Goal: Task Accomplishment & Management: Use online tool/utility

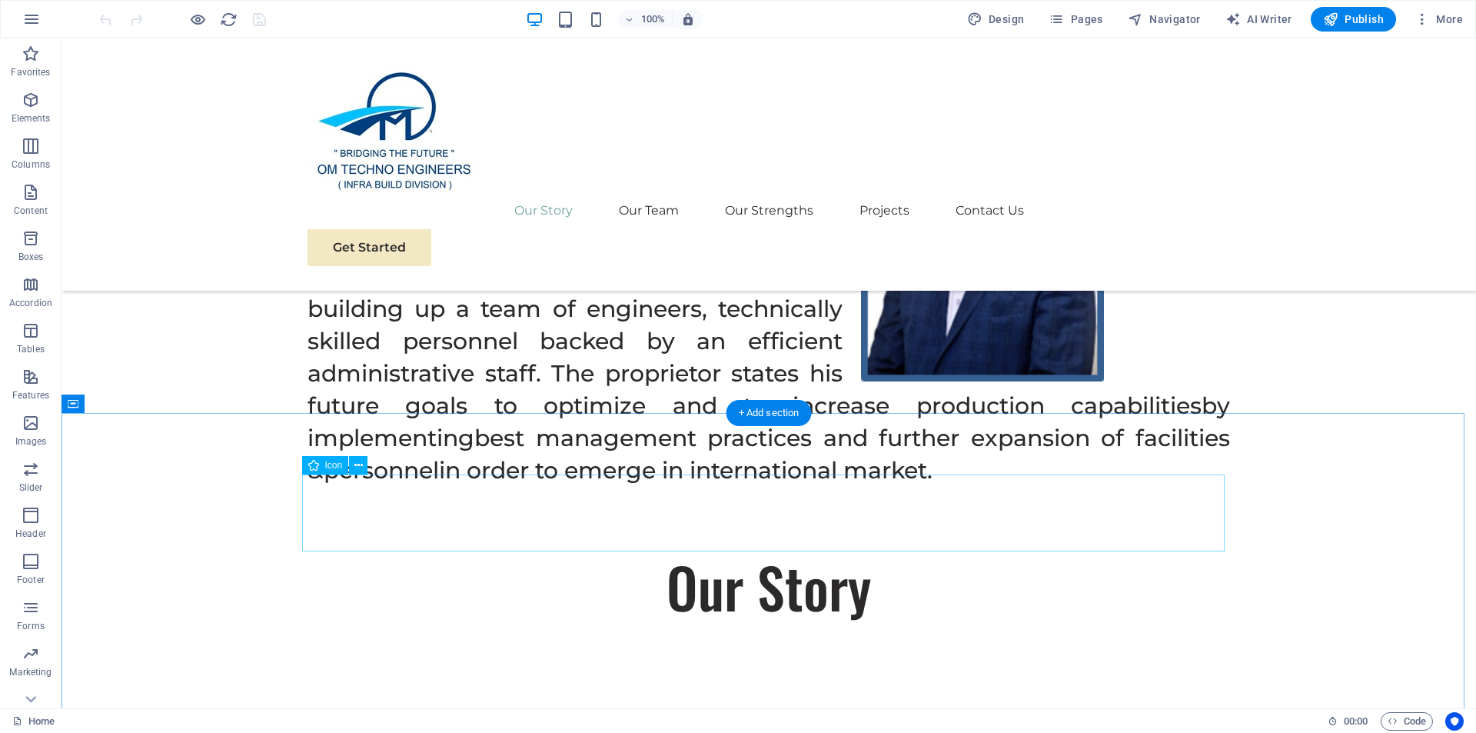
scroll to position [1153, 0]
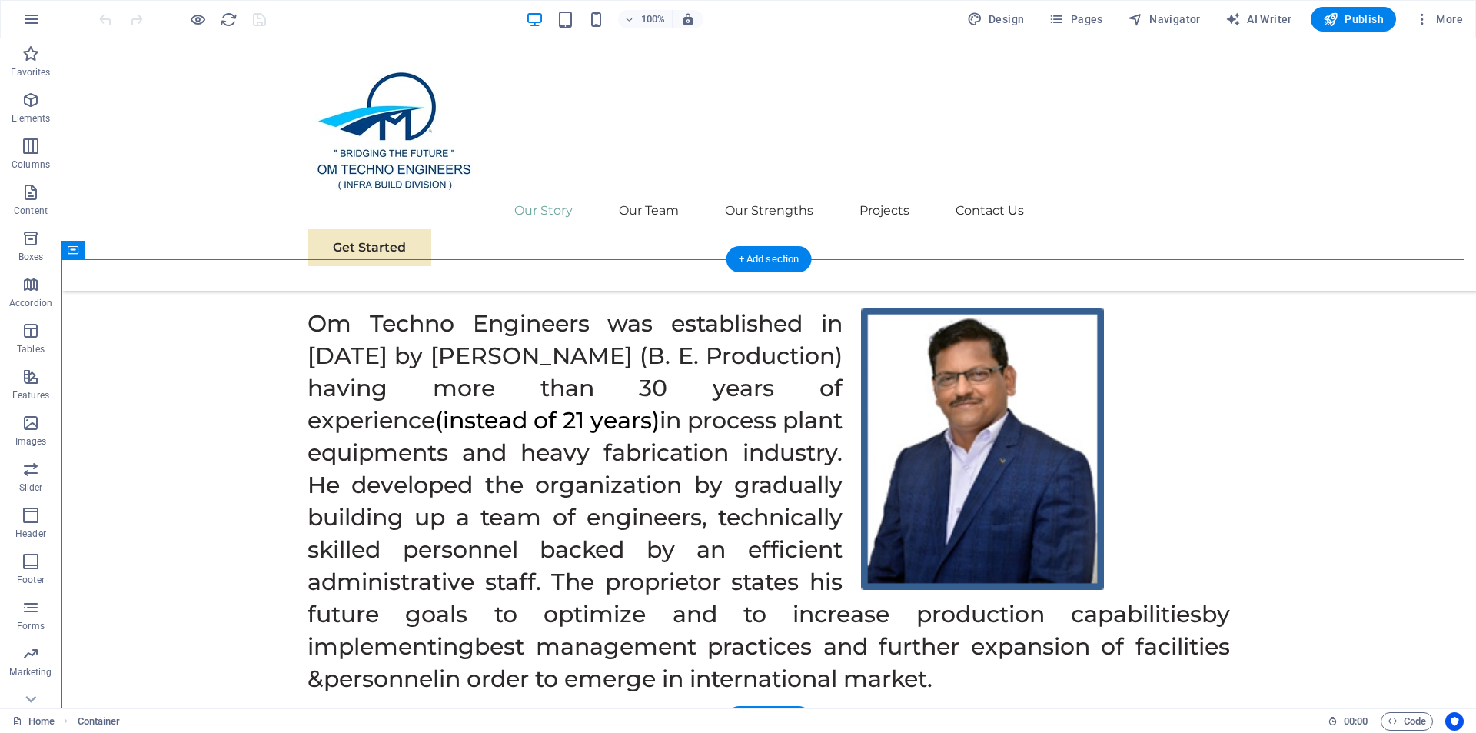
drag, startPoint x: 727, startPoint y: 429, endPoint x: 733, endPoint y: 278, distance: 150.8
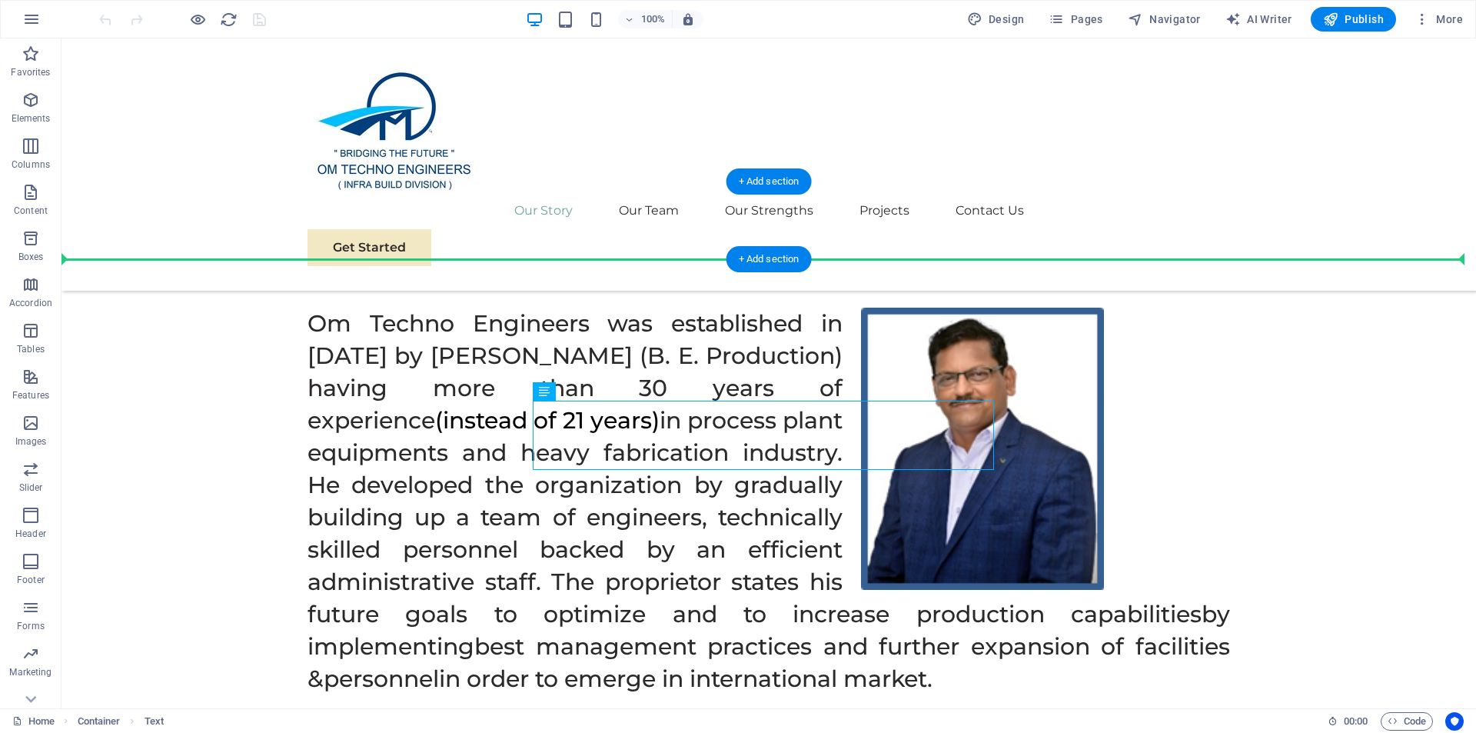
drag, startPoint x: 772, startPoint y: 434, endPoint x: 787, endPoint y: 247, distance: 188.2
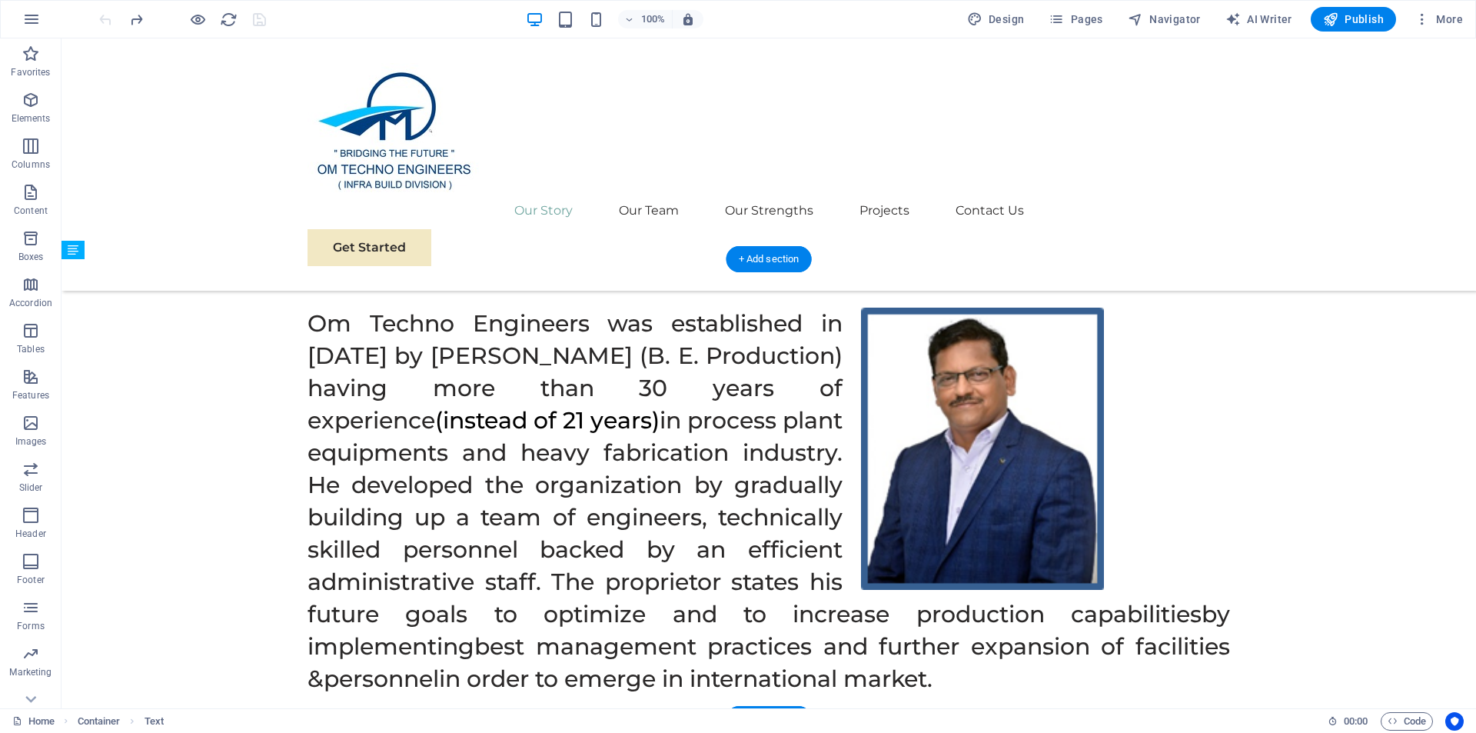
drag, startPoint x: 750, startPoint y: 407, endPoint x: 753, endPoint y: 384, distance: 24.0
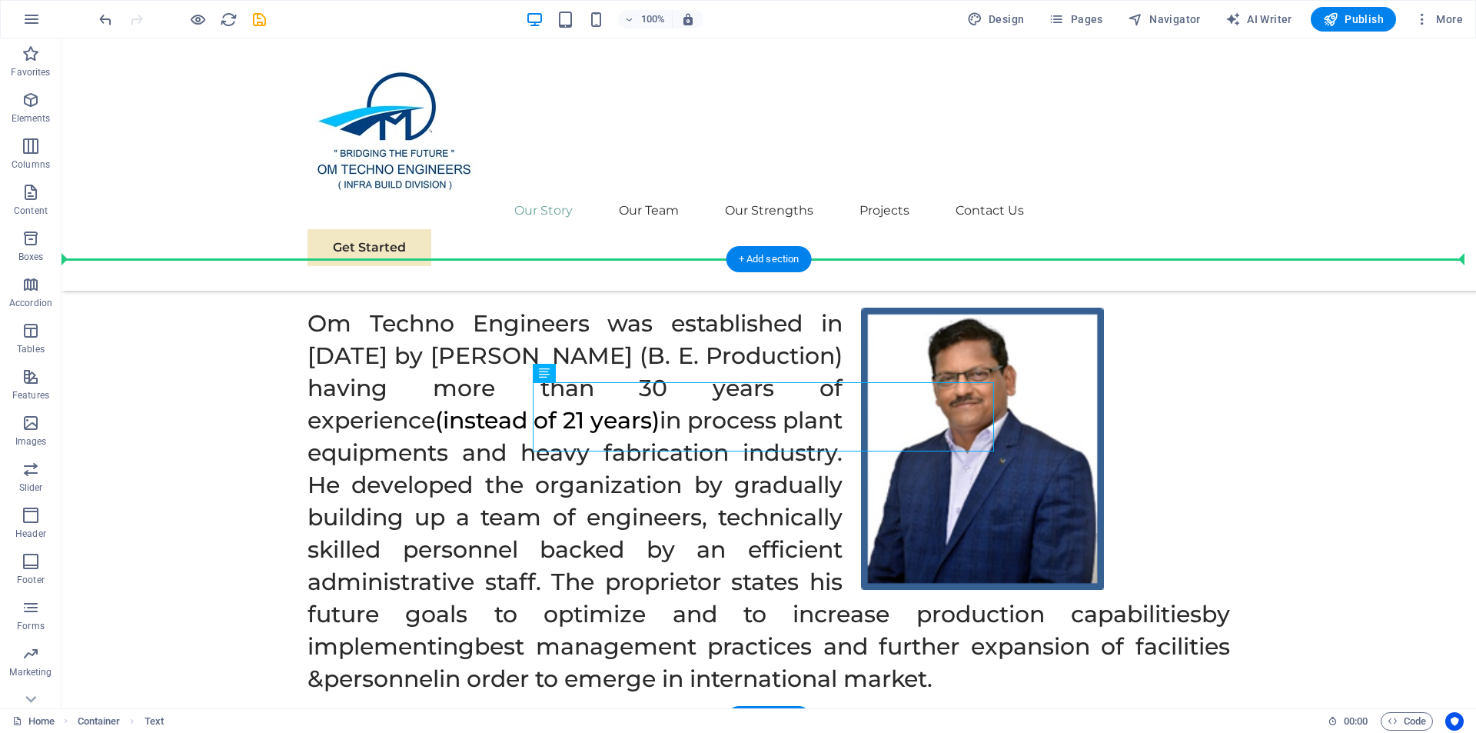
drag, startPoint x: 749, startPoint y: 404, endPoint x: 751, endPoint y: 372, distance: 31.6
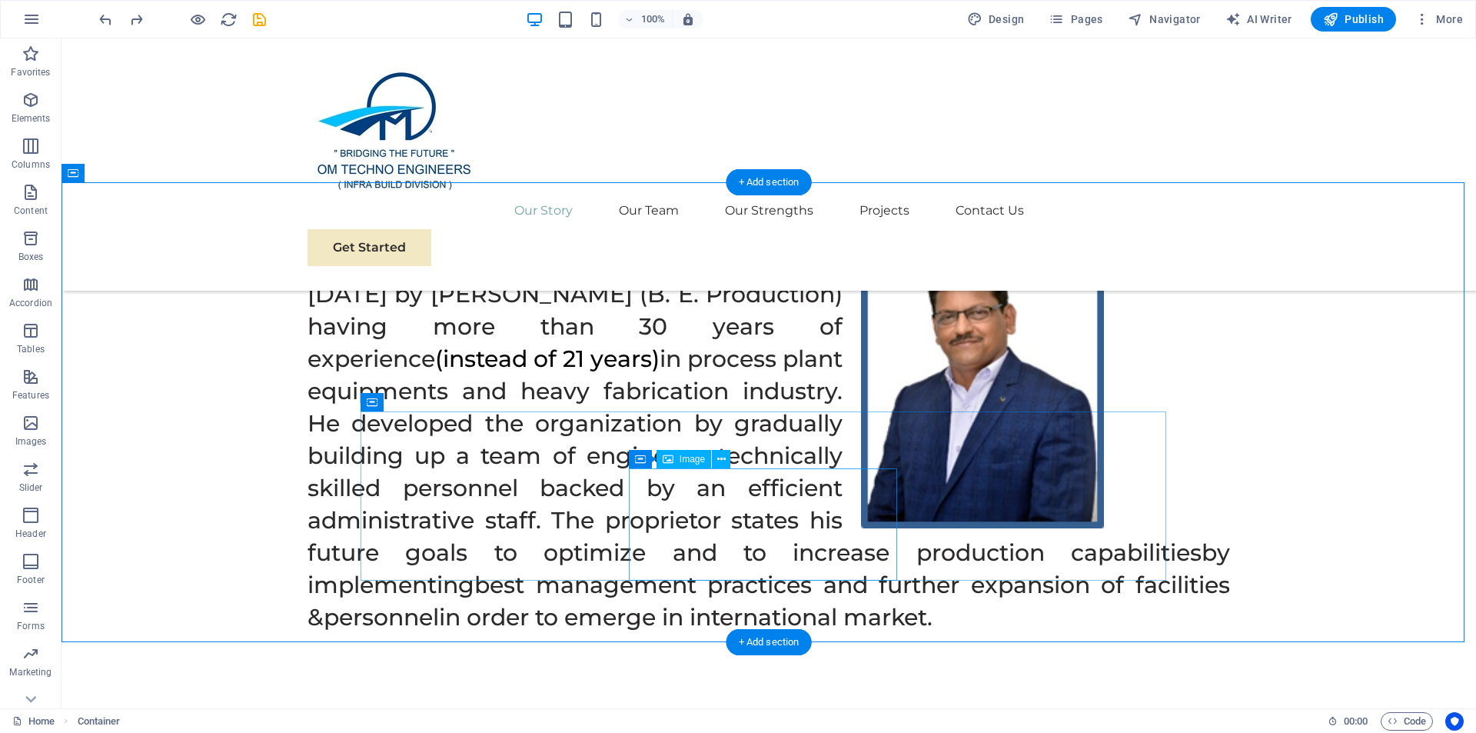
scroll to position [1230, 0]
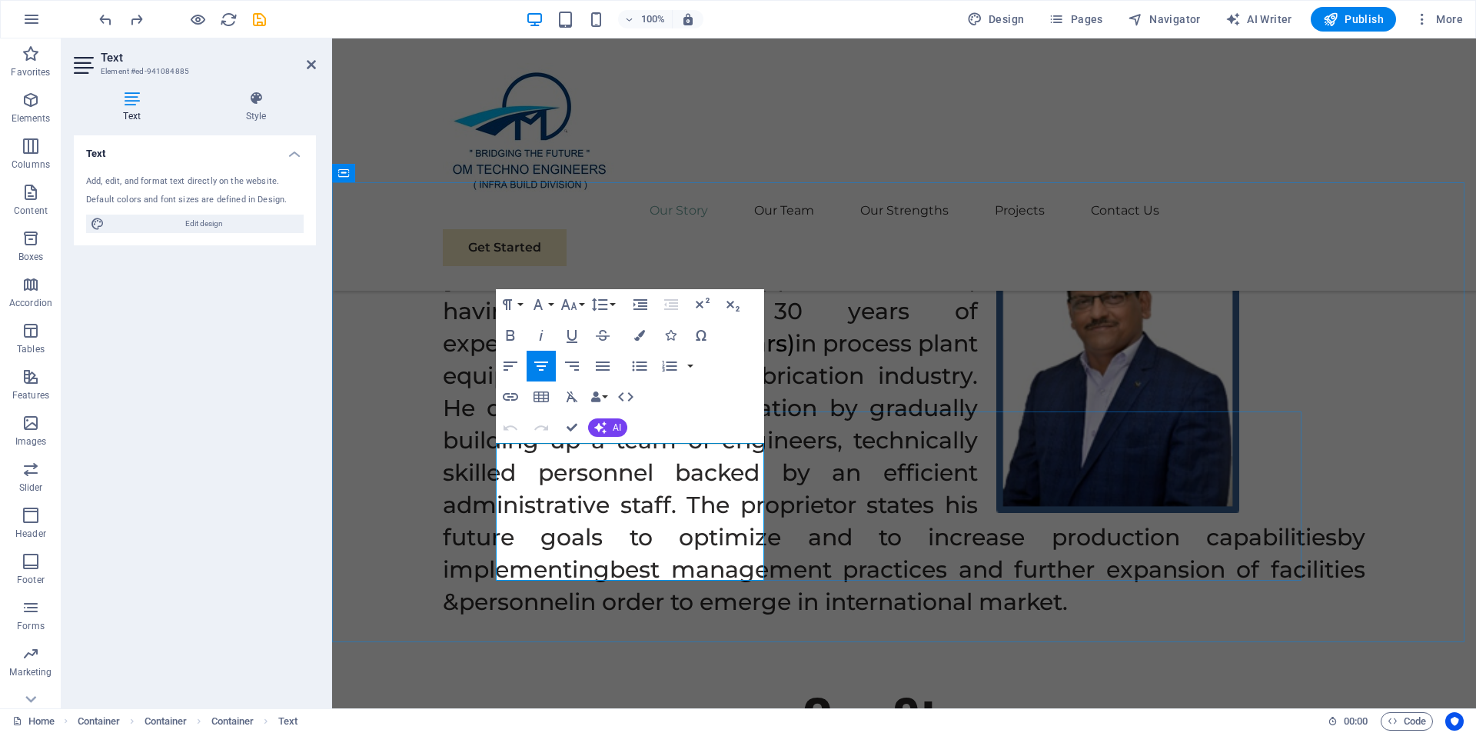
drag, startPoint x: 502, startPoint y: 450, endPoint x: 703, endPoint y: 577, distance: 237.4
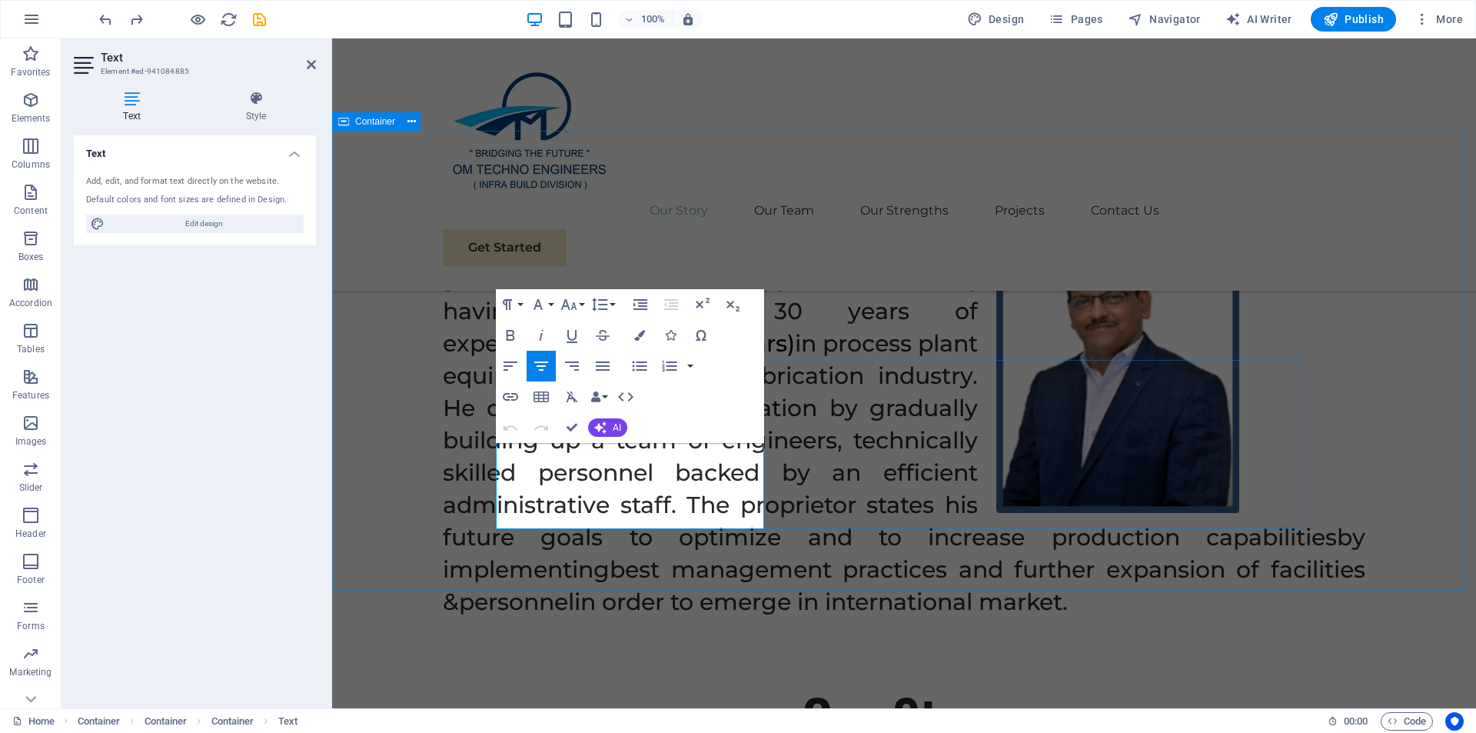
scroll to position [1282, 0]
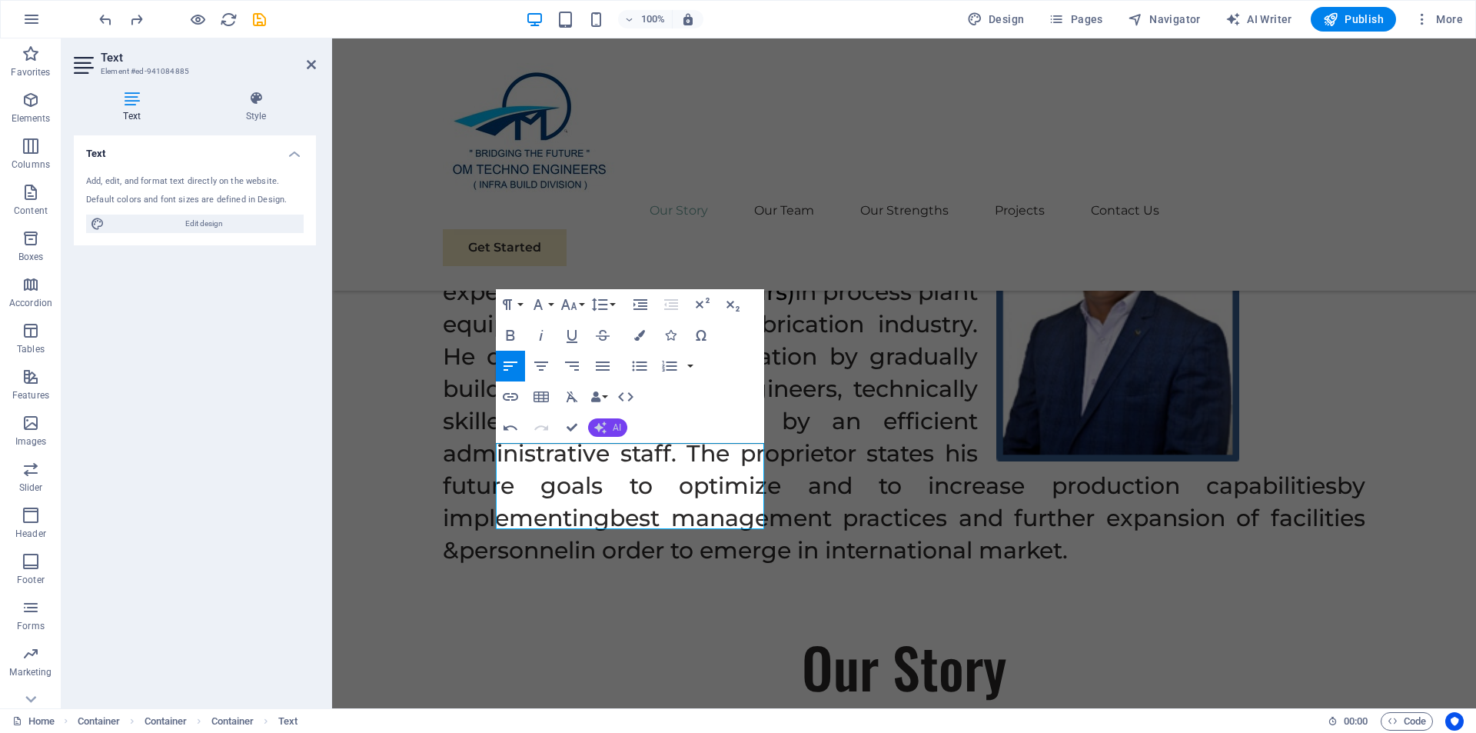
click at [617, 427] on span "AI" at bounding box center [617, 427] width 8 height 9
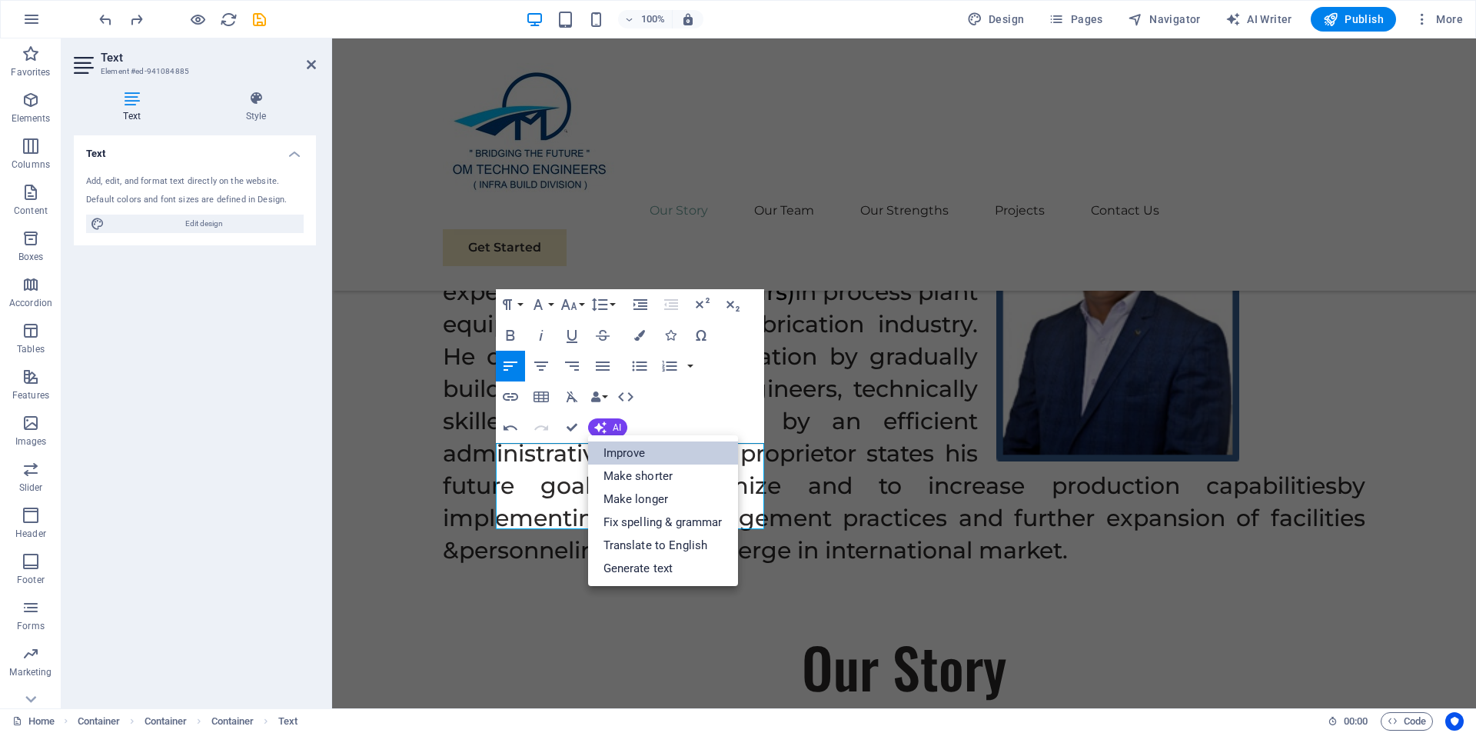
click at [636, 449] on link "Improve" at bounding box center [663, 452] width 150 height 23
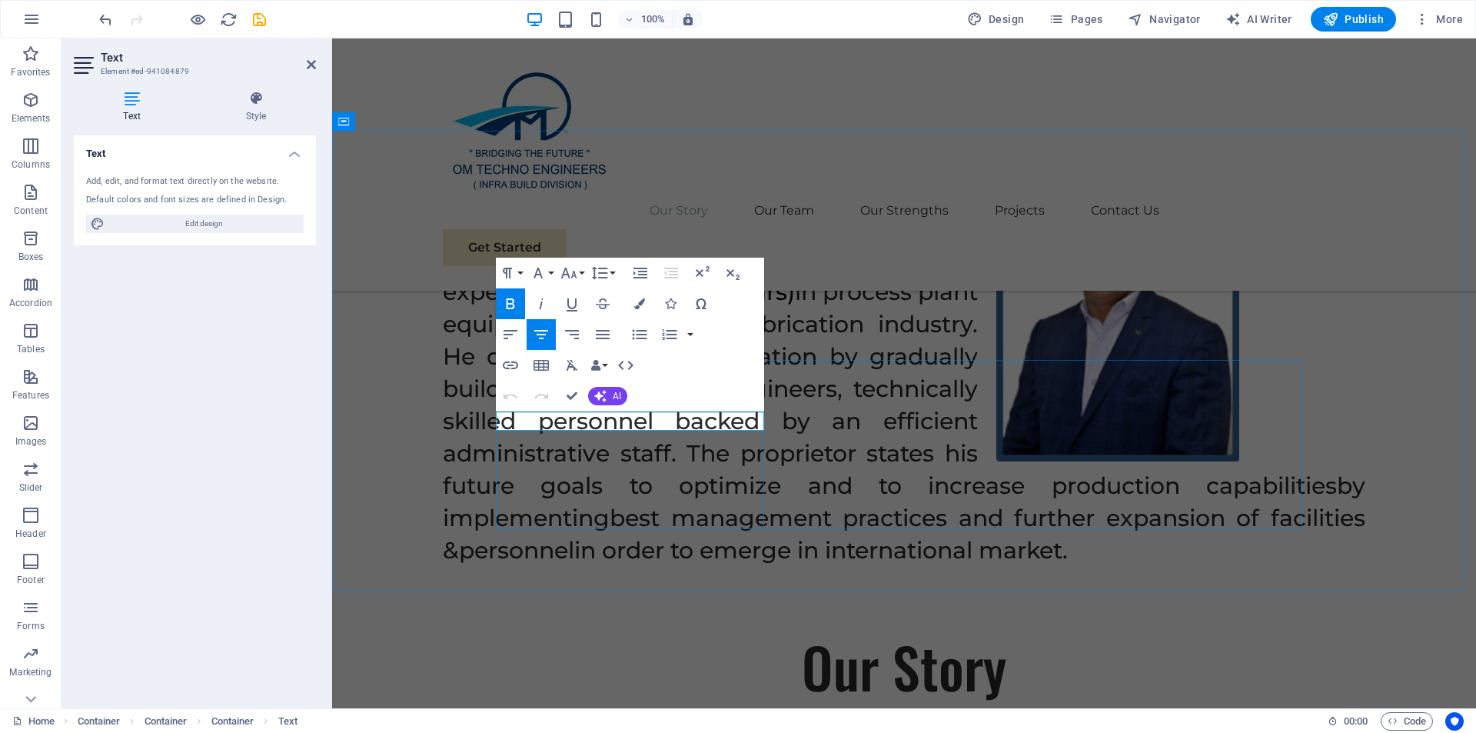
drag, startPoint x: 731, startPoint y: 421, endPoint x: 528, endPoint y: 418, distance: 203.0
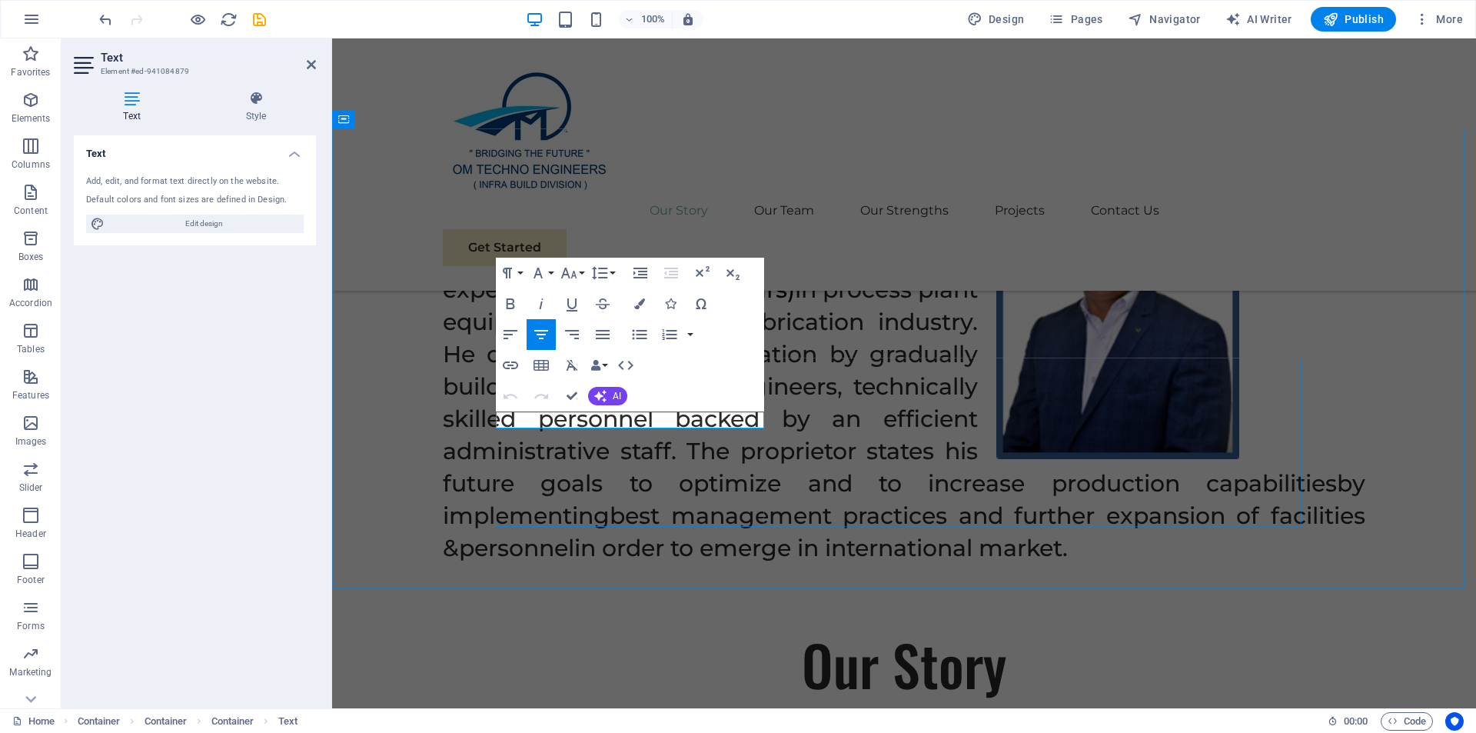
drag, startPoint x: 693, startPoint y: 422, endPoint x: 556, endPoint y: 421, distance: 137.6
click at [510, 301] on icon "button" at bounding box center [510, 303] width 18 height 18
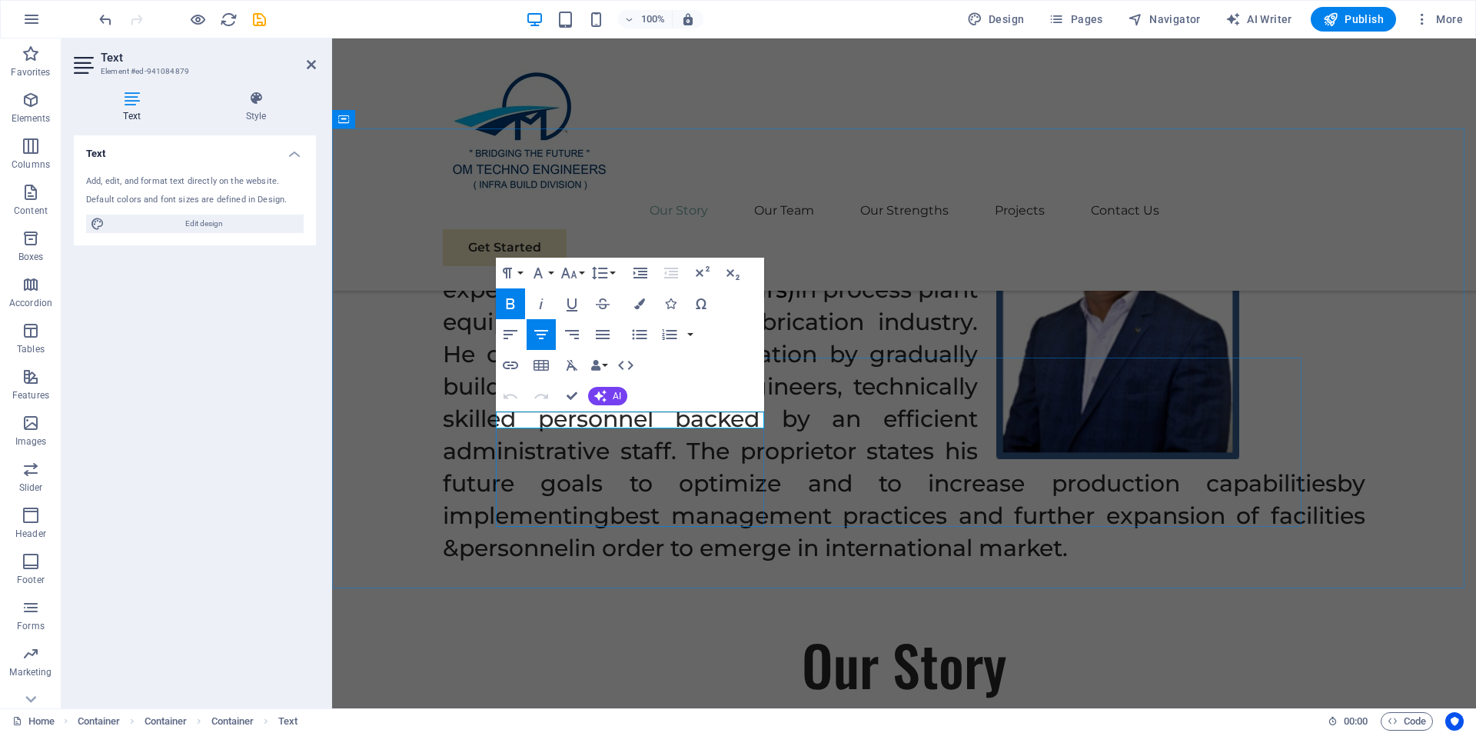
drag, startPoint x: 697, startPoint y: 420, endPoint x: 879, endPoint y: 437, distance: 182.2
click at [510, 304] on icon "button" at bounding box center [510, 303] width 8 height 11
click at [506, 304] on icon "button" at bounding box center [510, 303] width 18 height 18
click at [506, 306] on icon "button" at bounding box center [510, 303] width 18 height 18
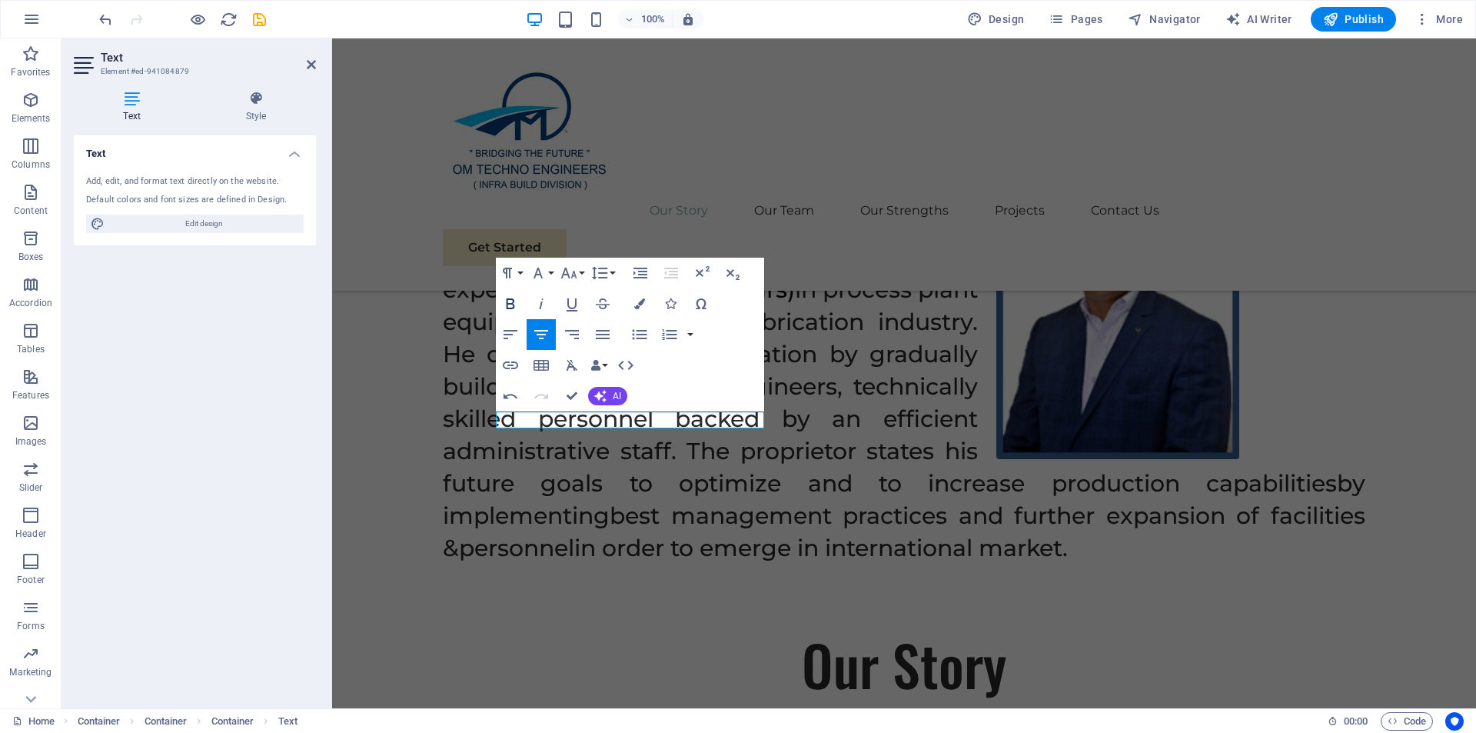
click at [506, 306] on icon "button" at bounding box center [510, 303] width 18 height 18
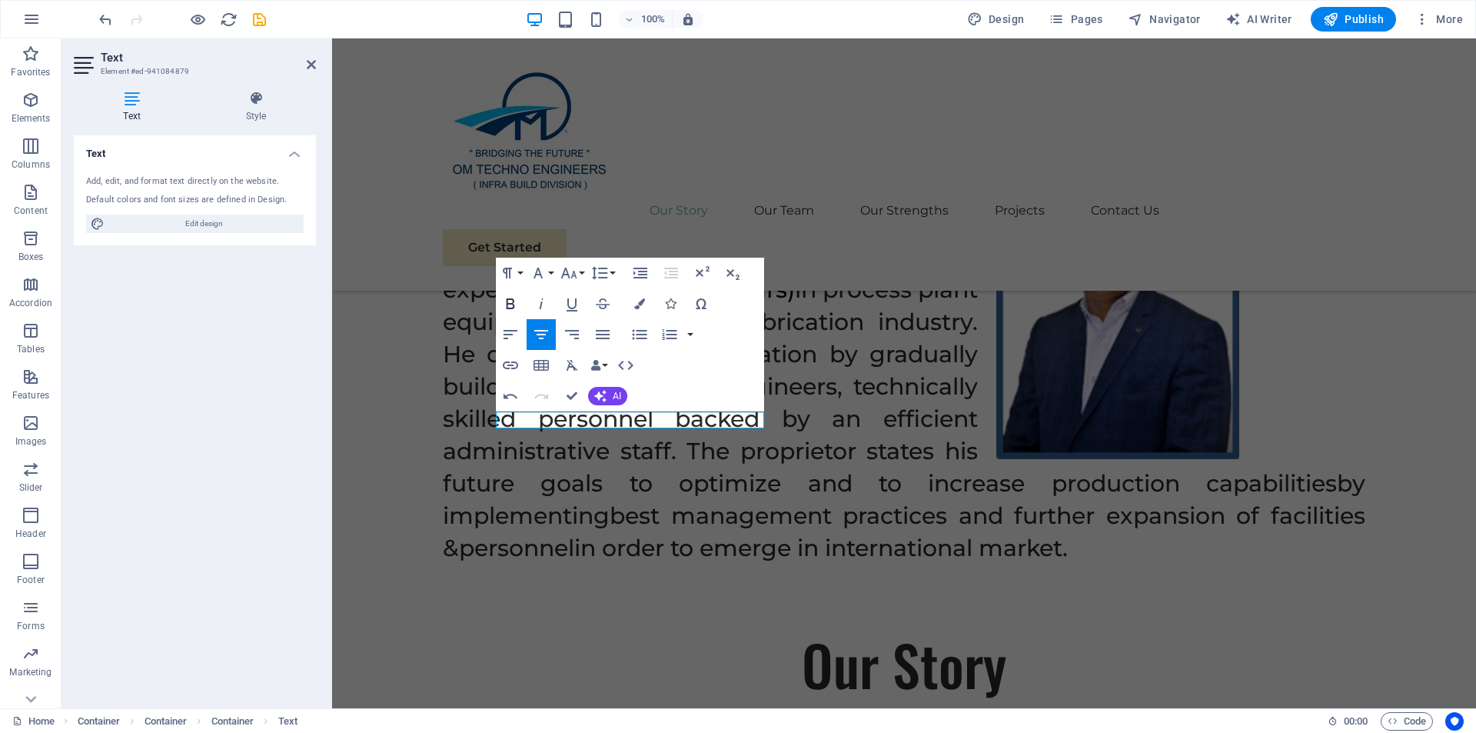
click at [506, 306] on icon "button" at bounding box center [510, 303] width 18 height 18
click at [567, 308] on icon "button" at bounding box center [572, 303] width 18 height 18
click at [503, 303] on icon "button" at bounding box center [510, 303] width 18 height 18
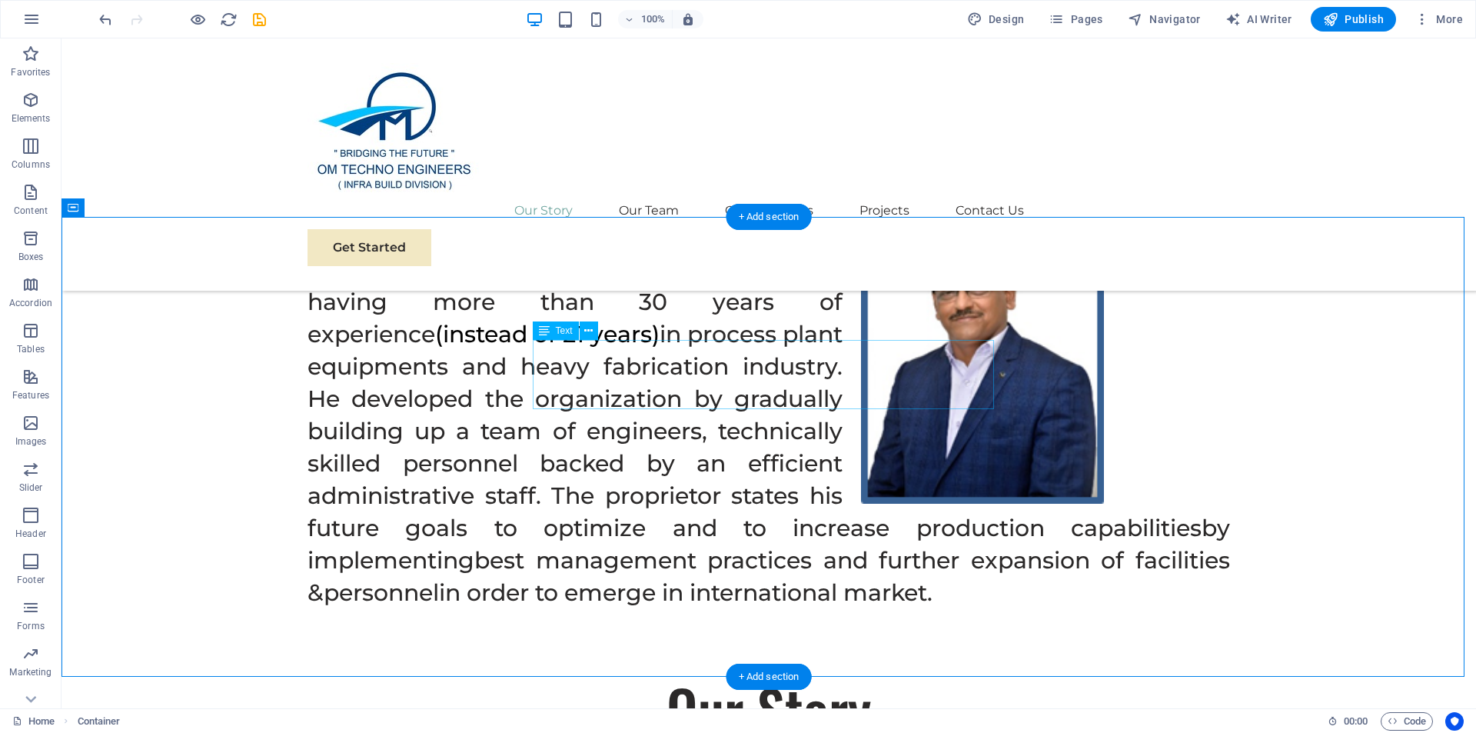
scroll to position [1130, 0]
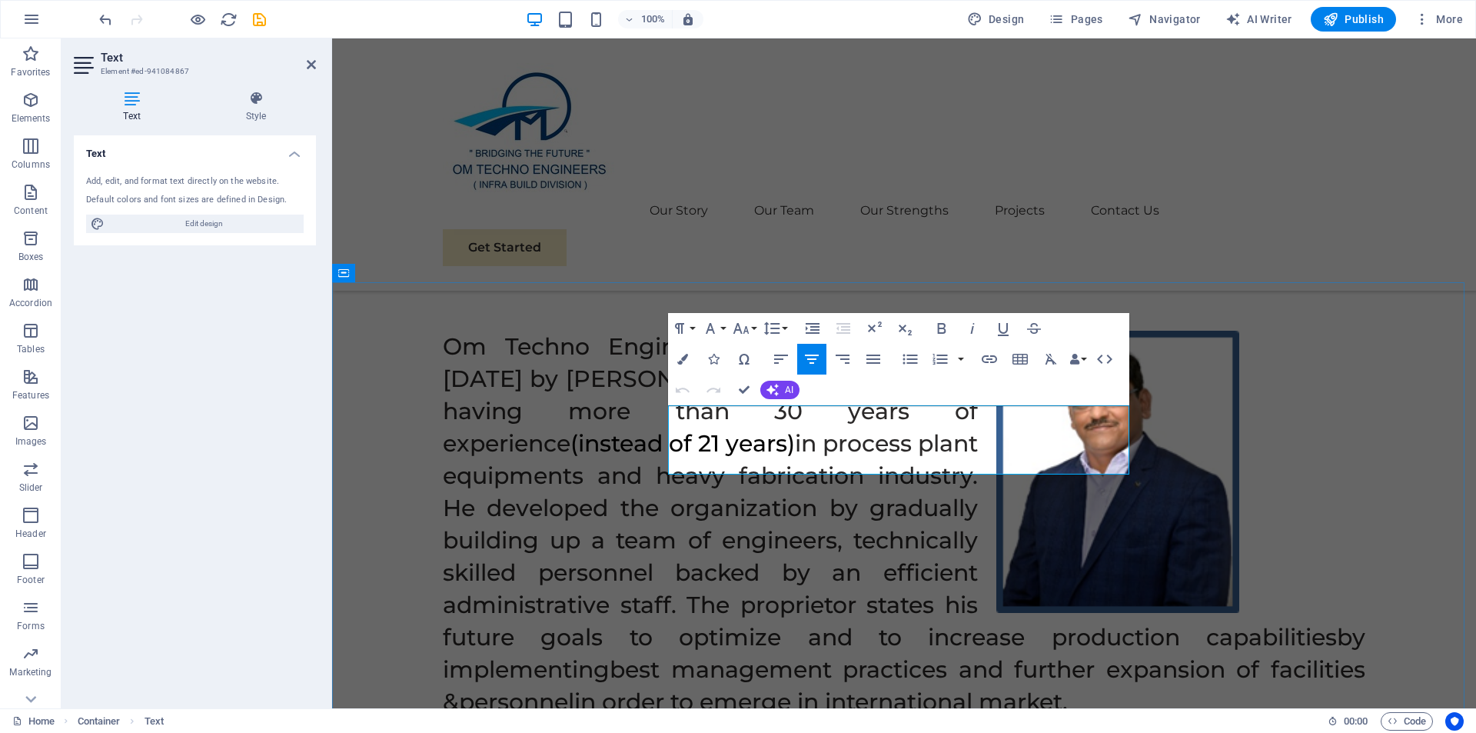
drag, startPoint x: 676, startPoint y: 410, endPoint x: 1054, endPoint y: 473, distance: 383.5
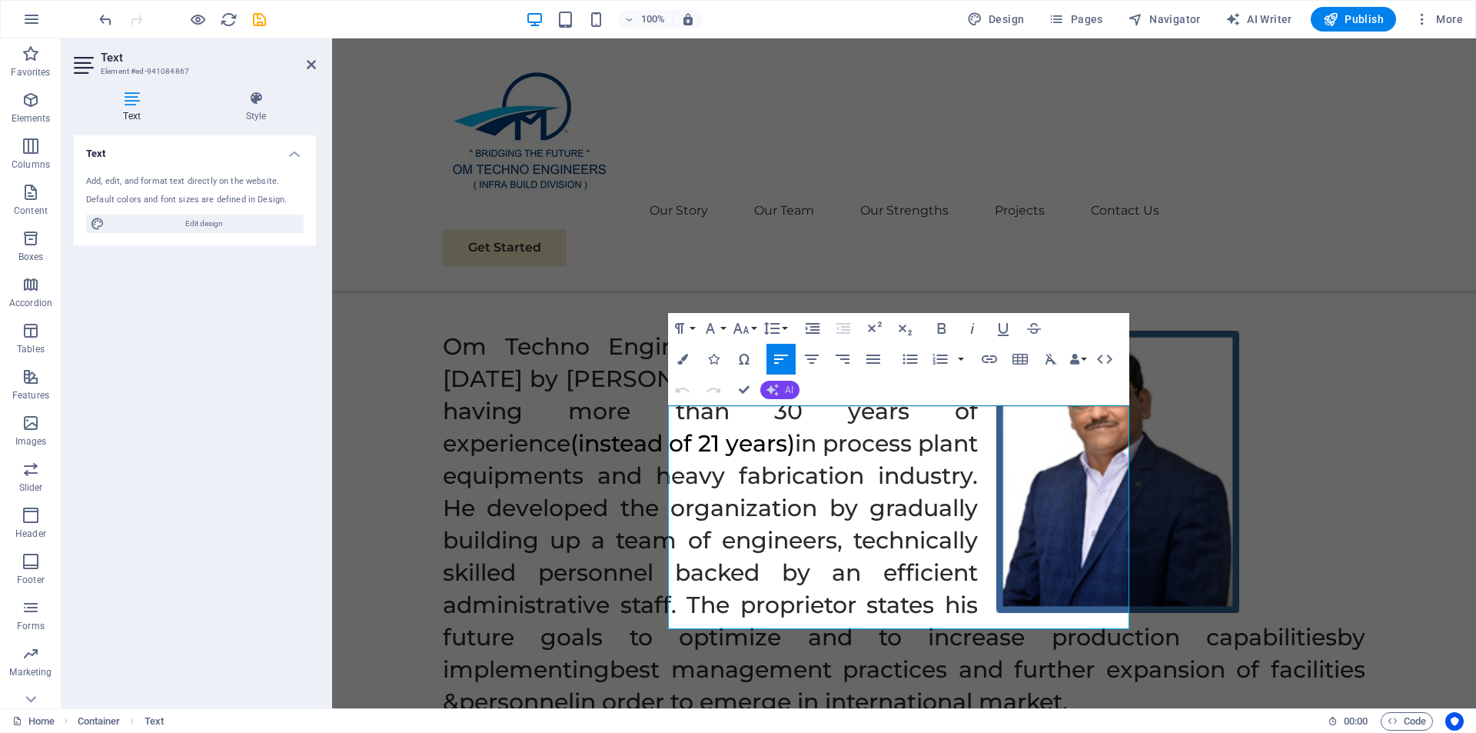
click at [790, 391] on span "AI" at bounding box center [789, 389] width 8 height 9
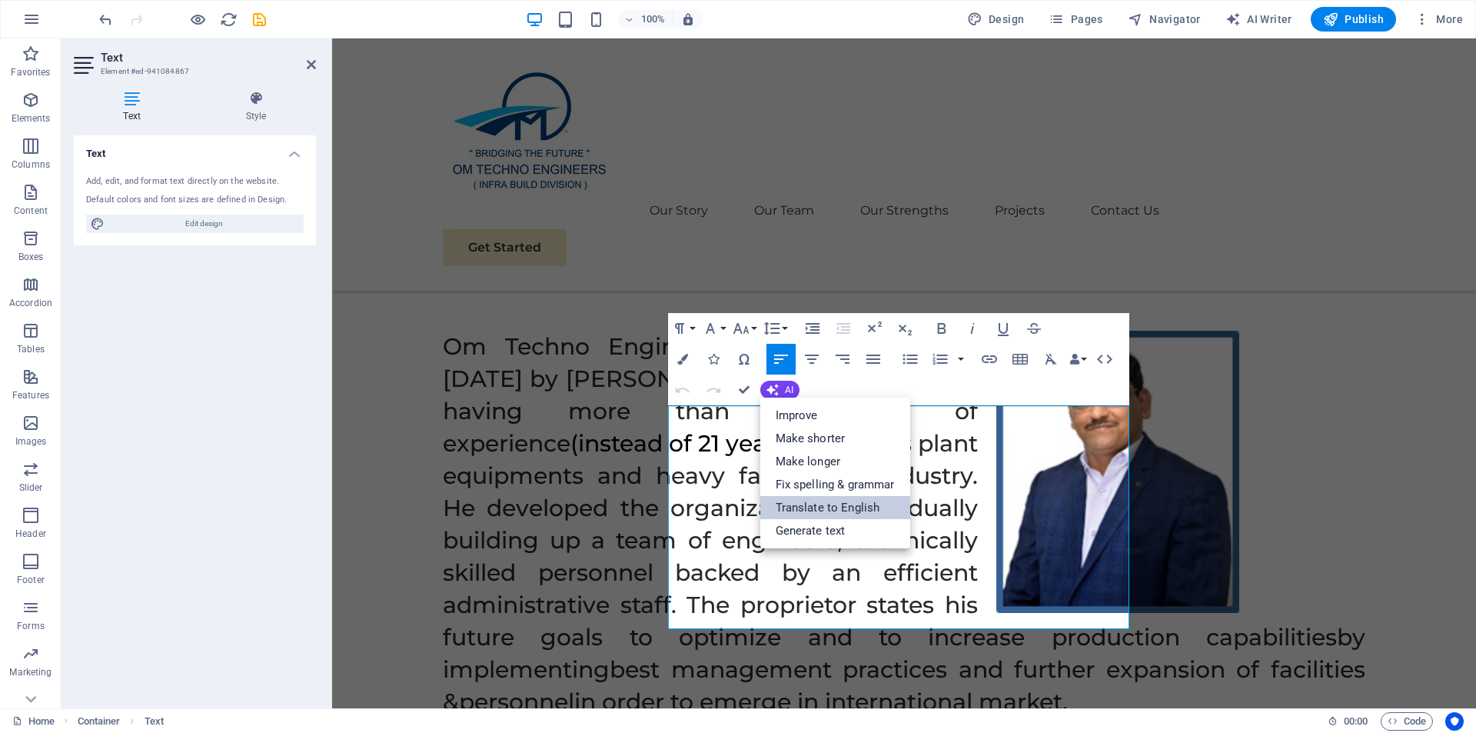
click at [871, 503] on link "Translate to English" at bounding box center [835, 507] width 150 height 23
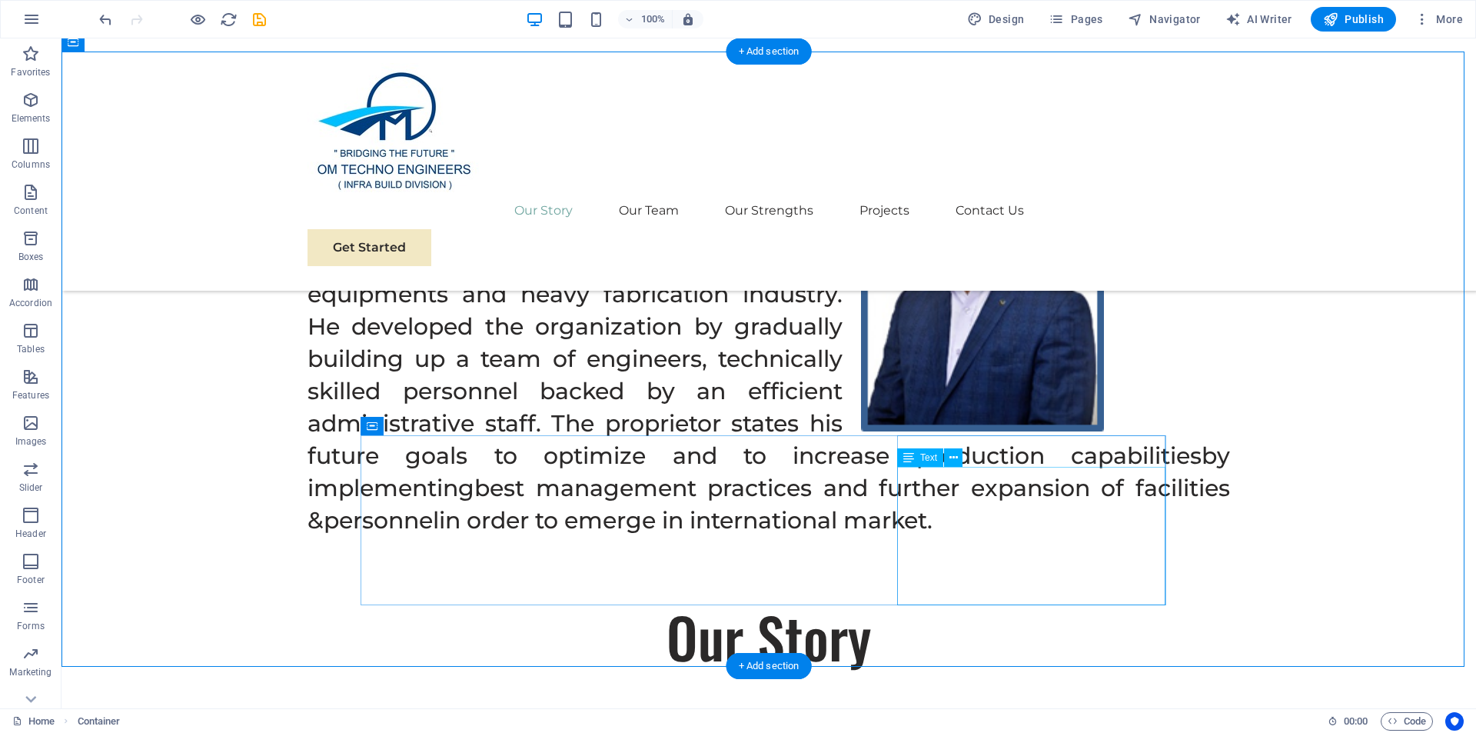
scroll to position [1284, 0]
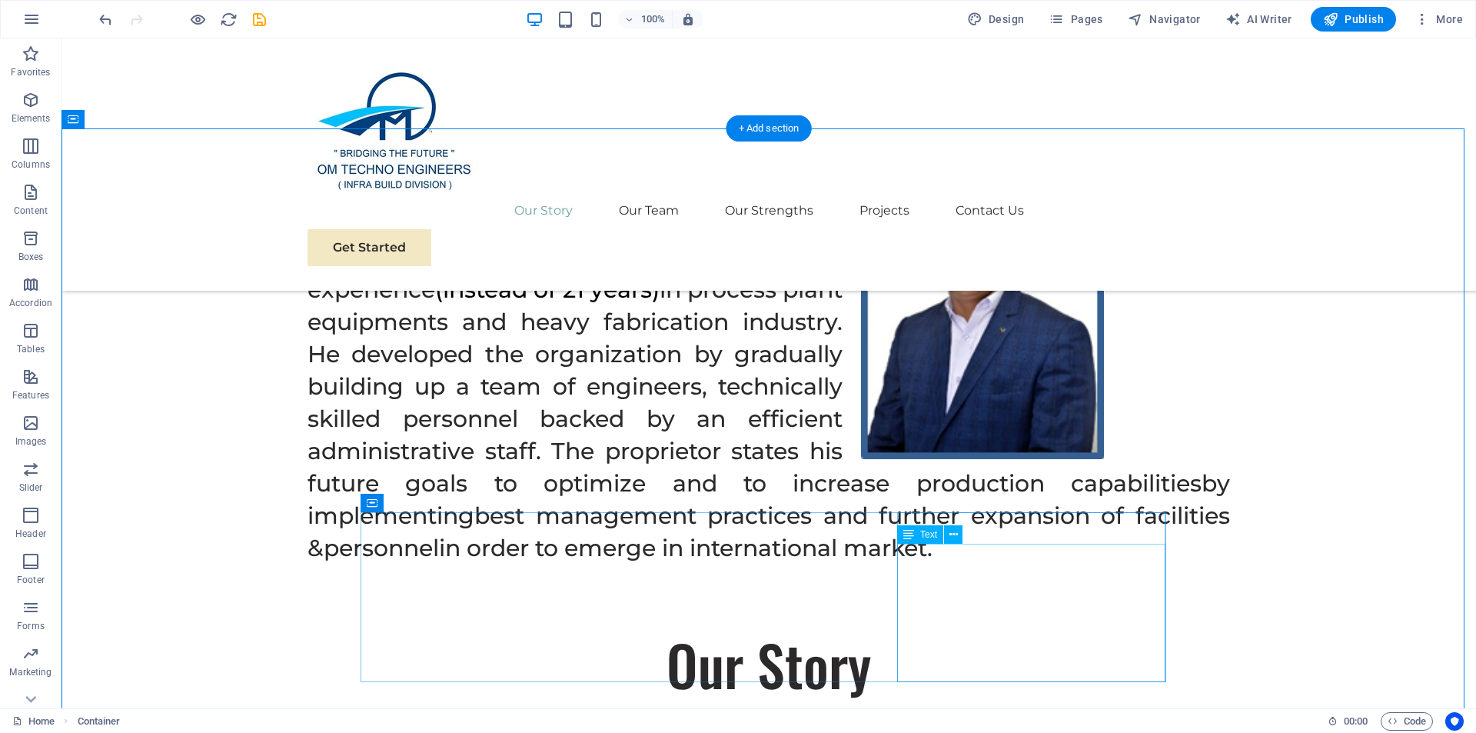
drag, startPoint x: 997, startPoint y: 593, endPoint x: 727, endPoint y: 593, distance: 269.8
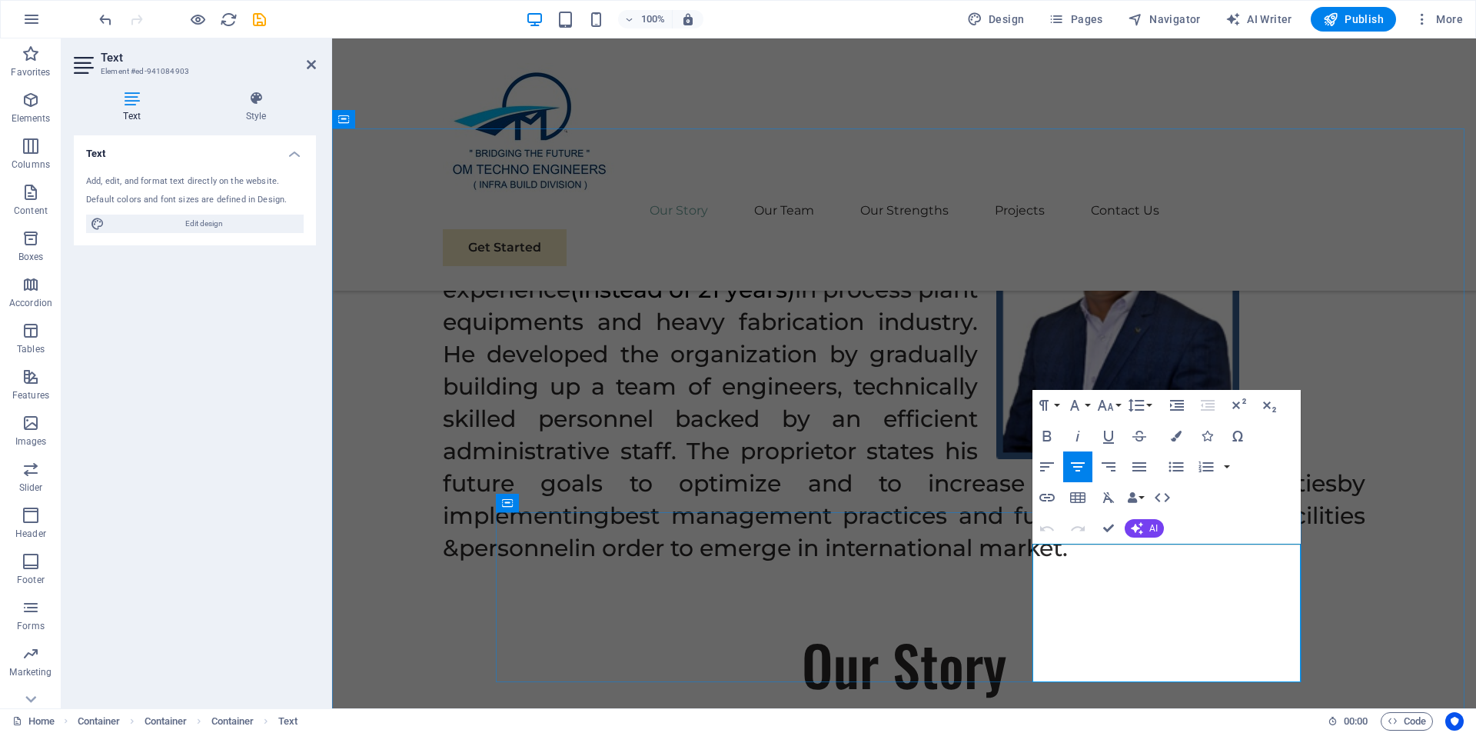
drag, startPoint x: 1040, startPoint y: 550, endPoint x: 1248, endPoint y: 675, distance: 242.5
drag, startPoint x: 1049, startPoint y: 488, endPoint x: 1110, endPoint y: 527, distance: 72.5
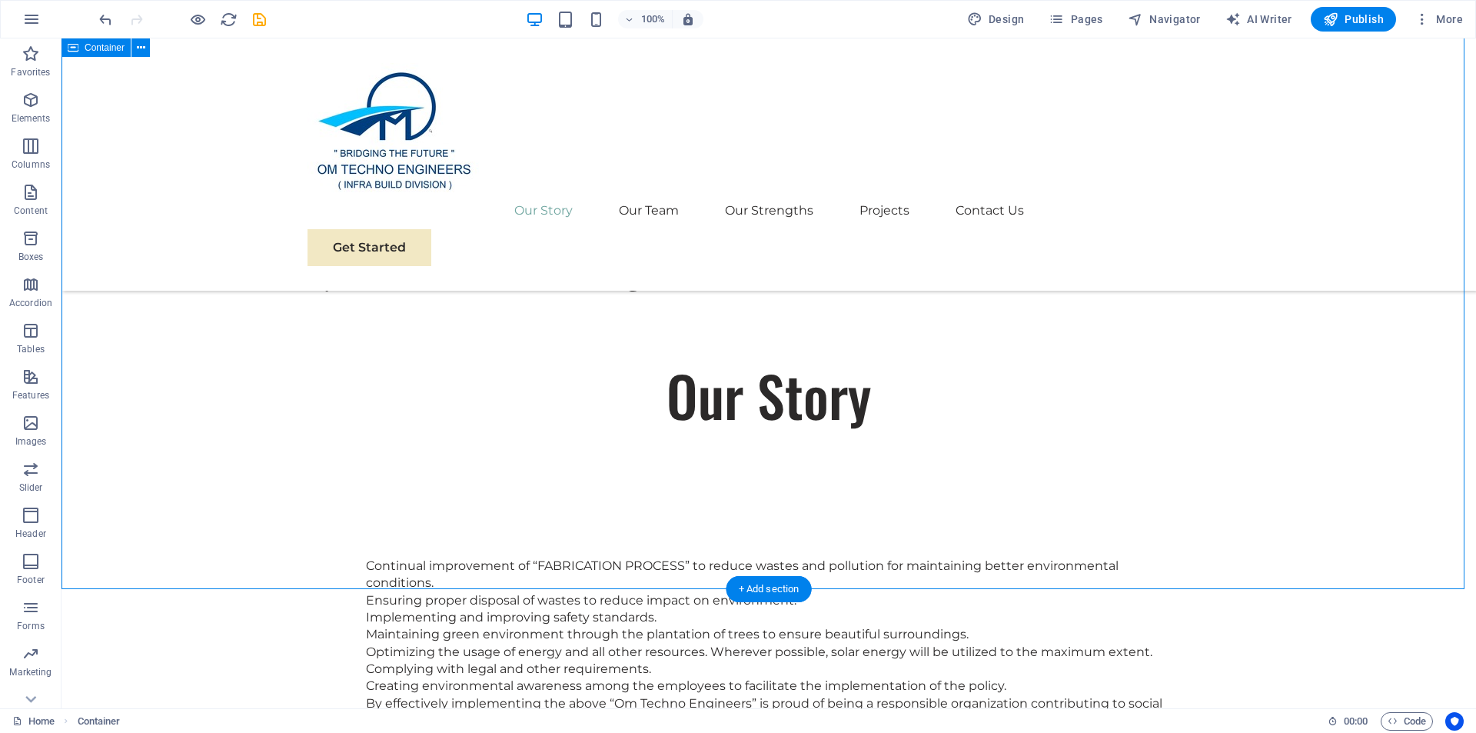
scroll to position [1514, 0]
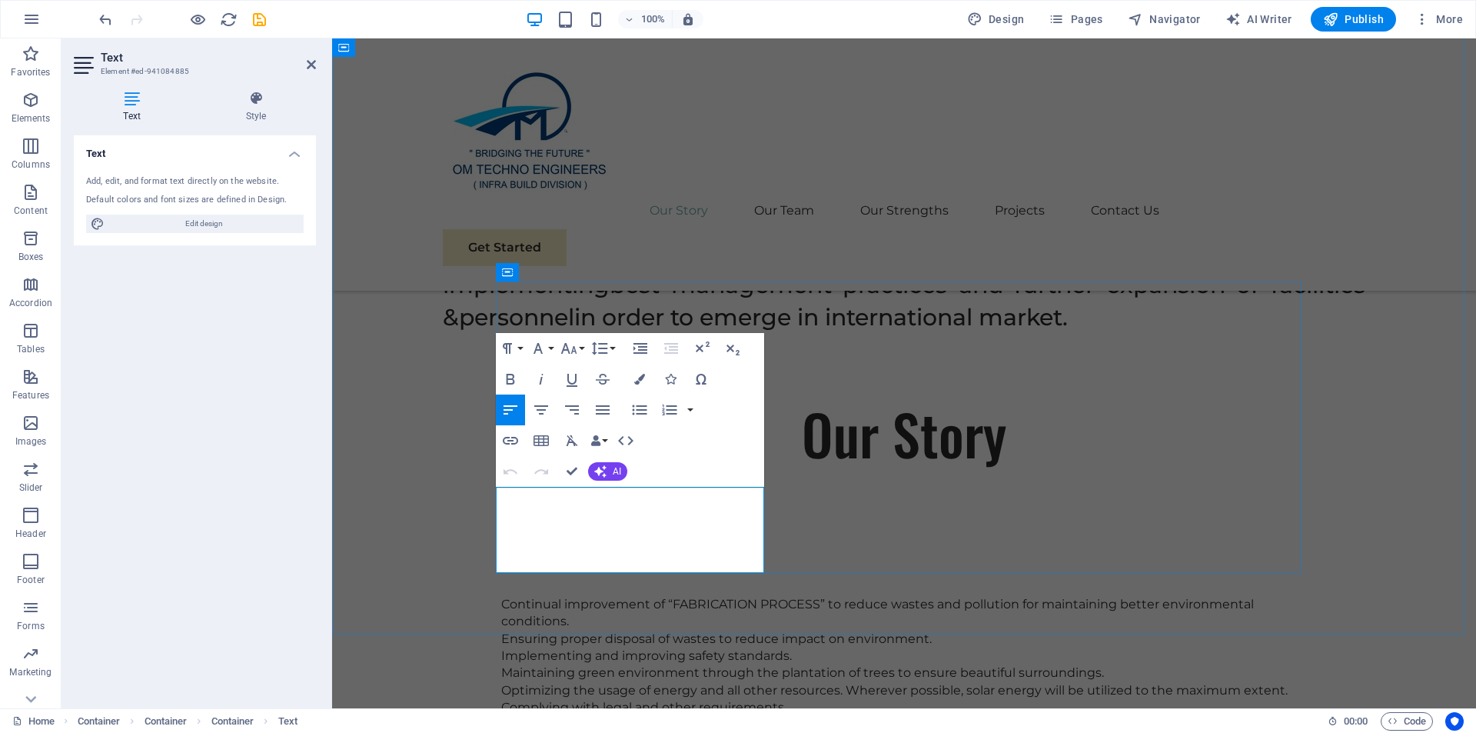
drag, startPoint x: 498, startPoint y: 494, endPoint x: 711, endPoint y: 567, distance: 225.1
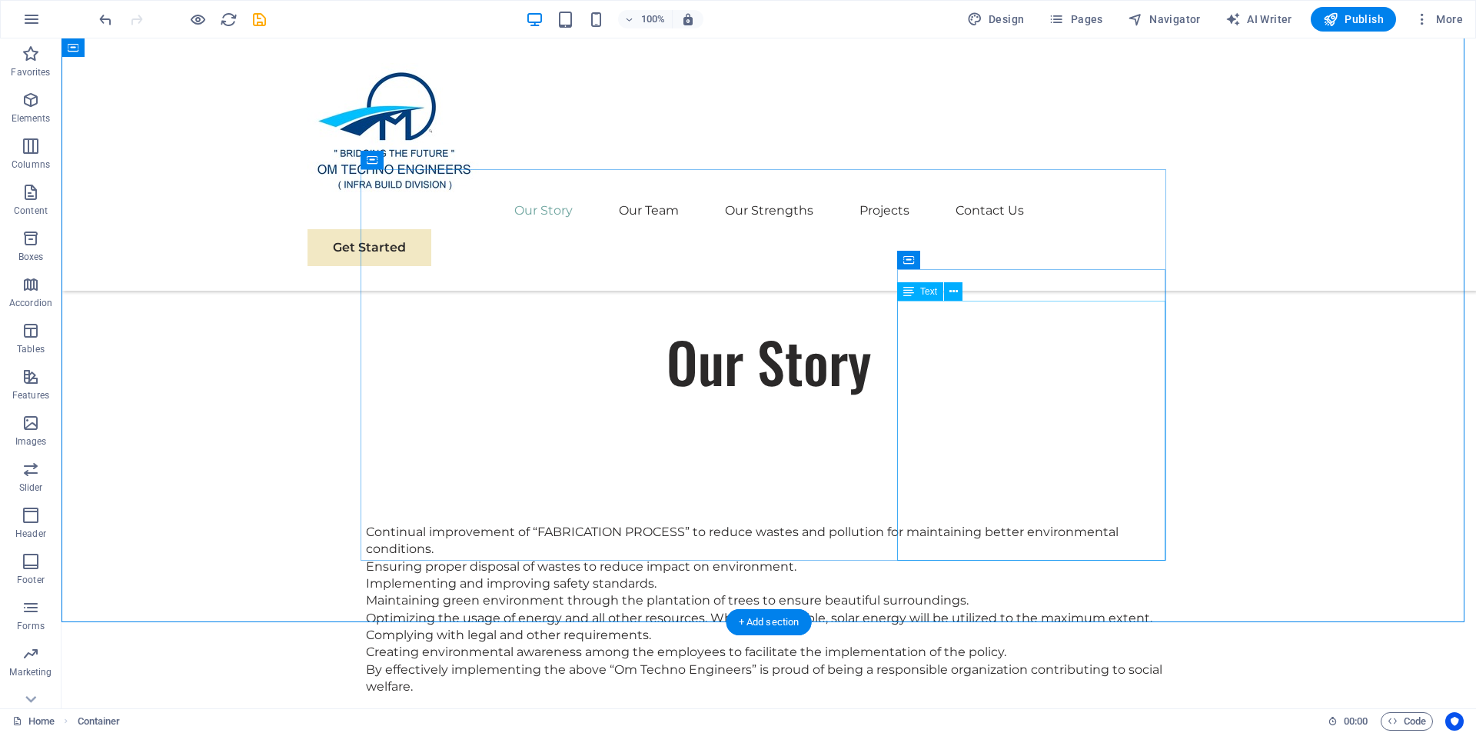
scroll to position [1493, 0]
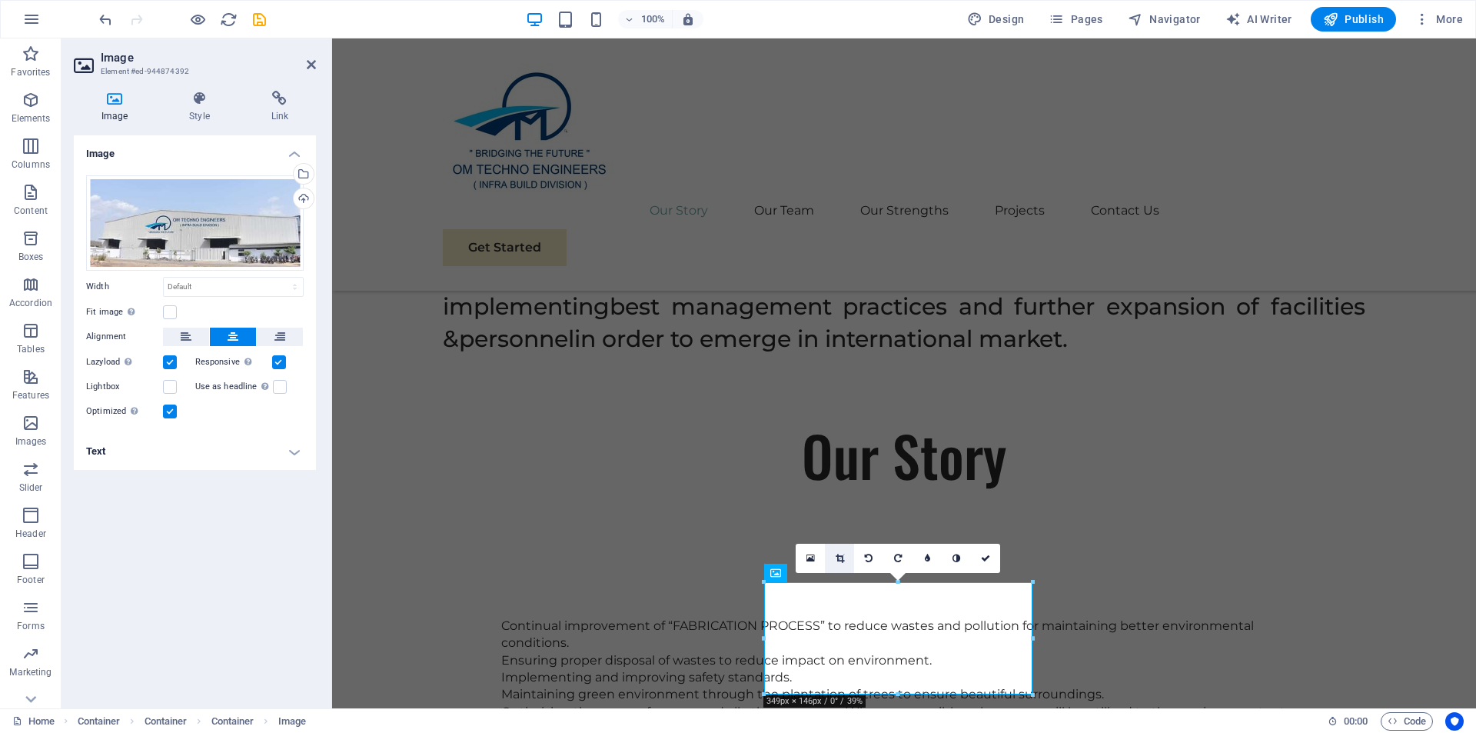
click at [839, 557] on icon at bounding box center [840, 558] width 8 height 9
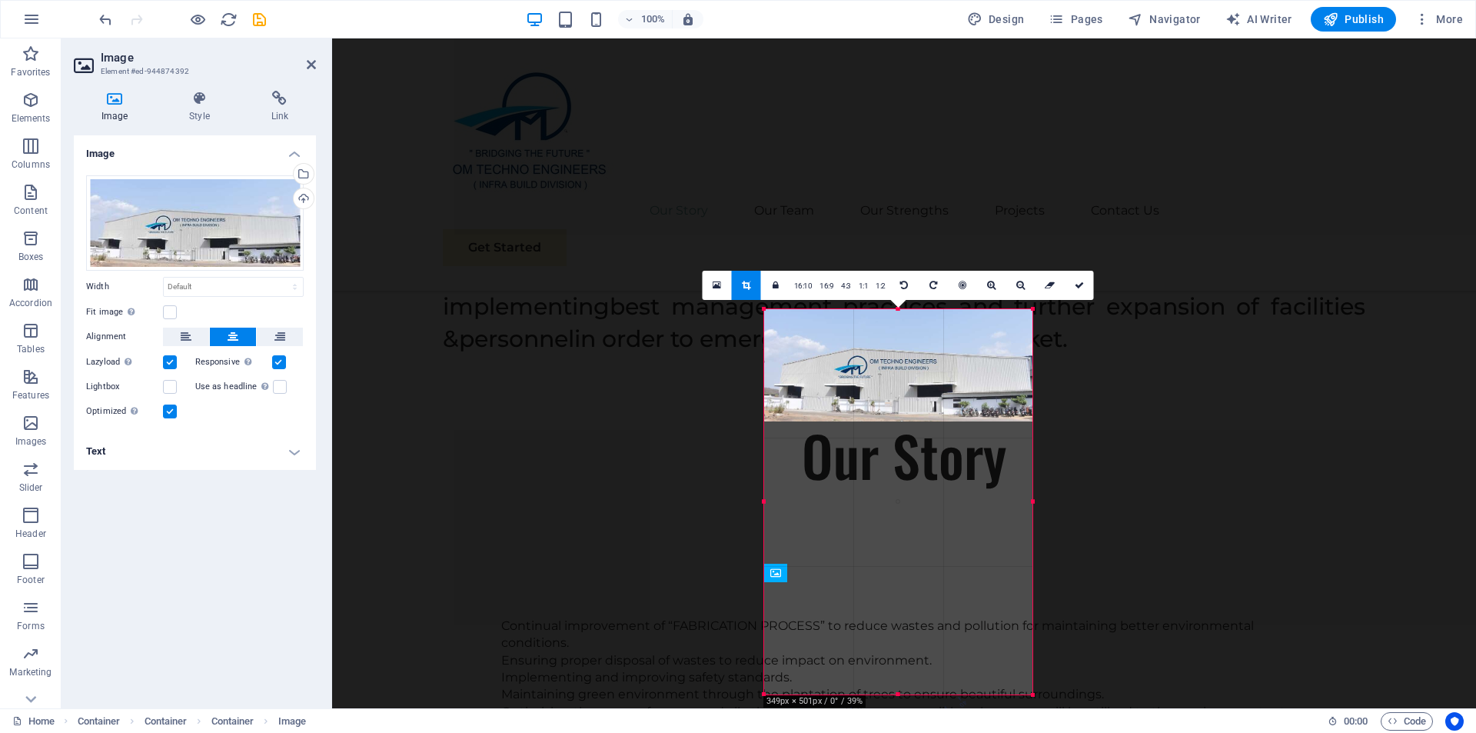
drag, startPoint x: 899, startPoint y: 580, endPoint x: 925, endPoint y: 308, distance: 274.2
click at [925, 308] on div at bounding box center [898, 308] width 268 height 5
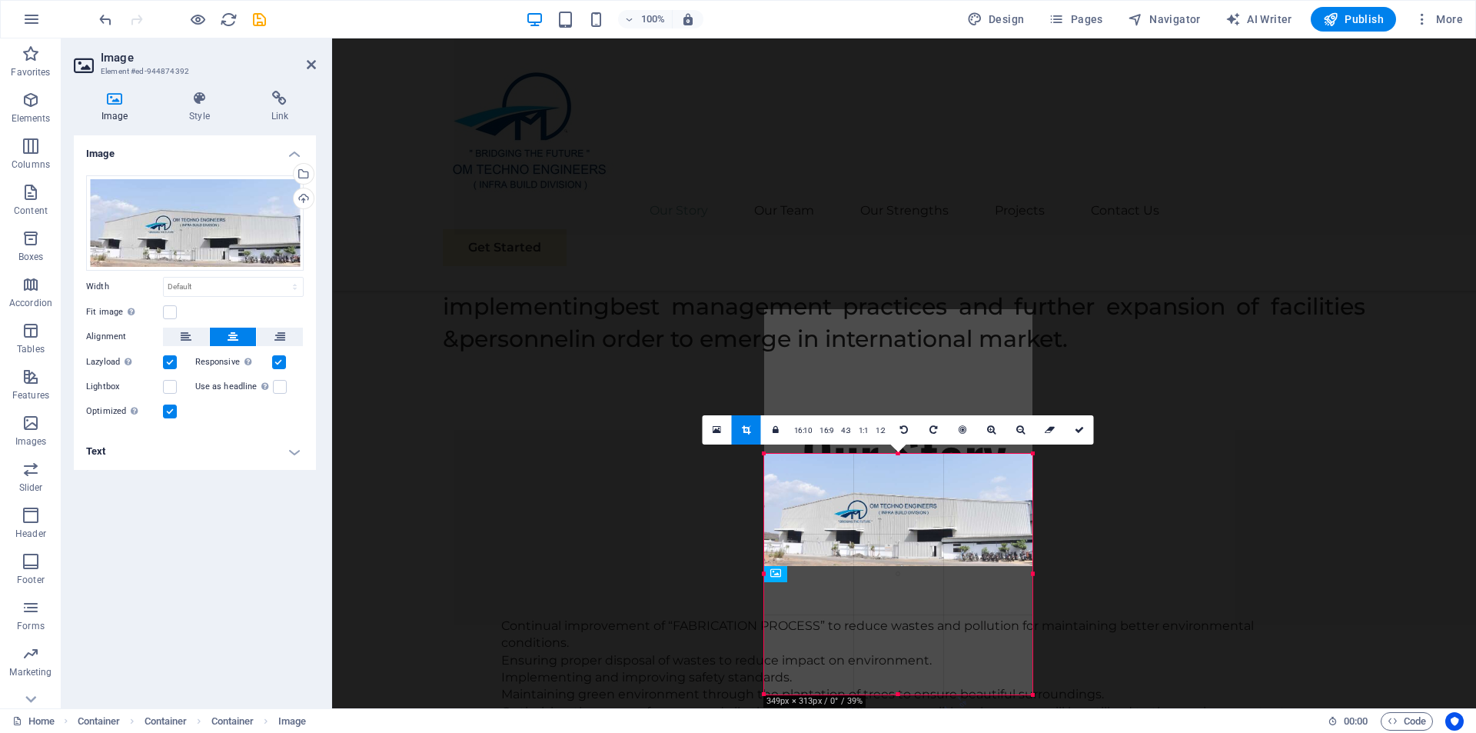
drag, startPoint x: 899, startPoint y: 419, endPoint x: 903, endPoint y: 544, distance: 124.6
click at [903, 545] on div "180 170 160 150 140 130 120 110 100 90 80 70 60 50 40 30 20 10 0 -10 -20 -30 -4…" at bounding box center [898, 574] width 268 height 241
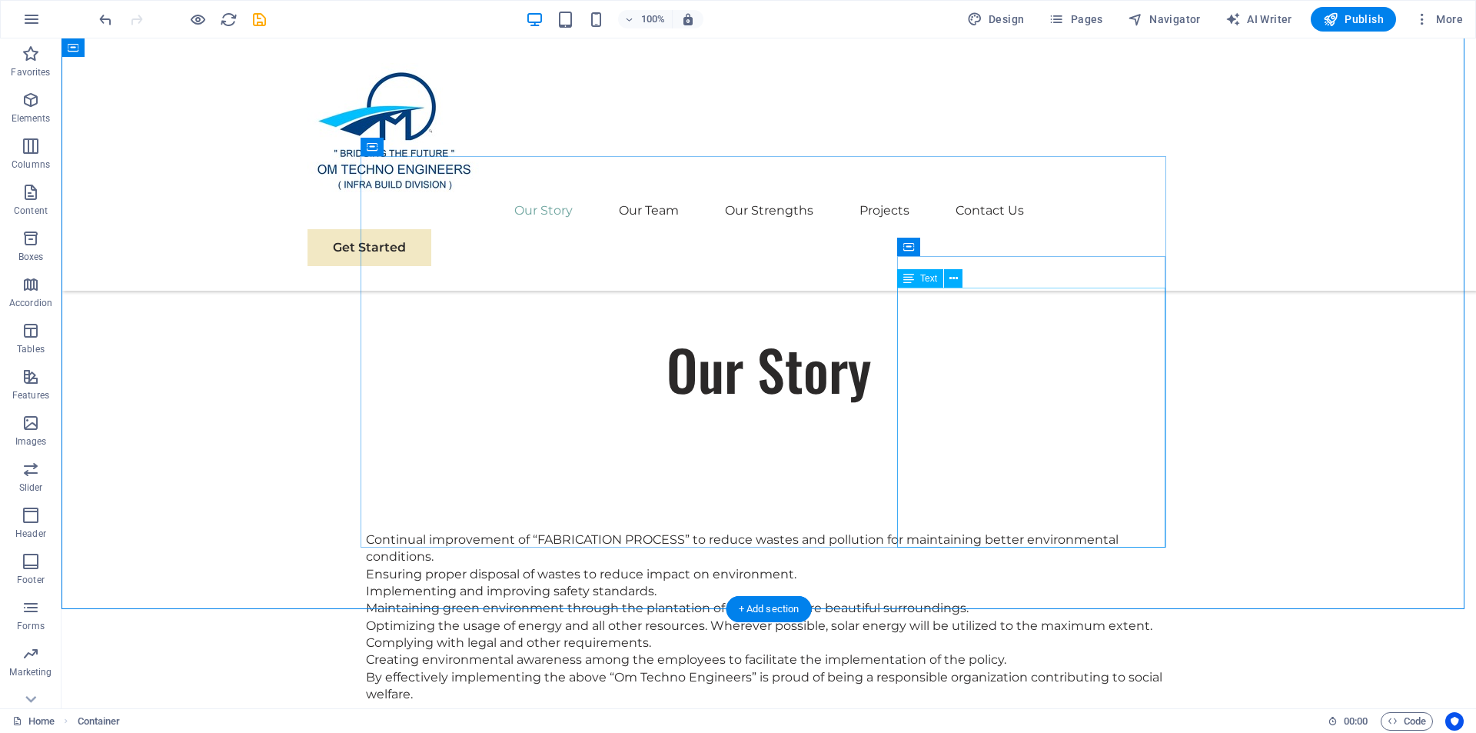
scroll to position [1570, 0]
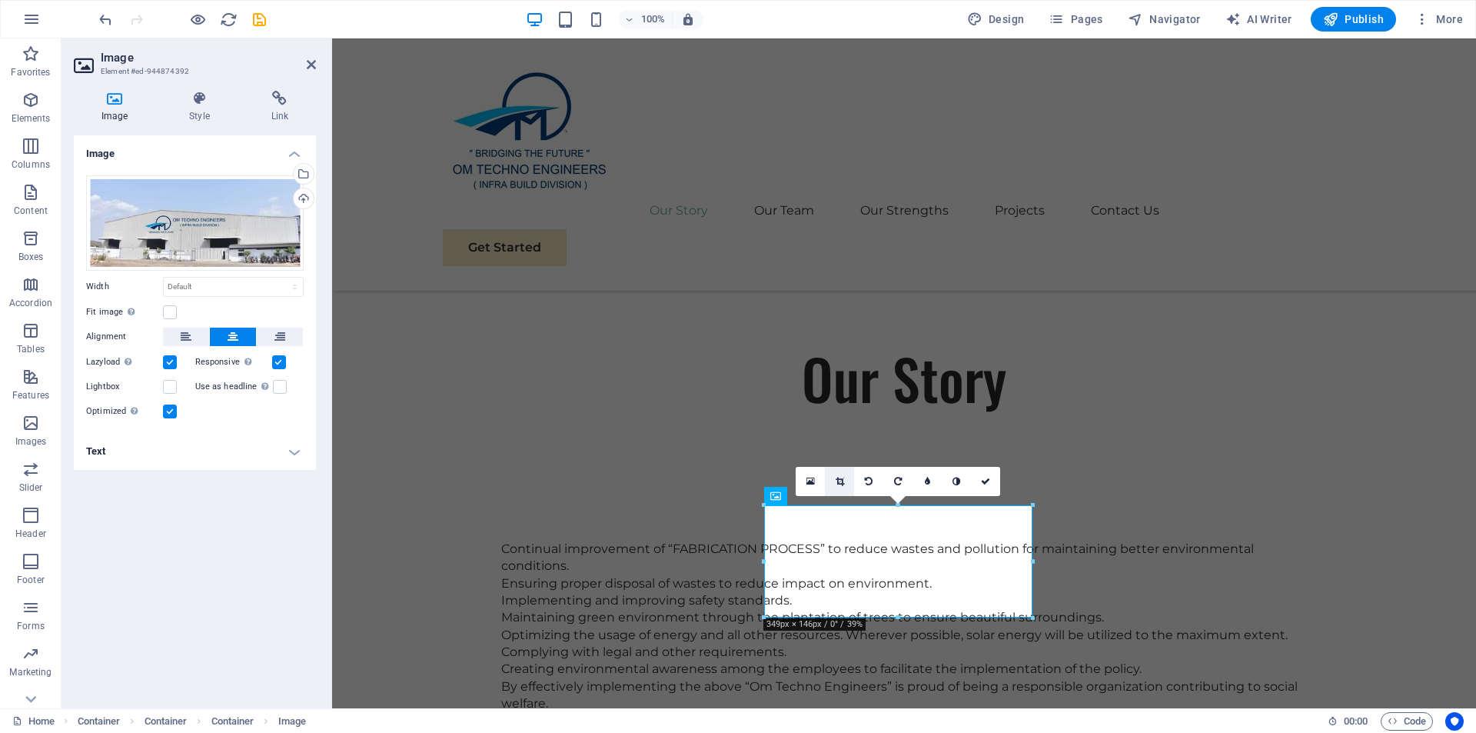
click at [836, 478] on icon at bounding box center [840, 481] width 8 height 9
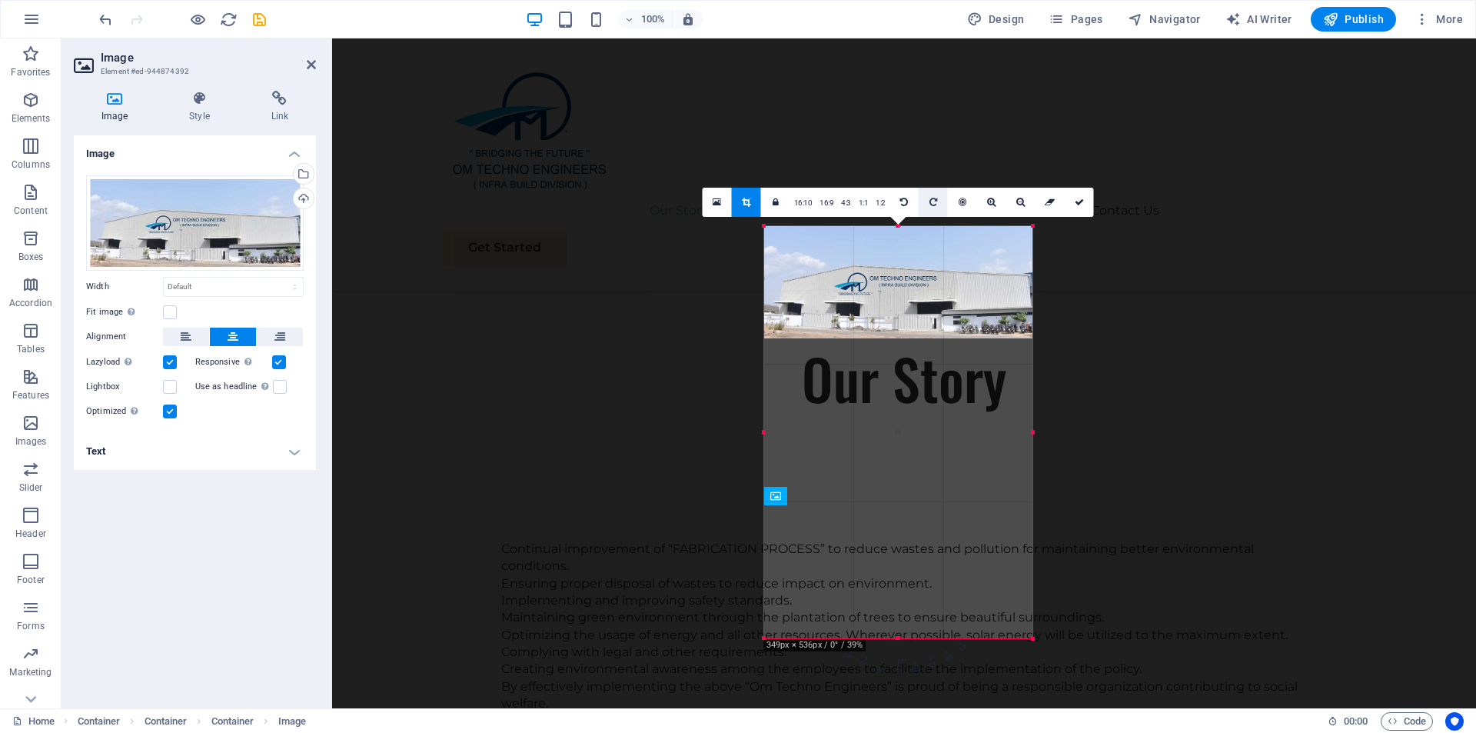
drag, startPoint x: 896, startPoint y: 505, endPoint x: 937, endPoint y: 205, distance: 302.6
click at [937, 226] on div "180 170 160 150 140 130 120 110 100 90 80 70 60 50 40 30 20 10 0 -10 -20 -30 -4…" at bounding box center [898, 432] width 268 height 412
click at [906, 372] on span "10" at bounding box center [908, 322] width 35 height 108
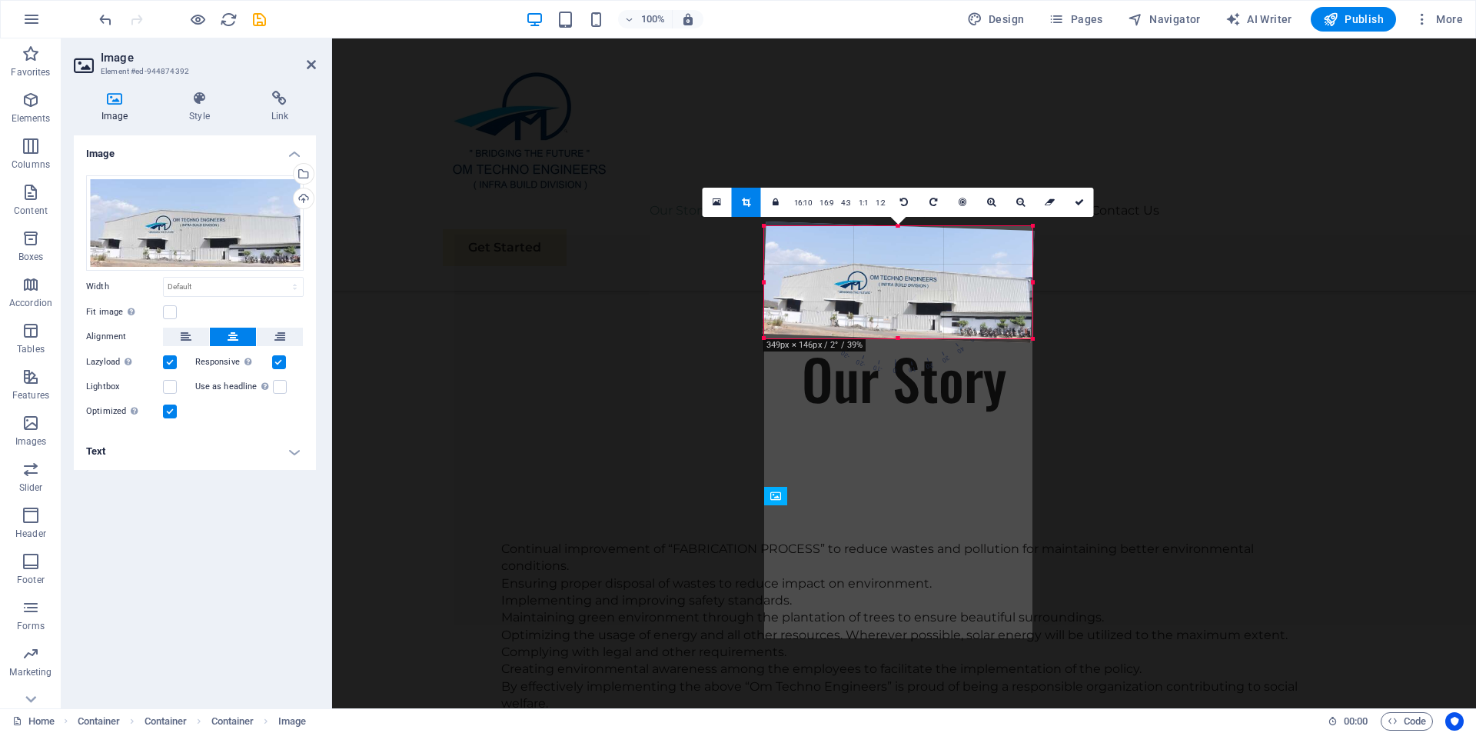
click at [898, 372] on span "0" at bounding box center [898, 323] width 22 height 108
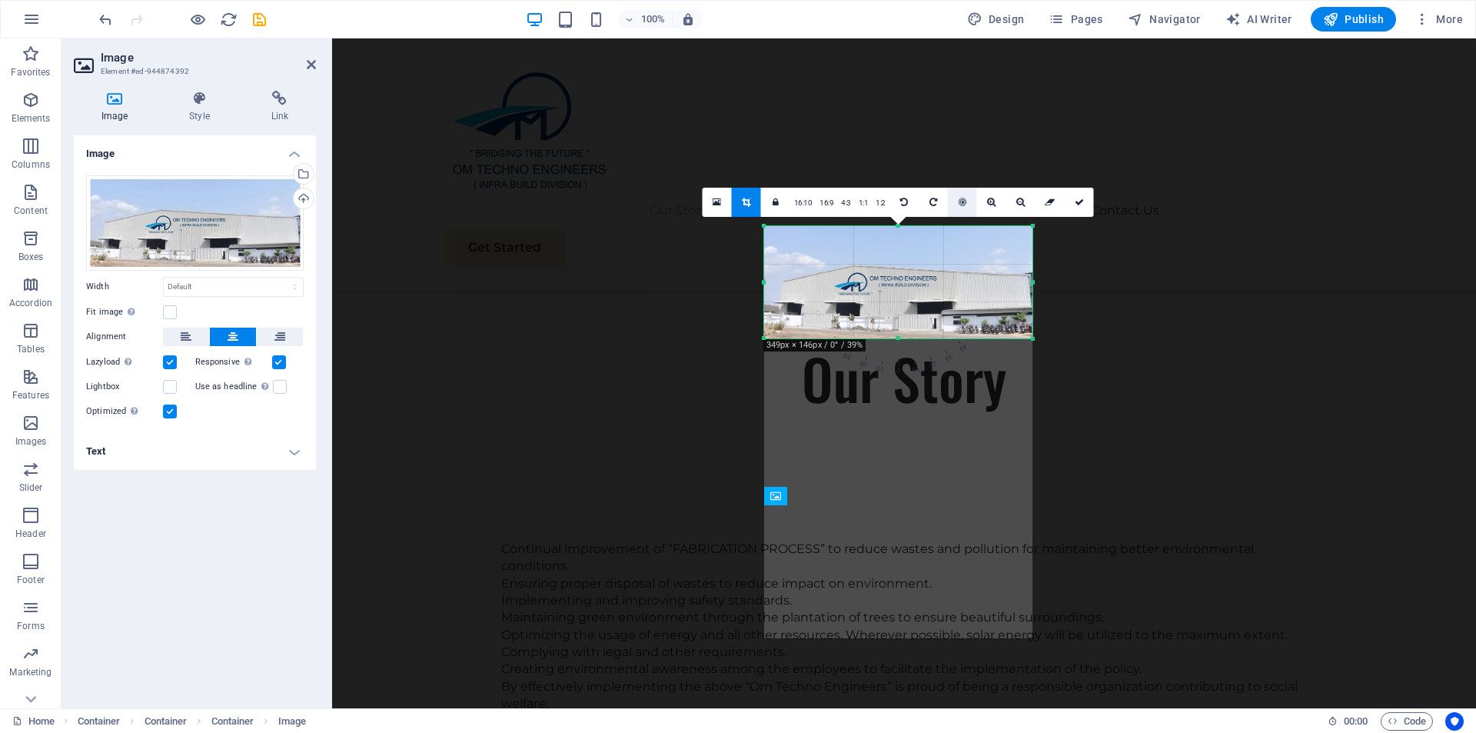
click at [959, 204] on icon at bounding box center [963, 202] width 8 height 9
click at [962, 199] on icon at bounding box center [963, 202] width 8 height 9
drag, startPoint x: 962, startPoint y: 199, endPoint x: 976, endPoint y: 256, distance: 58.7
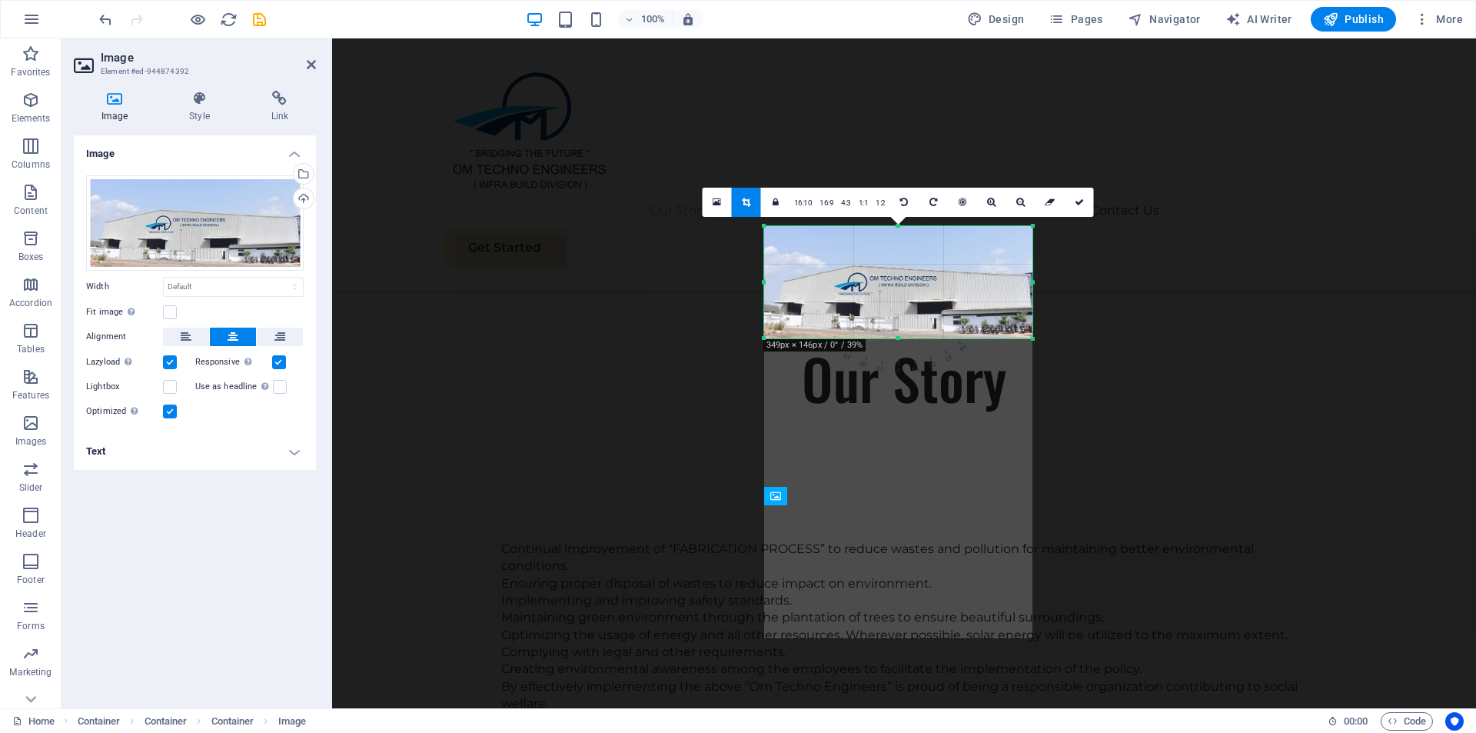
click at [962, 210] on link at bounding box center [962, 202] width 29 height 29
drag, startPoint x: 926, startPoint y: 420, endPoint x: 906, endPoint y: 467, distance: 51.3
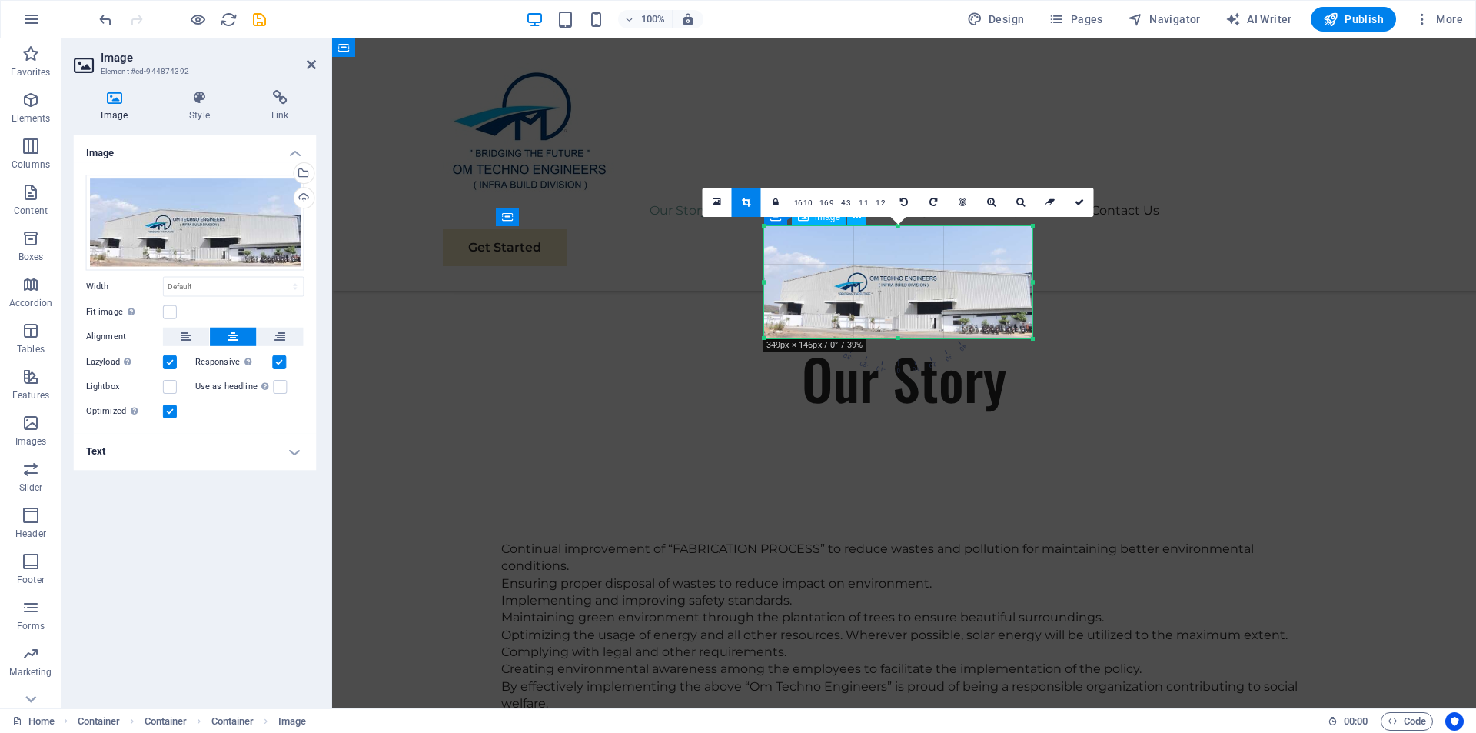
drag, startPoint x: 906, startPoint y: 467, endPoint x: 877, endPoint y: 456, distance: 30.4
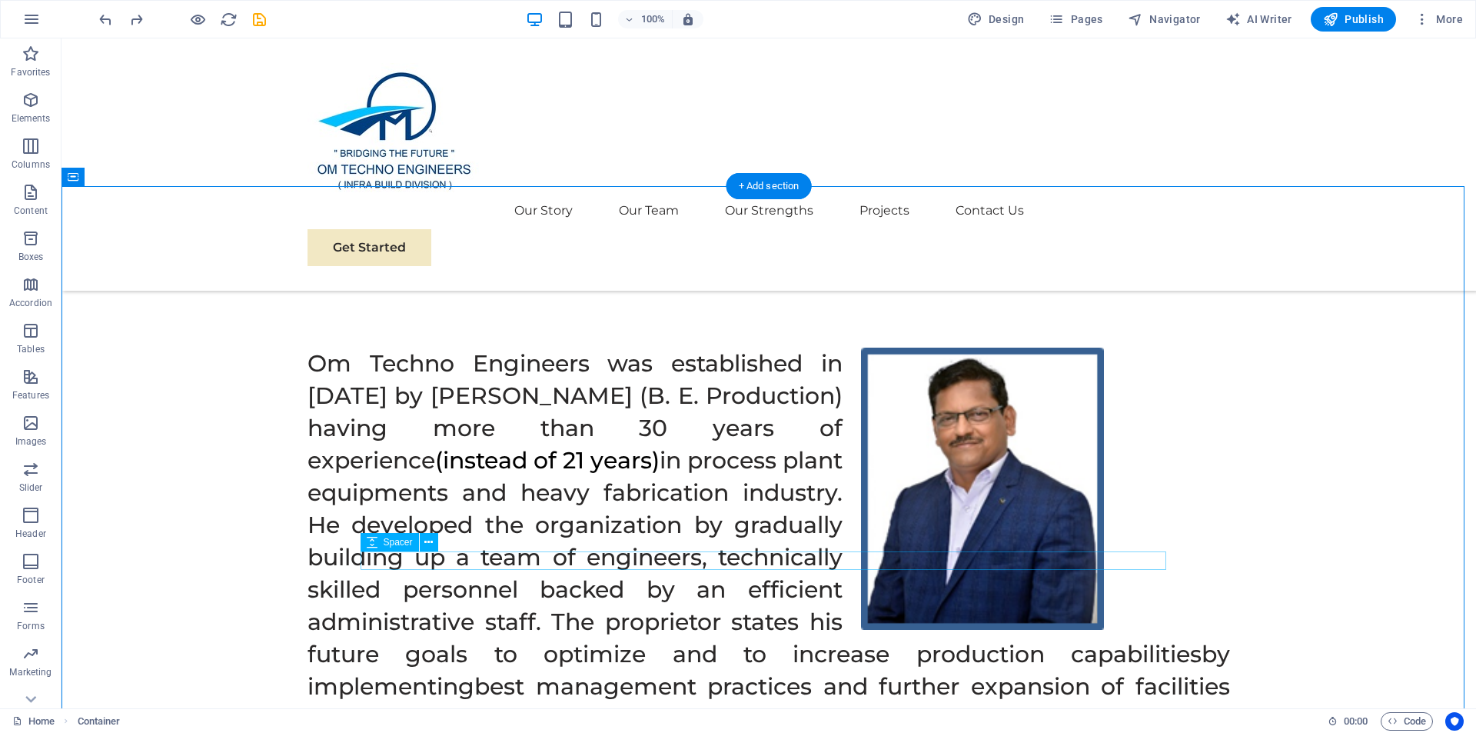
scroll to position [1262, 0]
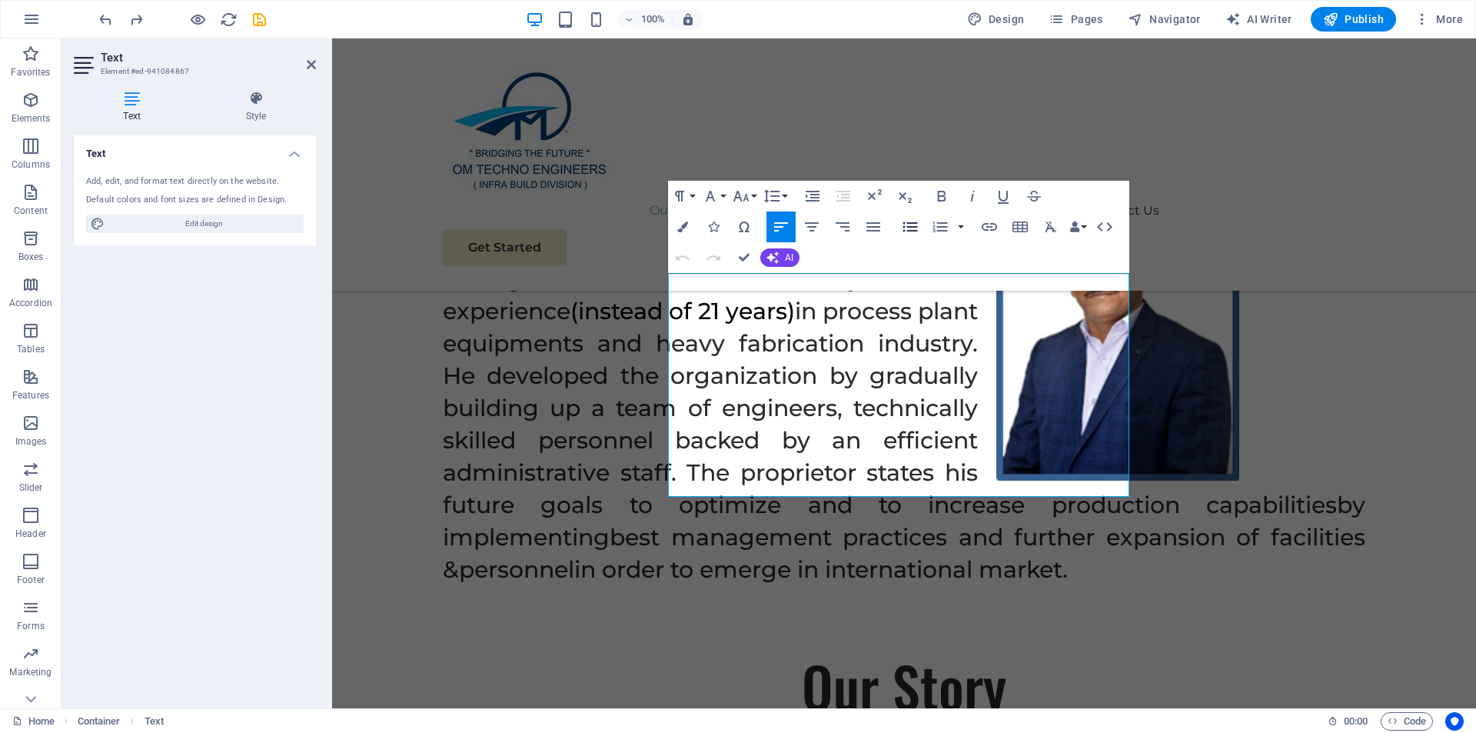
click at [908, 226] on icon "button" at bounding box center [910, 227] width 18 height 18
click at [839, 226] on icon "button" at bounding box center [842, 227] width 18 height 18
click at [839, 224] on icon "button" at bounding box center [842, 227] width 18 height 18
click at [869, 227] on icon "button" at bounding box center [873, 226] width 14 height 9
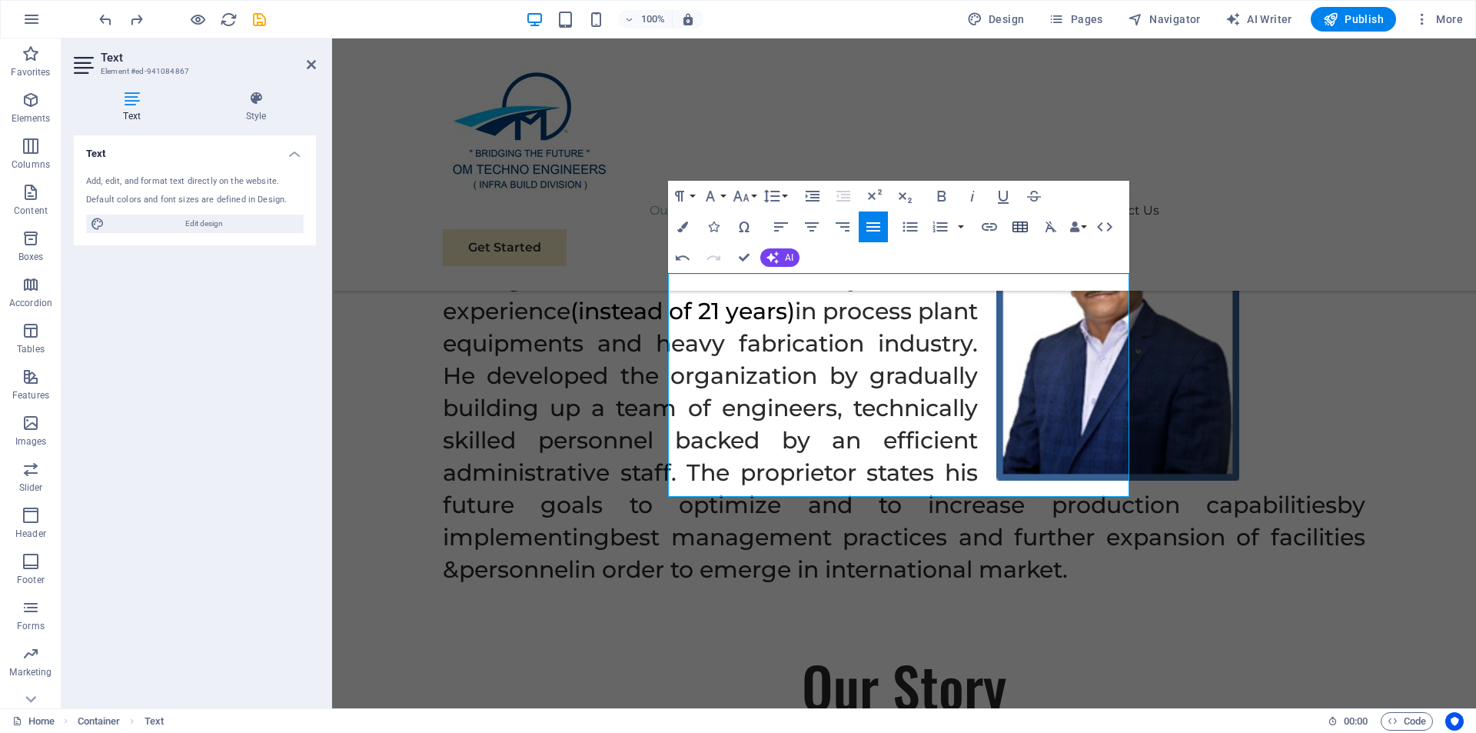
click at [1019, 226] on icon "button" at bounding box center [1020, 227] width 18 height 18
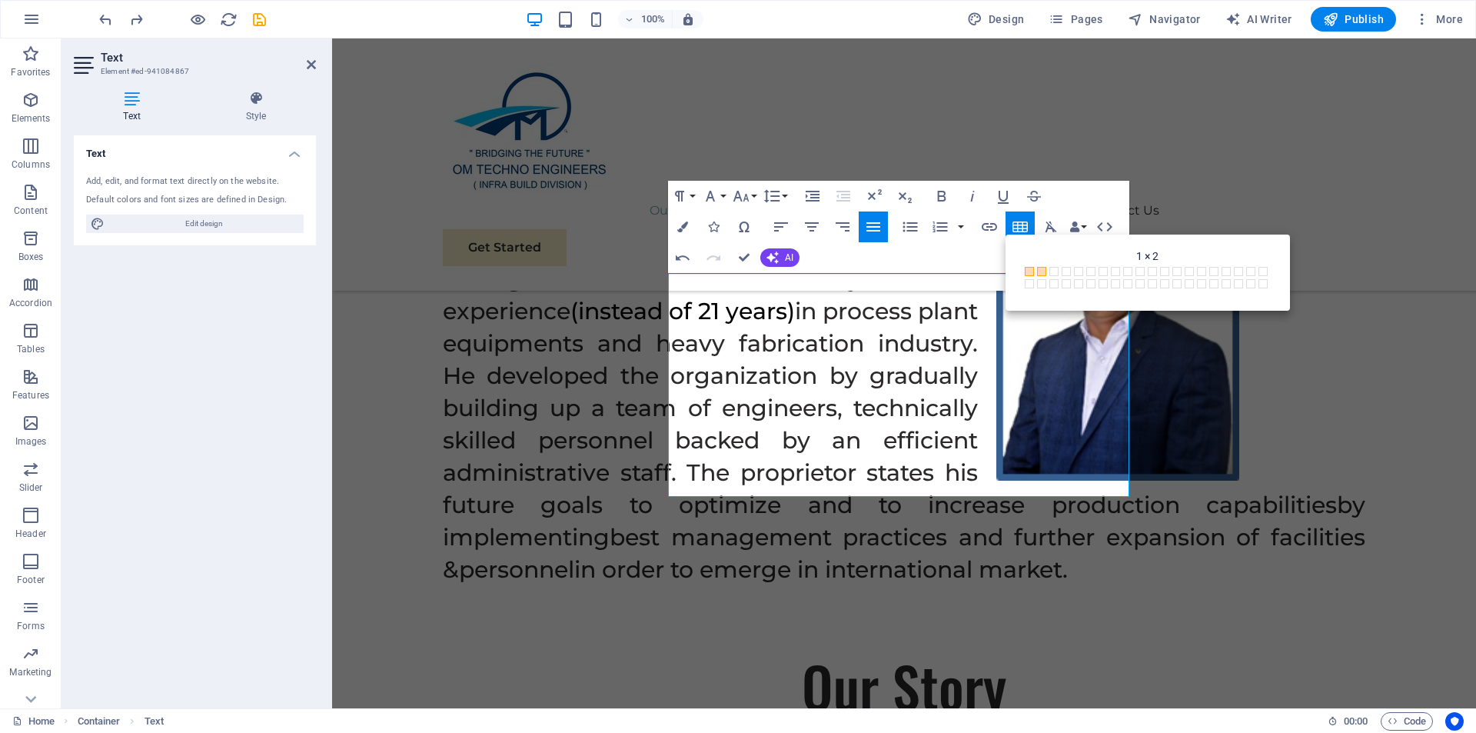
click at [1039, 269] on span at bounding box center [1041, 271] width 9 height 9
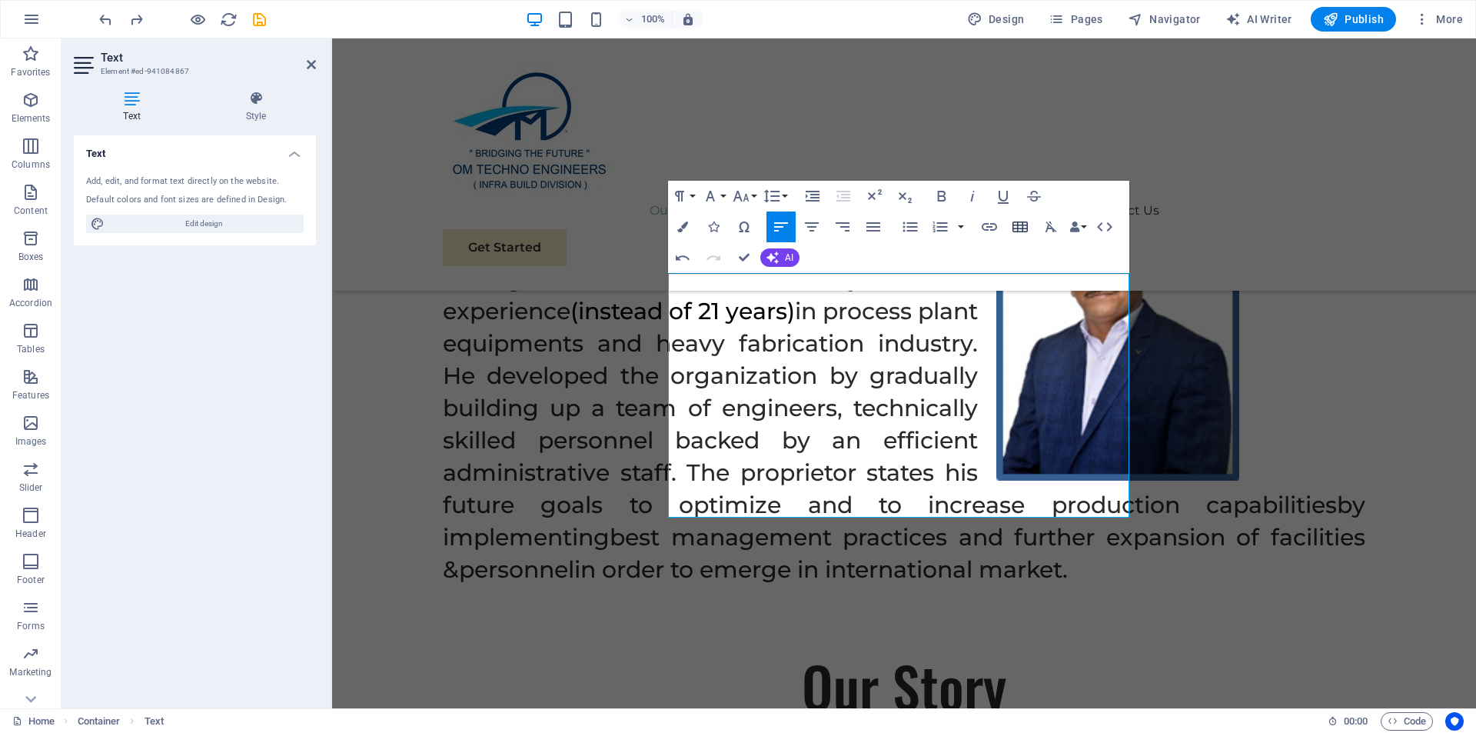
click at [1012, 218] on icon "button" at bounding box center [1020, 227] width 18 height 18
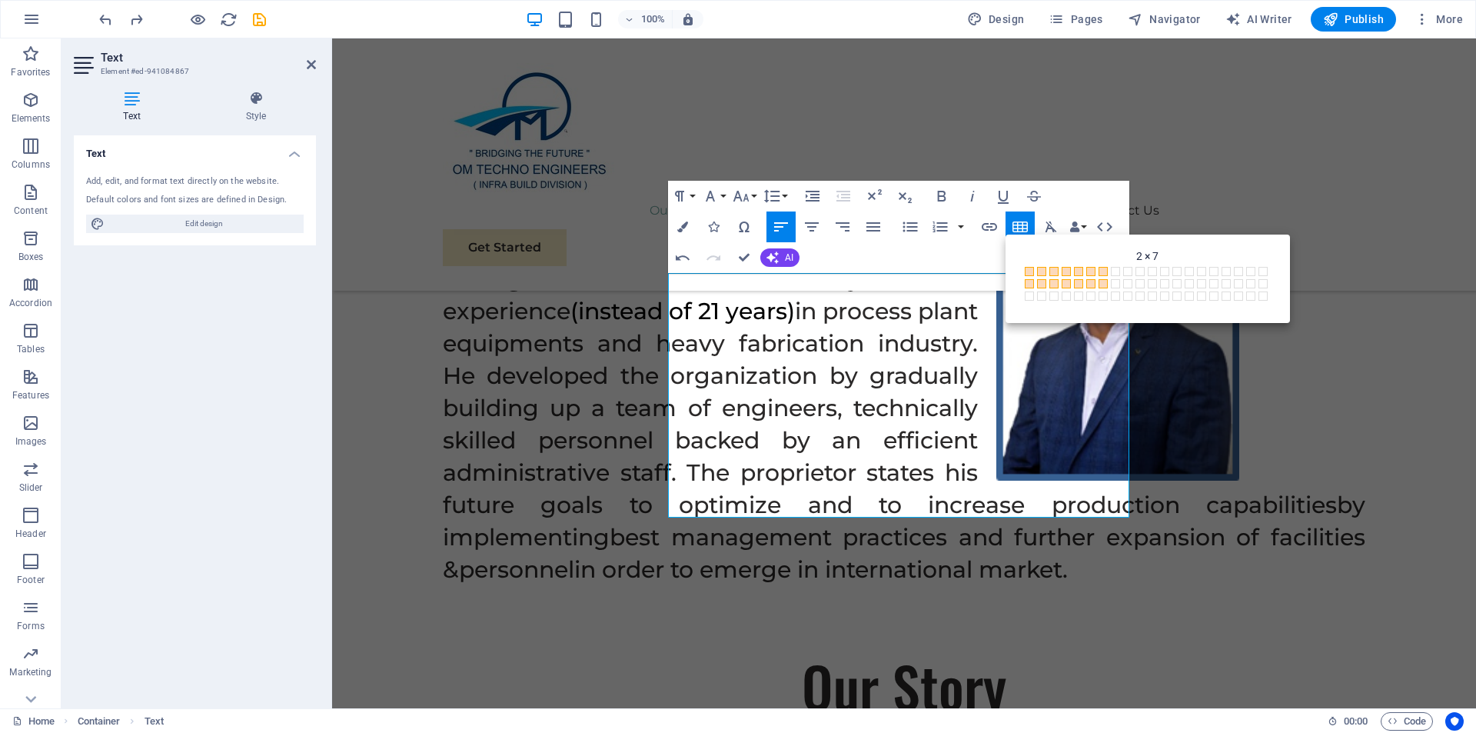
click at [1106, 279] on span at bounding box center [1103, 283] width 9 height 9
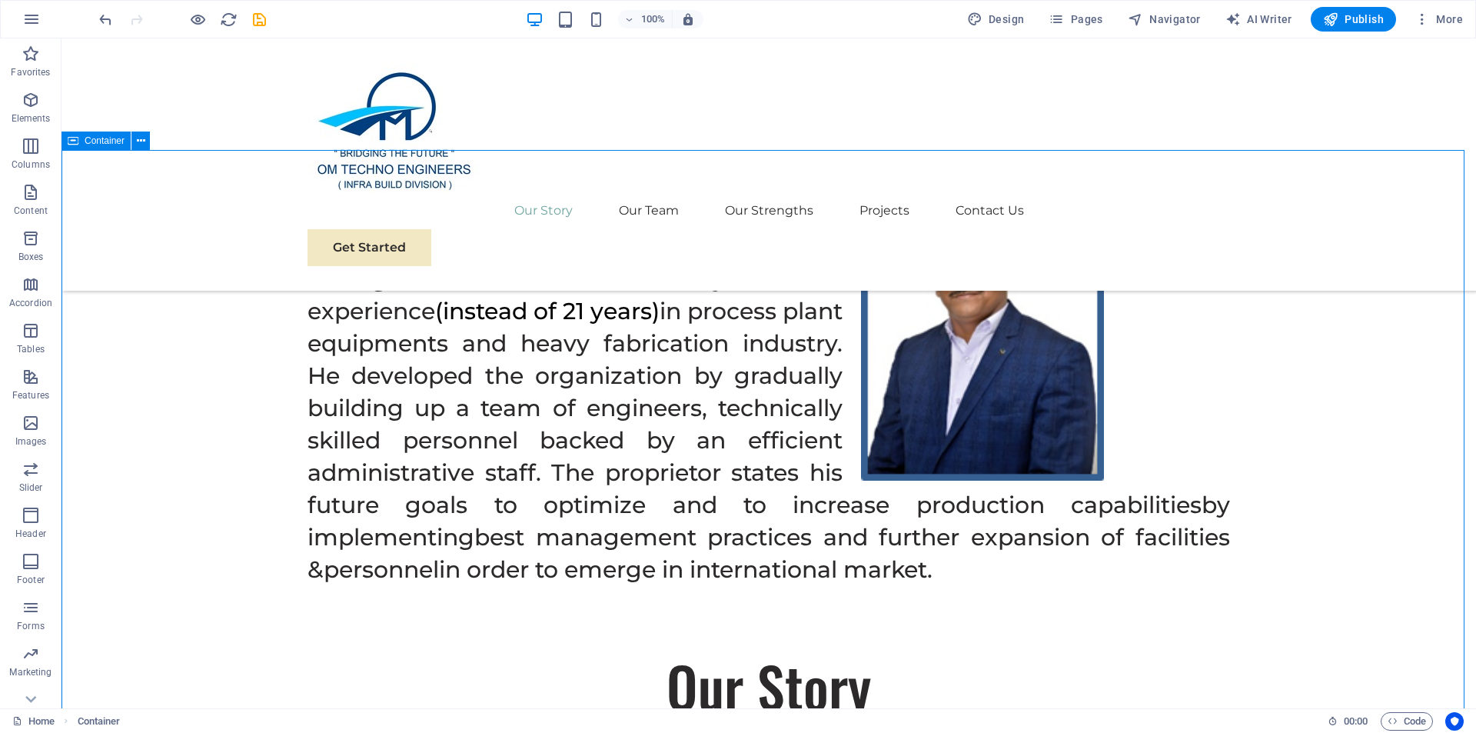
checkbox input "false"
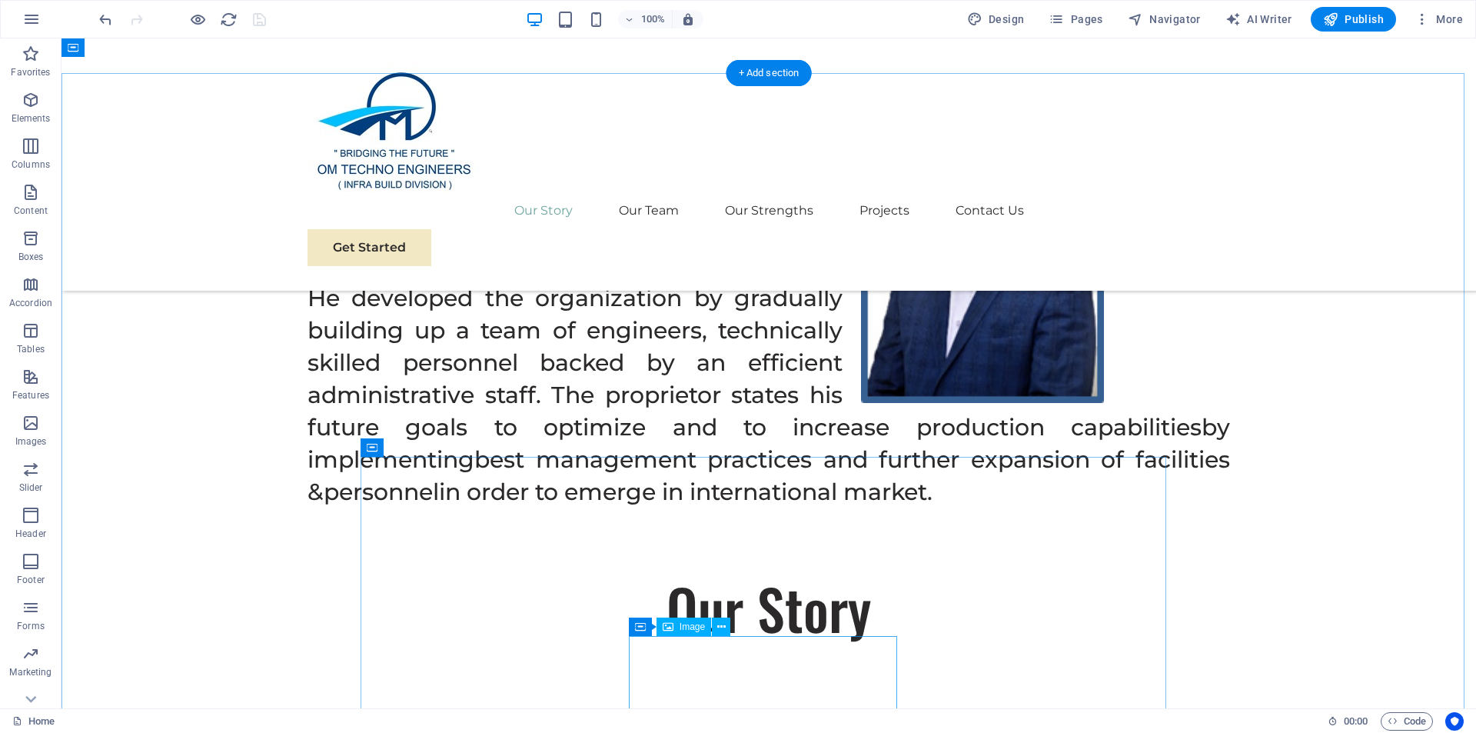
scroll to position [1339, 0]
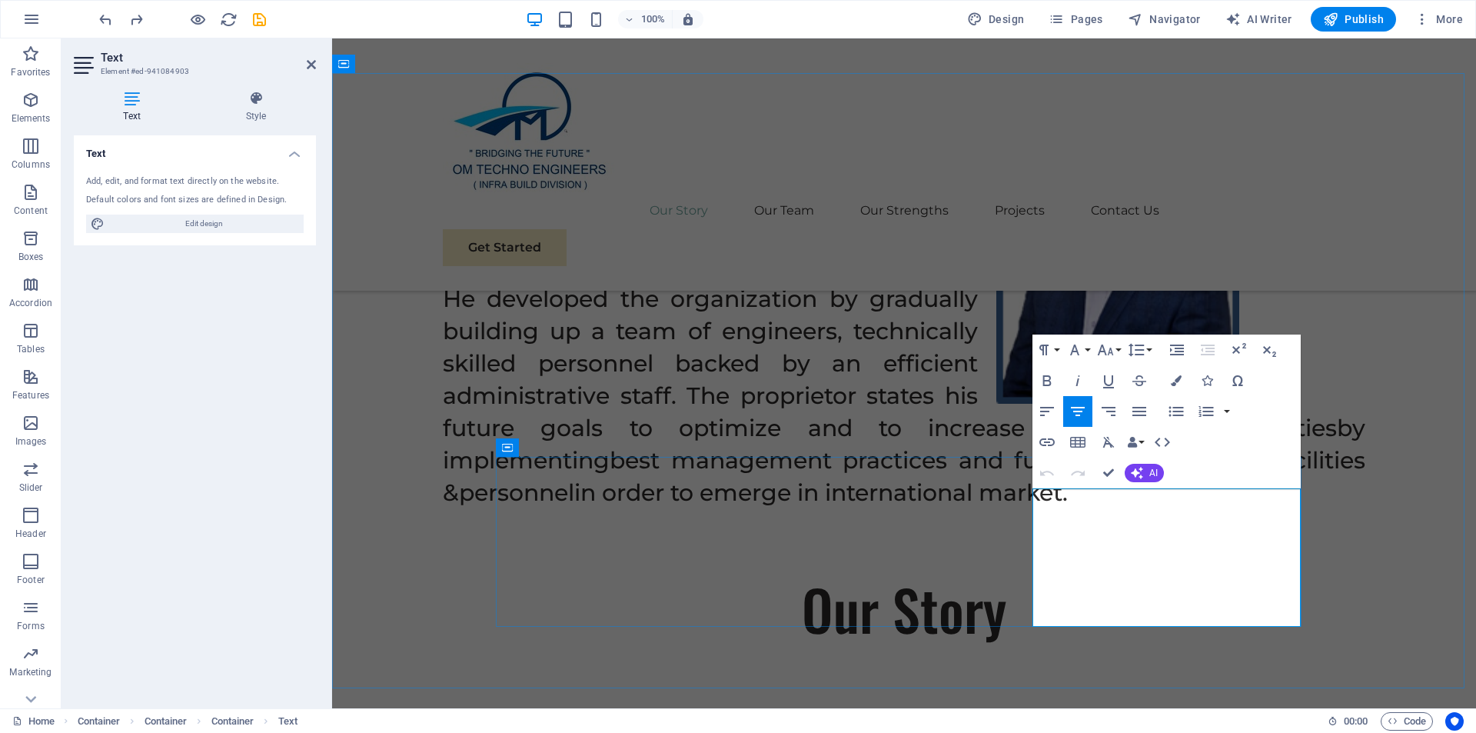
drag, startPoint x: 1038, startPoint y: 495, endPoint x: 1252, endPoint y: 623, distance: 248.9
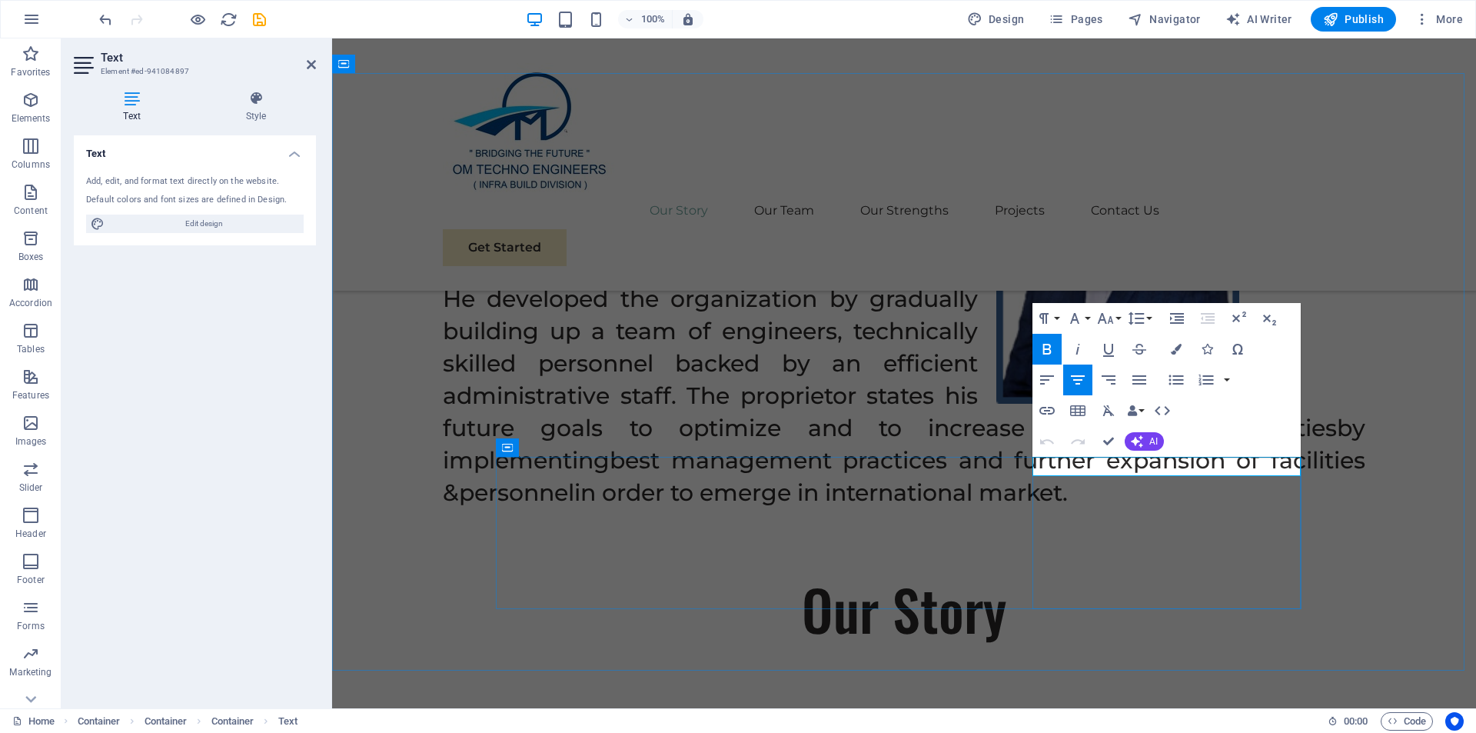
drag, startPoint x: 1241, startPoint y: 466, endPoint x: 1090, endPoint y: 467, distance: 150.7
click at [1175, 347] on icon "button" at bounding box center [1176, 349] width 11 height 11
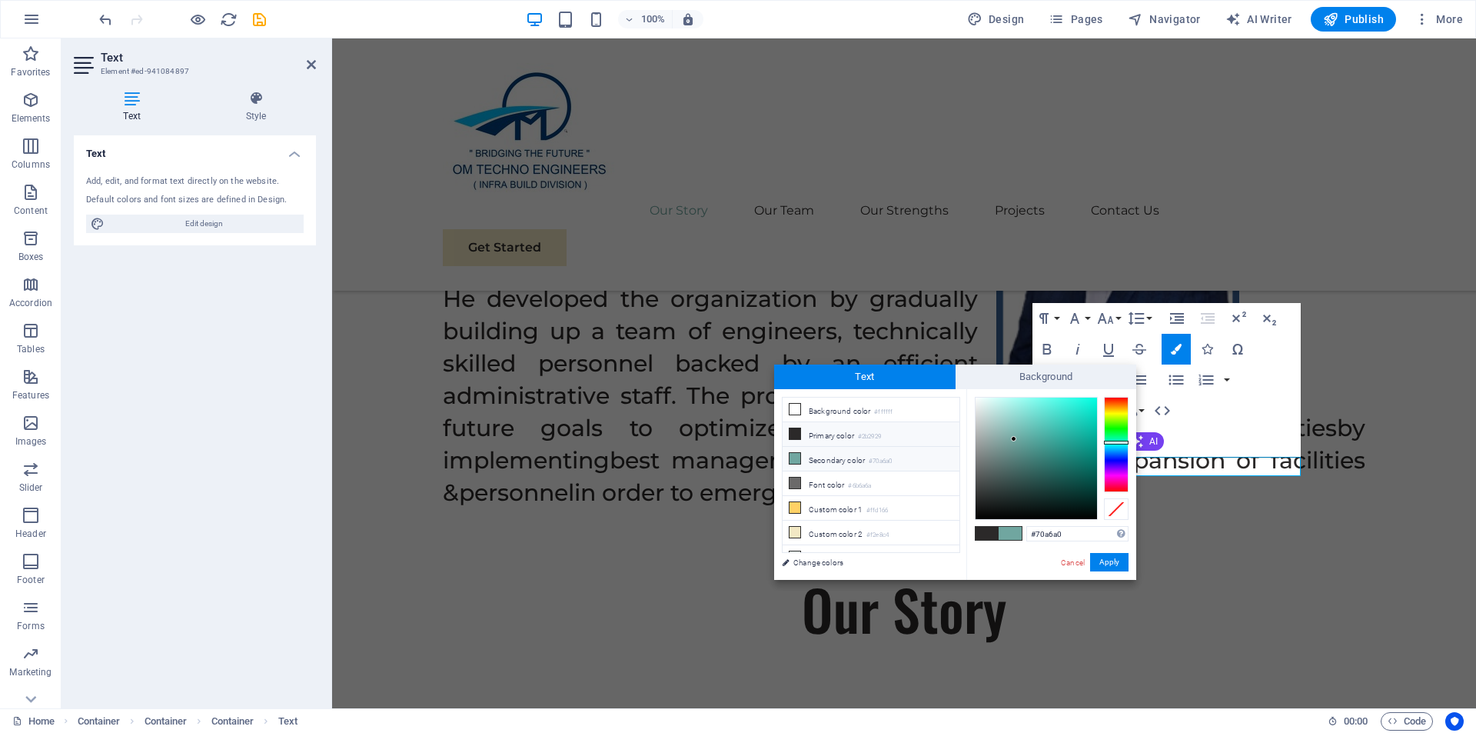
click at [846, 464] on li "Secondary color #70a6a0" at bounding box center [871, 459] width 177 height 25
type input "#0e0f0f"
drag, startPoint x: 1012, startPoint y: 436, endPoint x: 983, endPoint y: 511, distance: 80.8
click at [983, 511] on div at bounding box center [982, 510] width 5 height 5
click at [1103, 560] on button "Apply" at bounding box center [1109, 562] width 38 height 18
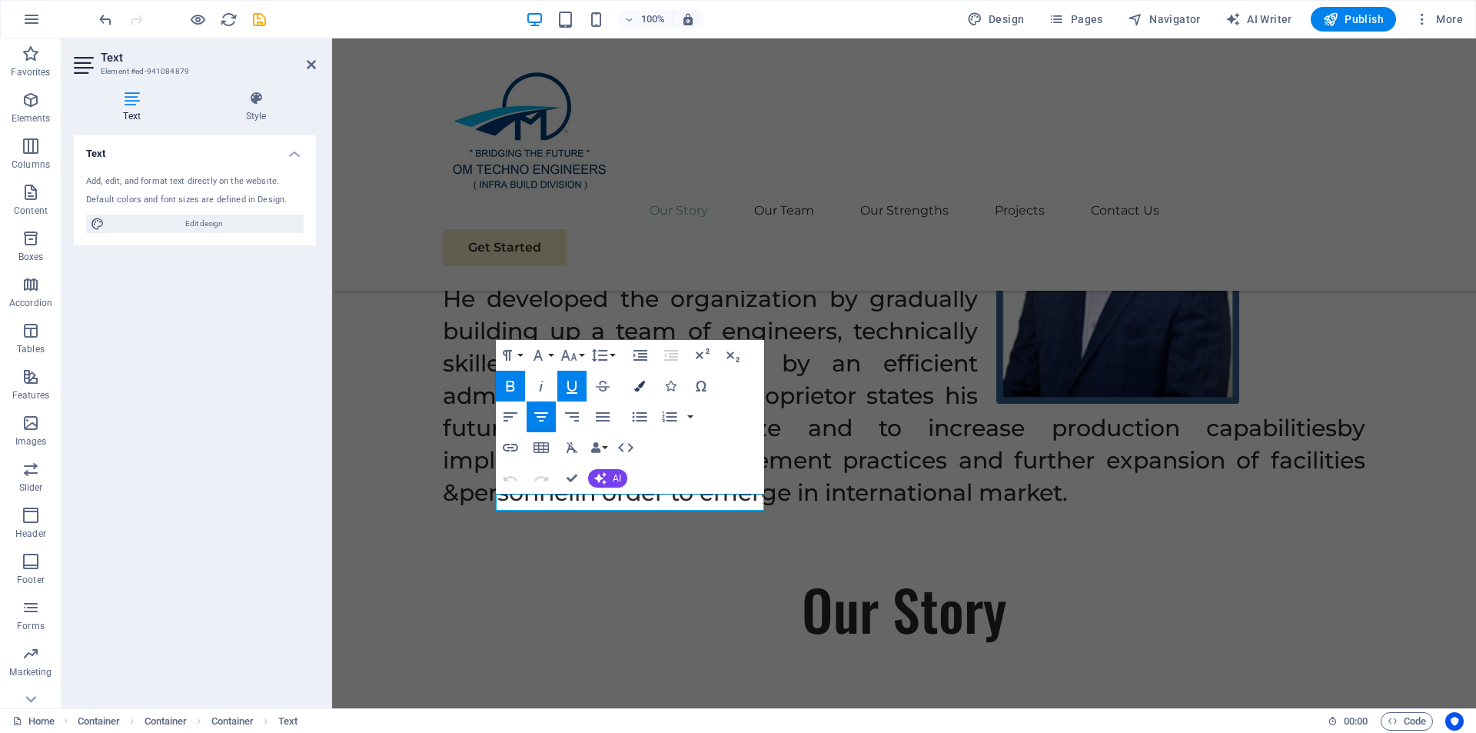
click at [639, 381] on icon "button" at bounding box center [639, 386] width 11 height 11
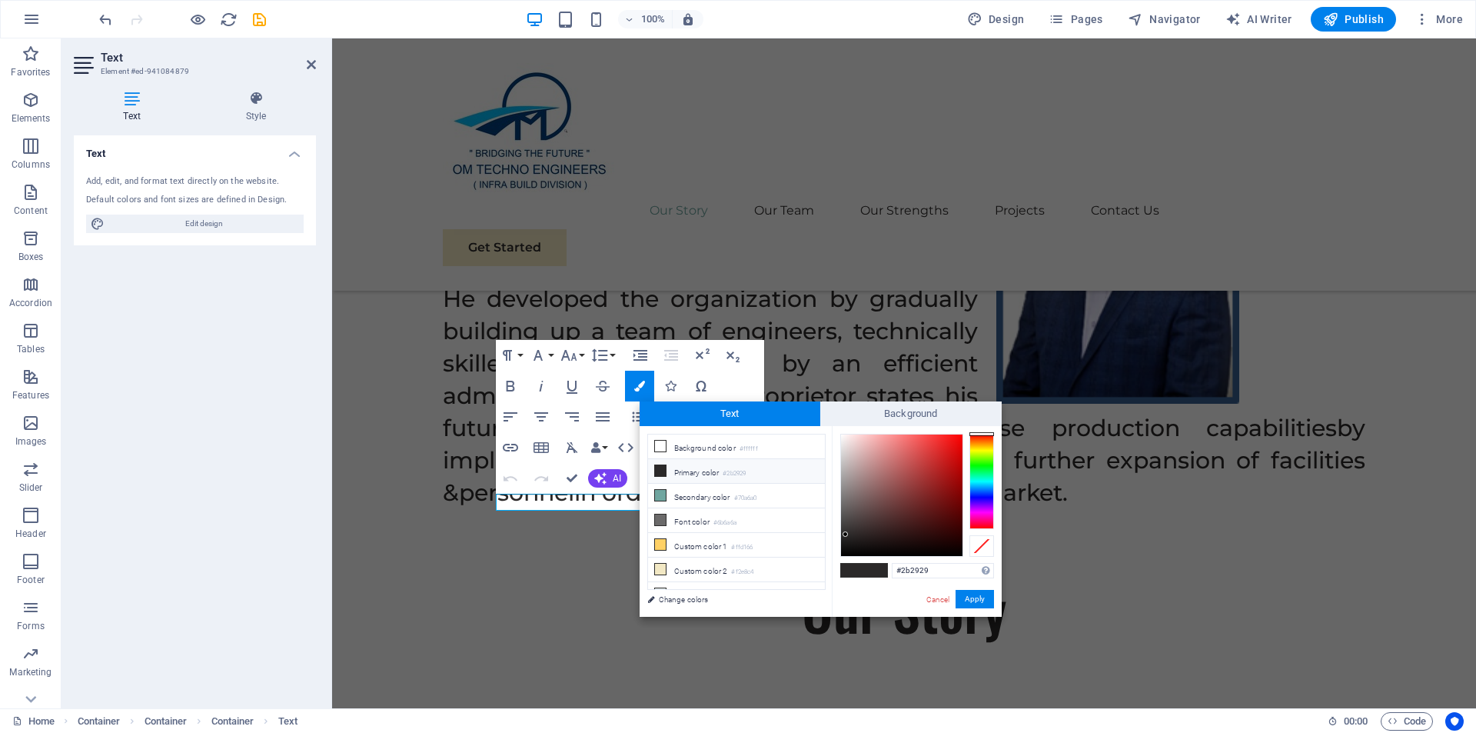
click at [715, 471] on li "Primary color #2b2929" at bounding box center [736, 471] width 177 height 25
type input "#161414"
click at [850, 544] on div at bounding box center [901, 494] width 121 height 121
click at [968, 596] on button "Apply" at bounding box center [975, 599] width 38 height 18
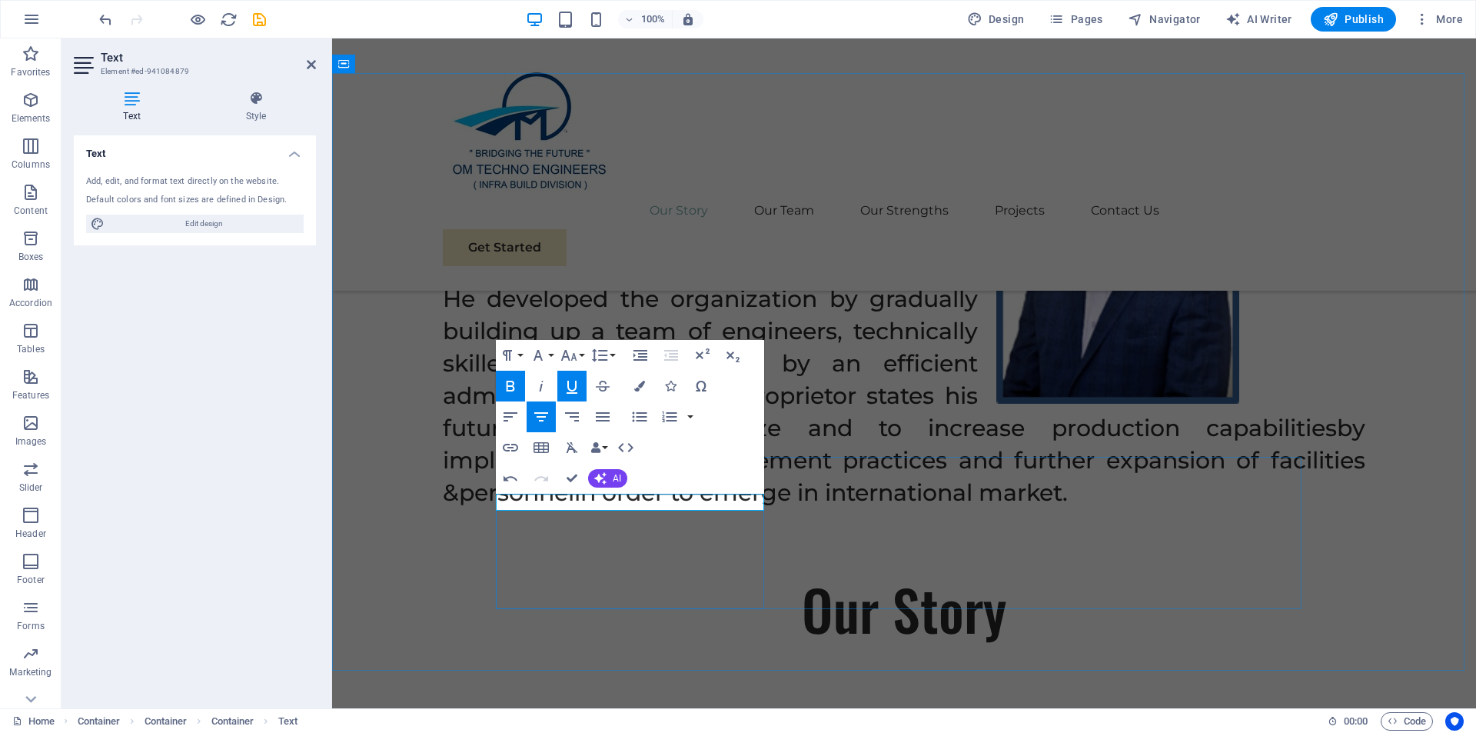
drag, startPoint x: 710, startPoint y: 502, endPoint x: 585, endPoint y: 505, distance: 124.6
click at [582, 354] on button "Font Size" at bounding box center [571, 355] width 29 height 31
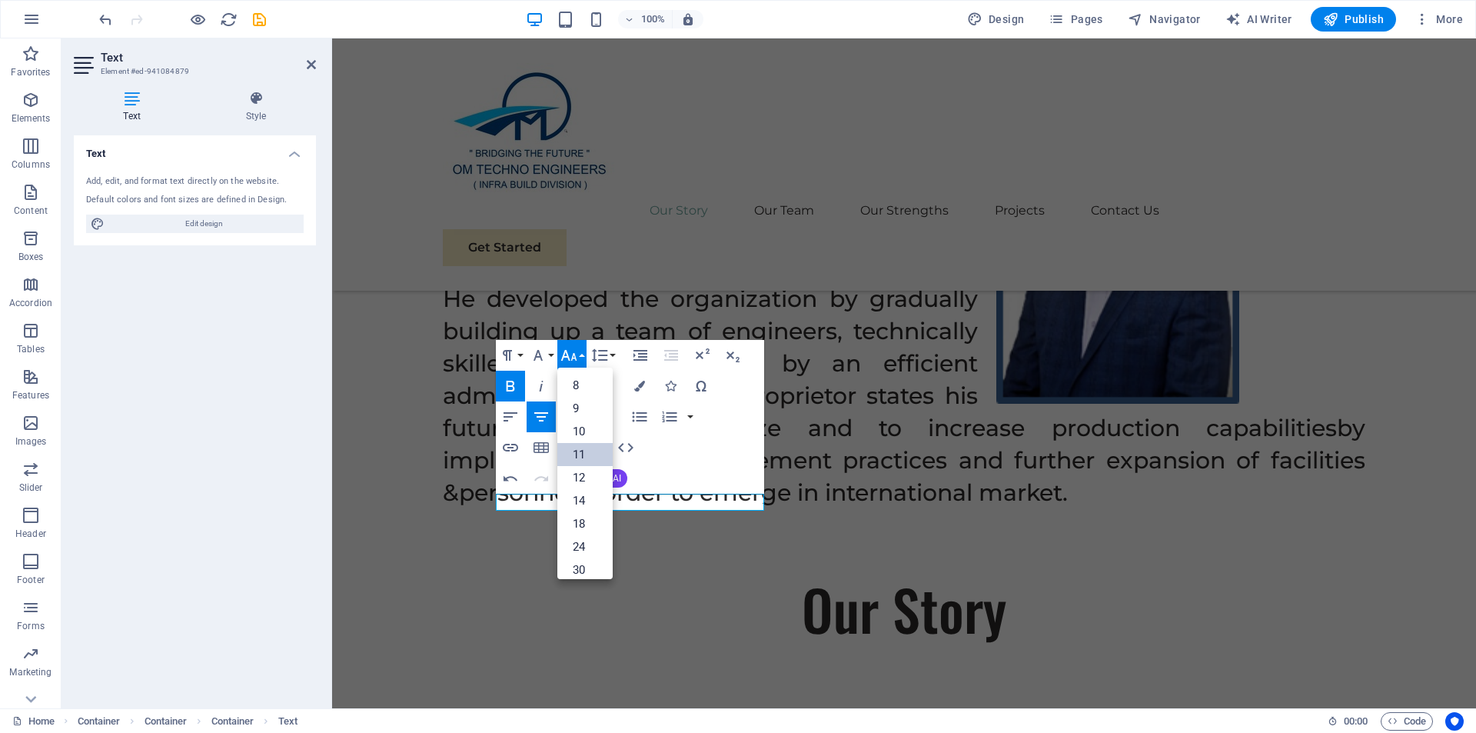
click at [577, 456] on link "11" at bounding box center [584, 454] width 55 height 23
click at [581, 357] on button "Font Size" at bounding box center [571, 355] width 29 height 31
click at [576, 509] on link "36" at bounding box center [584, 505] width 55 height 23
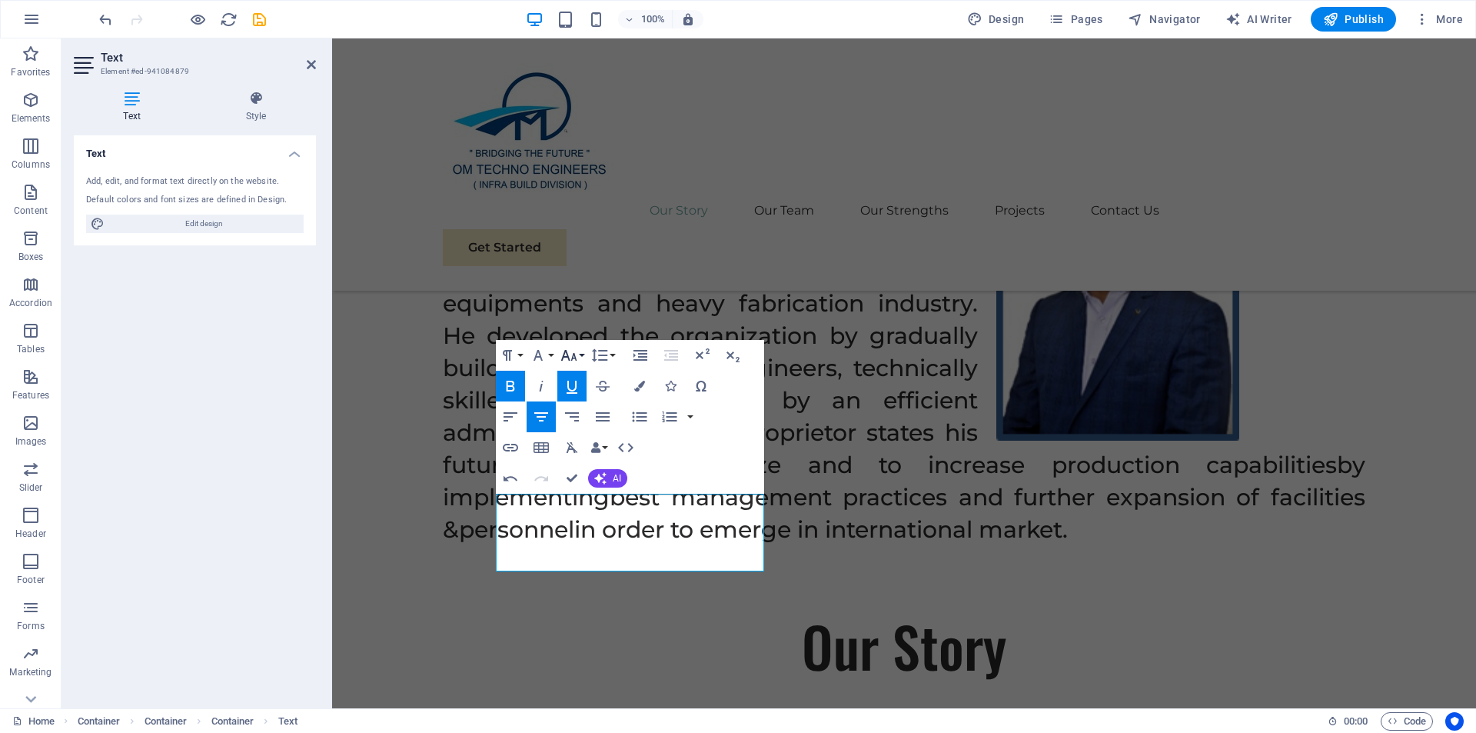
click at [581, 357] on button "Font Size" at bounding box center [571, 355] width 29 height 31
click at [589, 446] on link "30" at bounding box center [584, 445] width 55 height 23
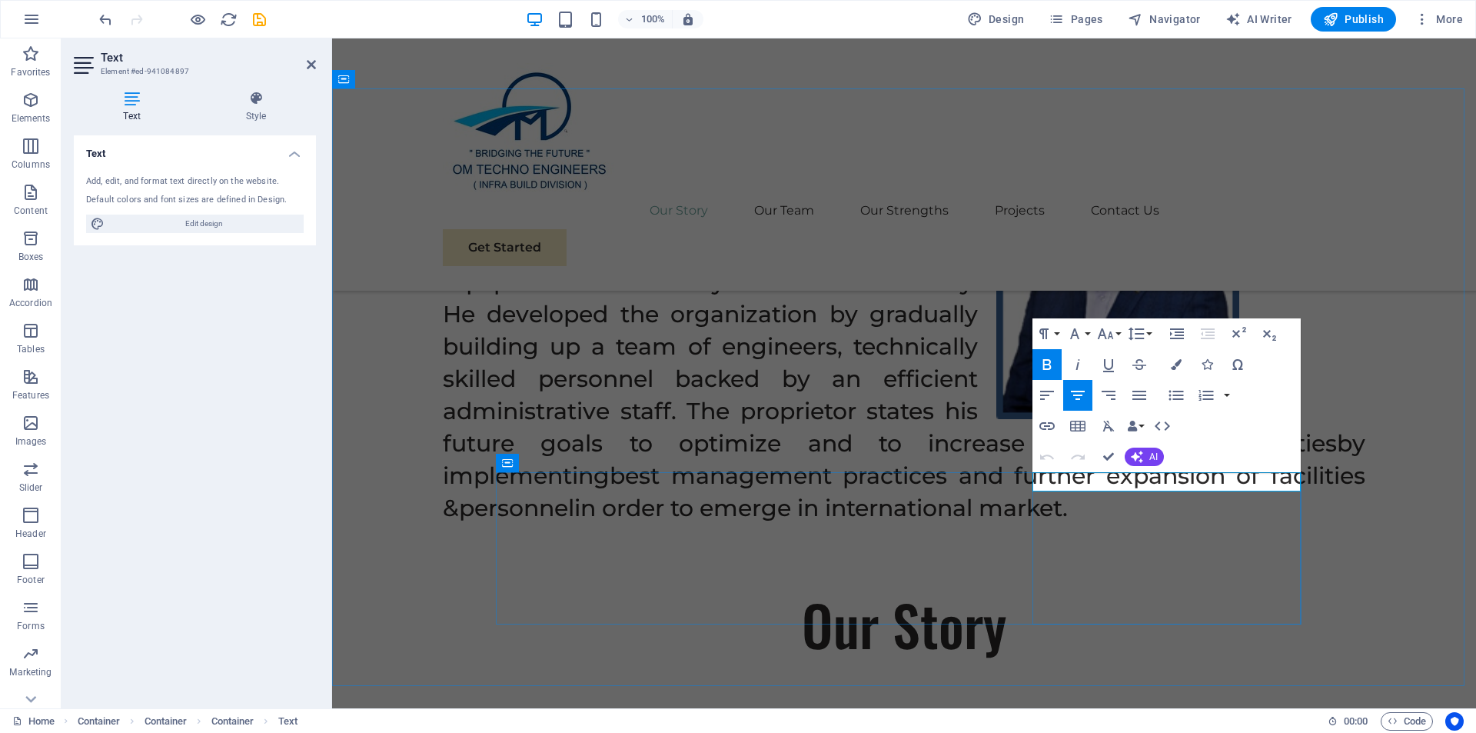
drag, startPoint x: 1252, startPoint y: 477, endPoint x: 1088, endPoint y: 474, distance: 163.8
click at [1106, 367] on icon "button" at bounding box center [1108, 364] width 18 height 18
click at [1111, 332] on icon "button" at bounding box center [1106, 333] width 16 height 11
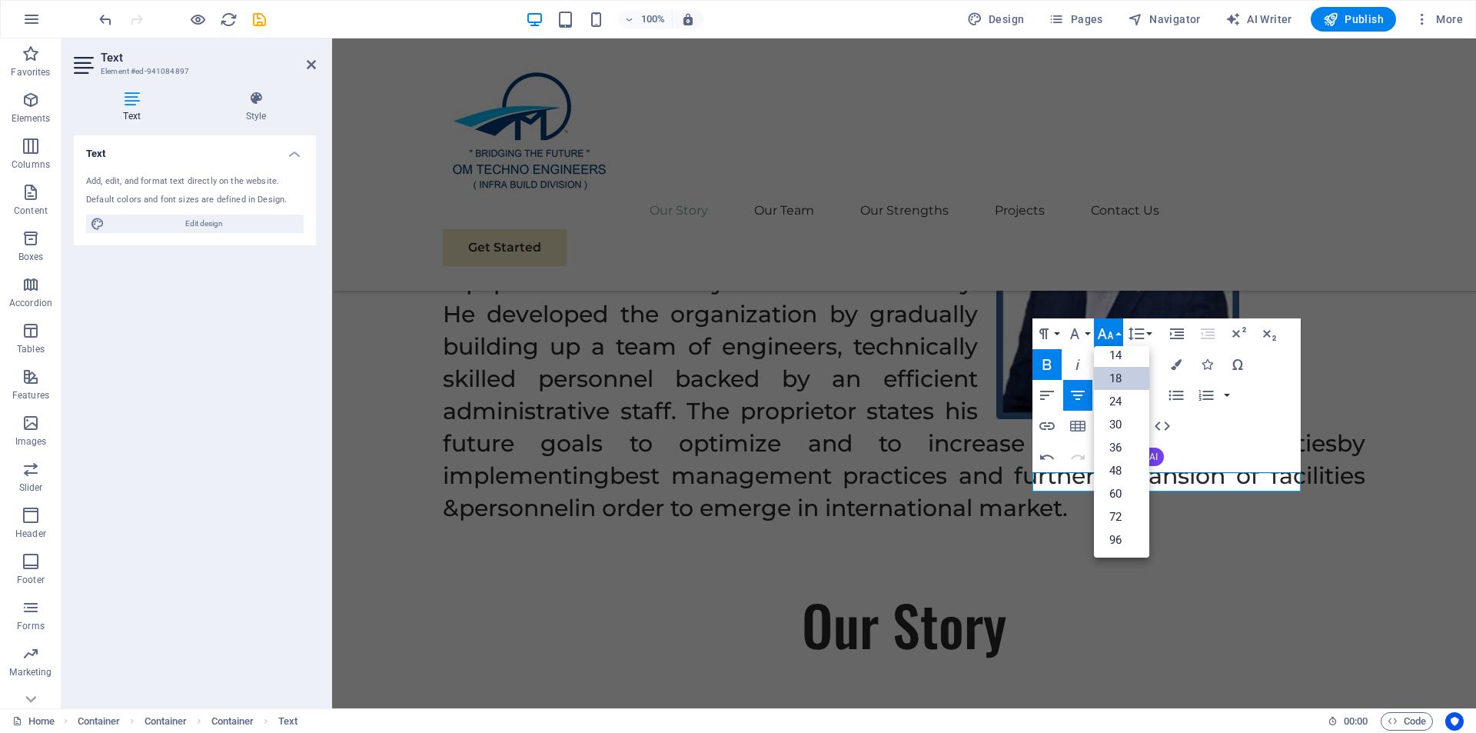
scroll to position [124, 0]
click at [1121, 424] on link "30" at bounding box center [1121, 424] width 55 height 23
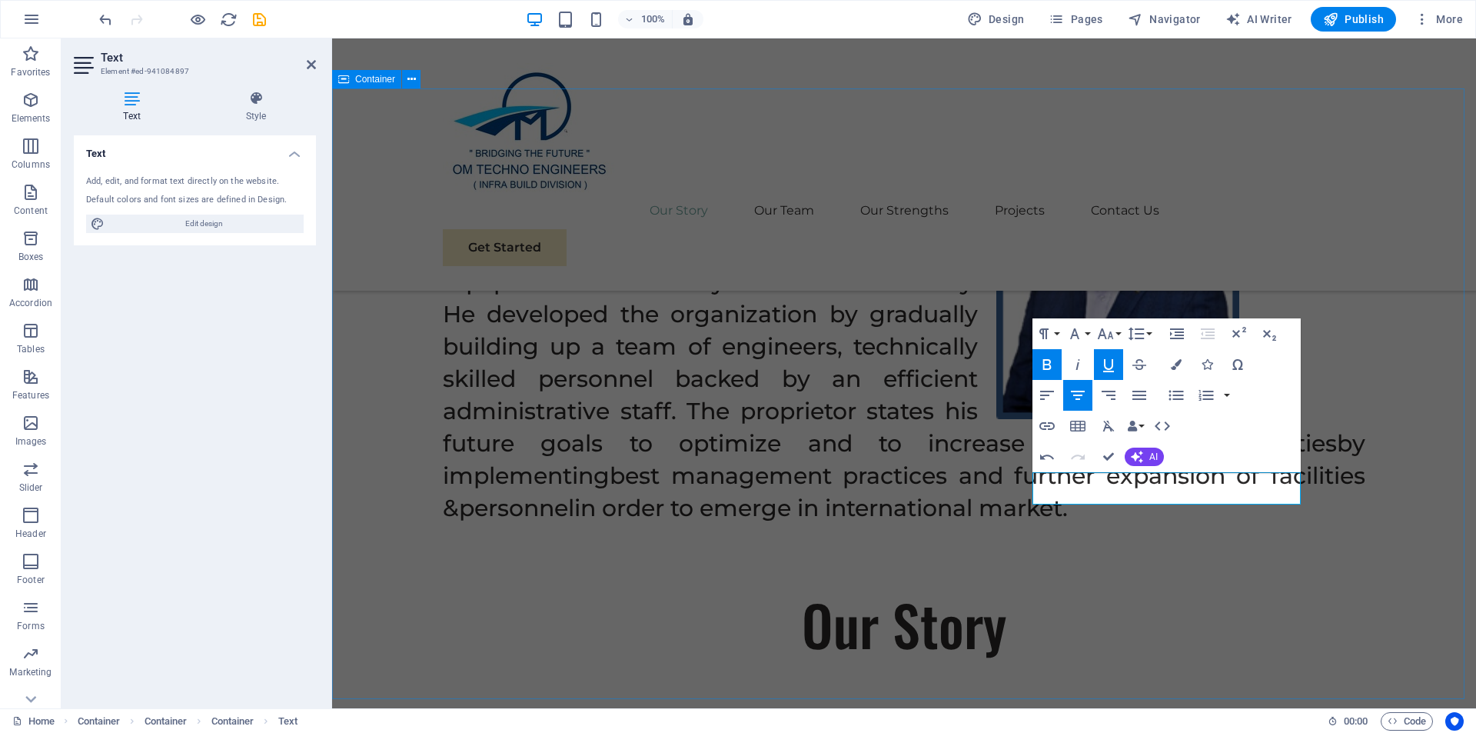
drag, startPoint x: 1364, startPoint y: 416, endPoint x: 1637, endPoint y: 417, distance: 273.7
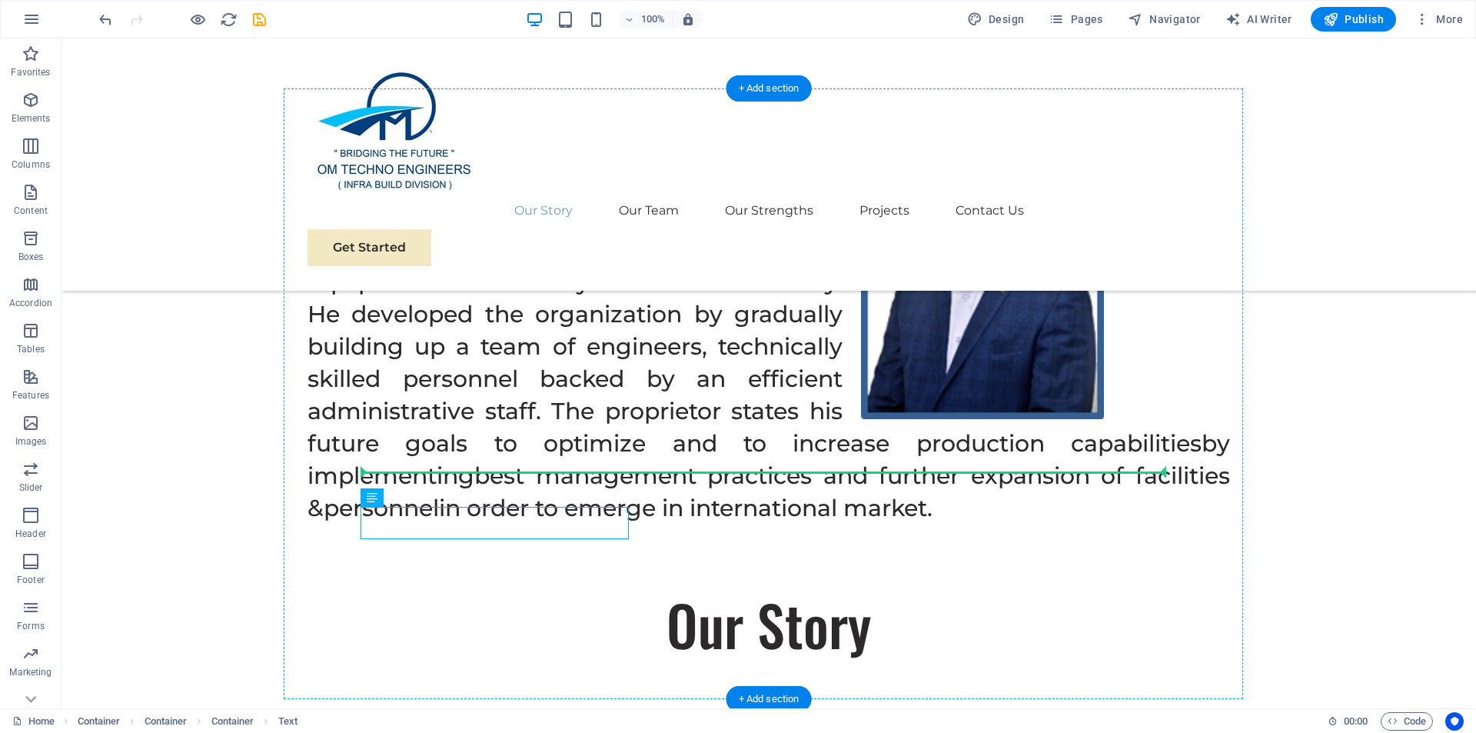
drag, startPoint x: 477, startPoint y: 523, endPoint x: 477, endPoint y: 495, distance: 27.7
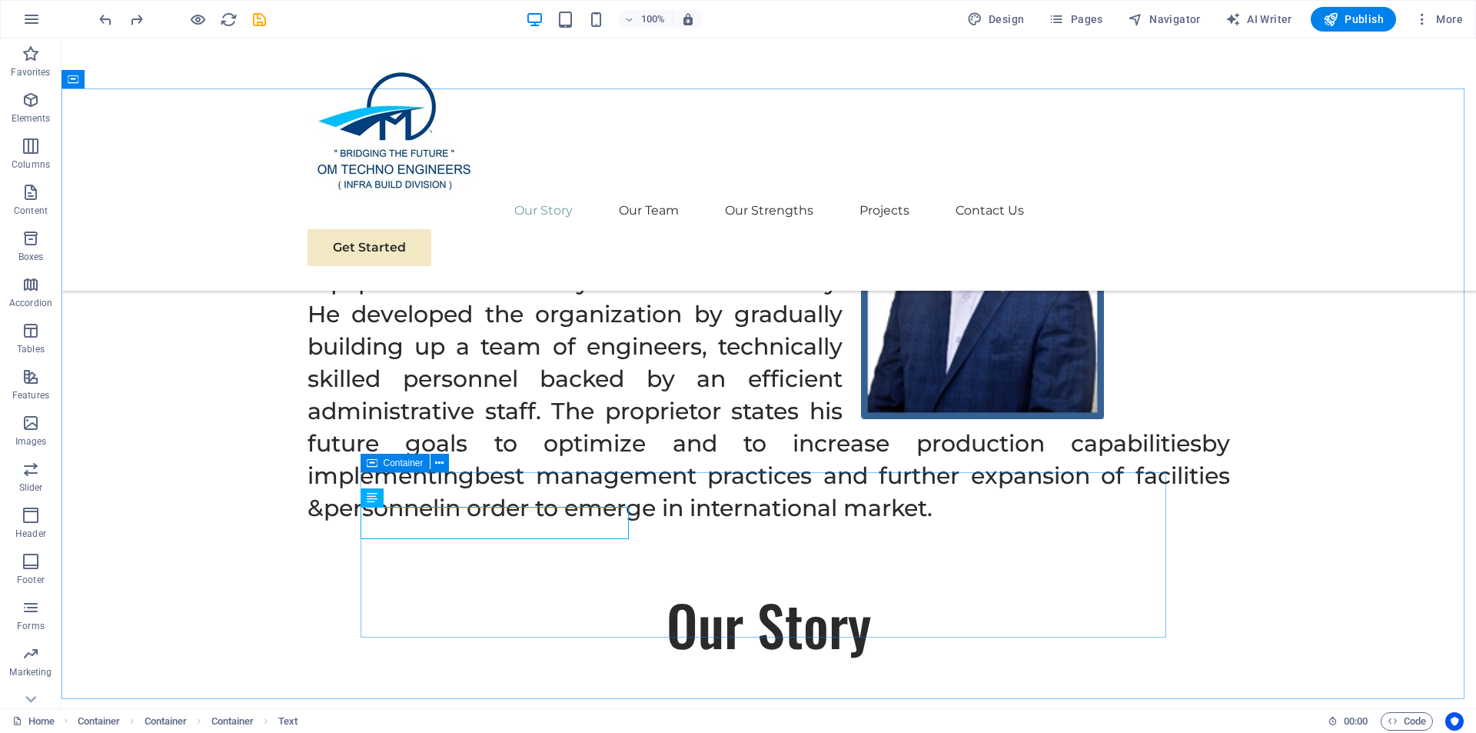
click at [371, 464] on icon at bounding box center [372, 463] width 11 height 18
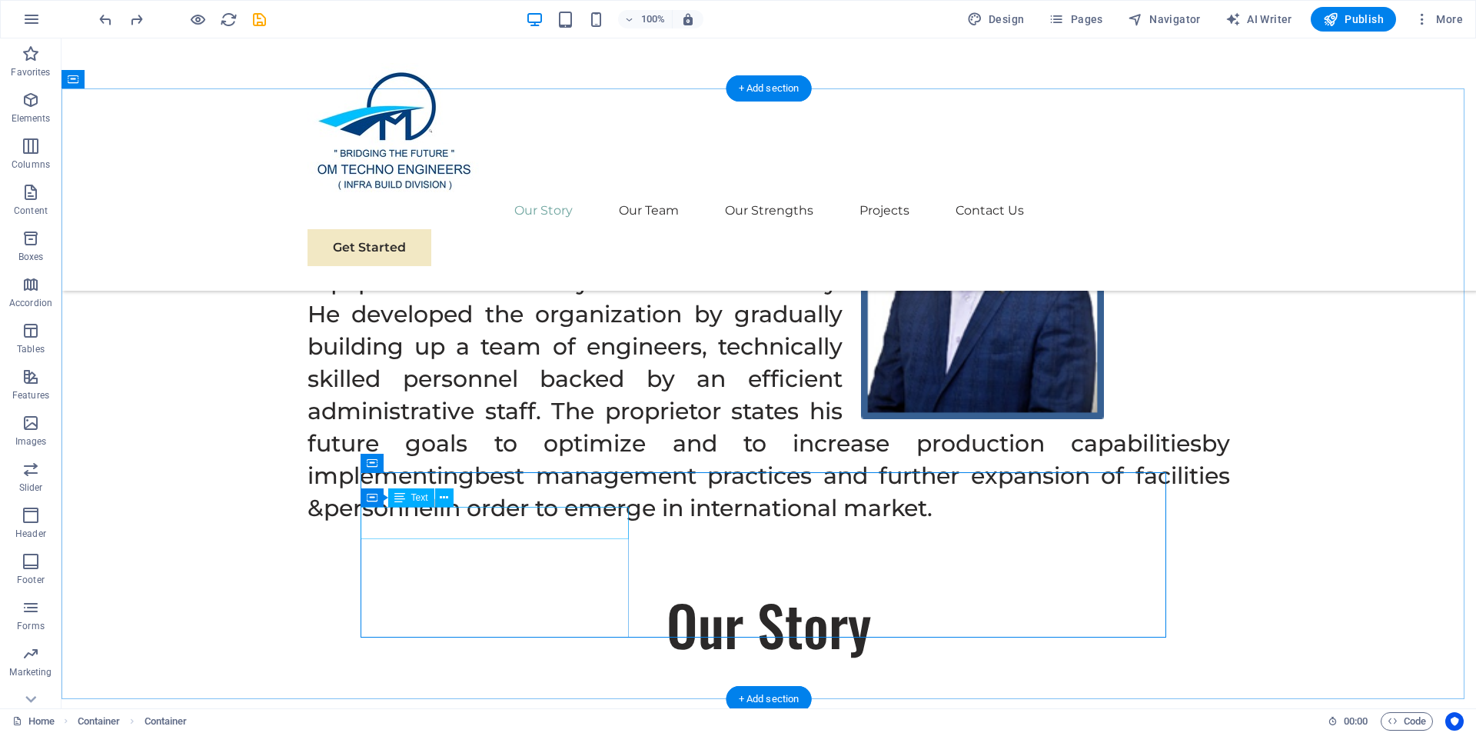
click at [445, 497] on icon at bounding box center [444, 498] width 8 height 16
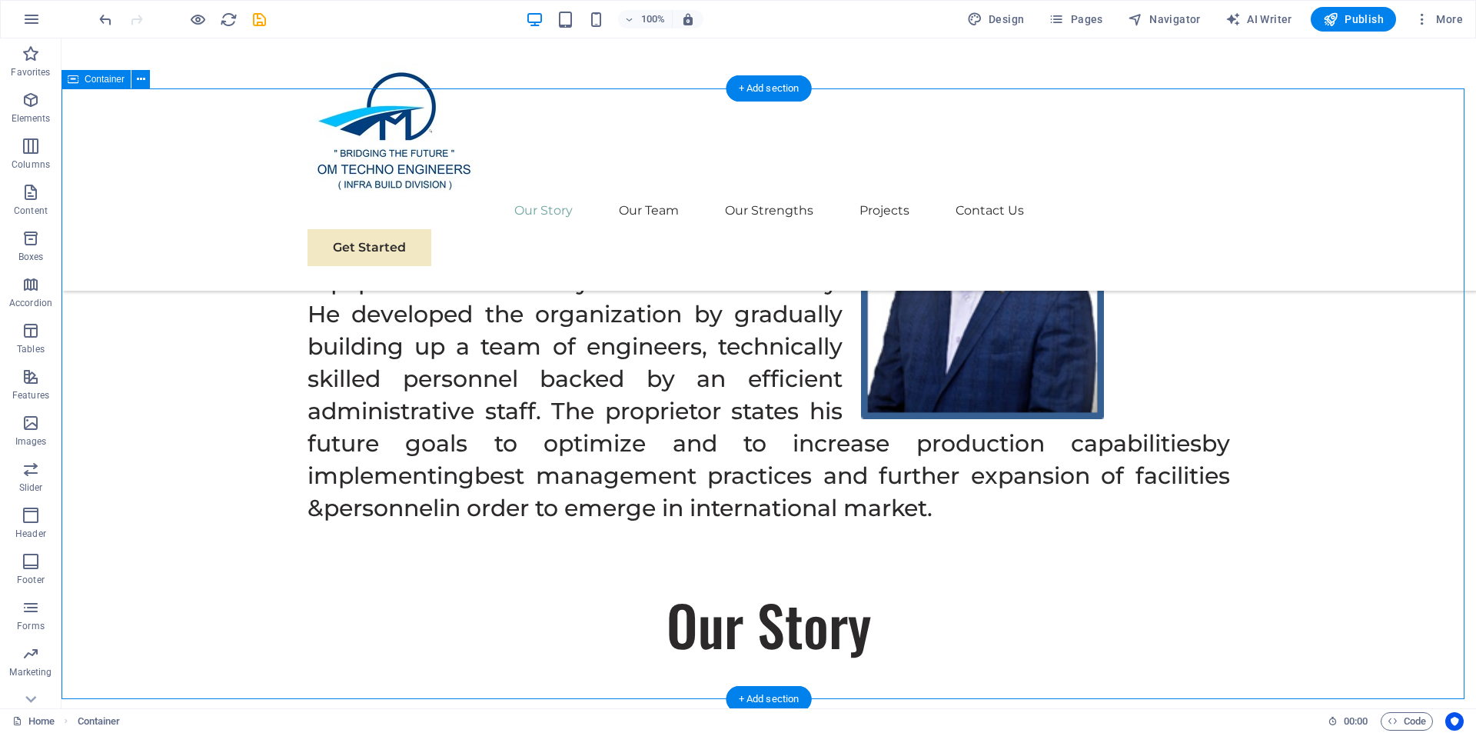
drag, startPoint x: 1303, startPoint y: 590, endPoint x: 1308, endPoint y: 557, distance: 33.4
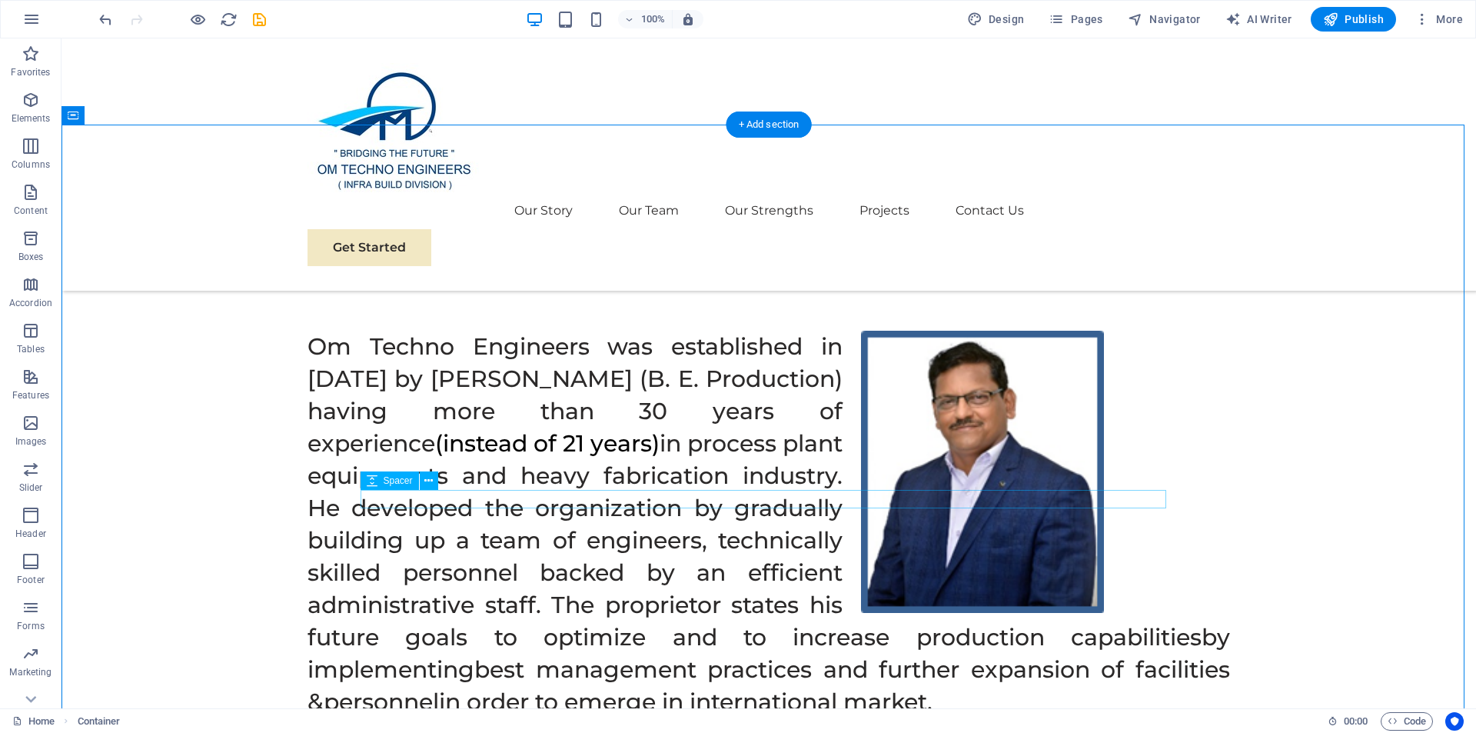
scroll to position [1016, 0]
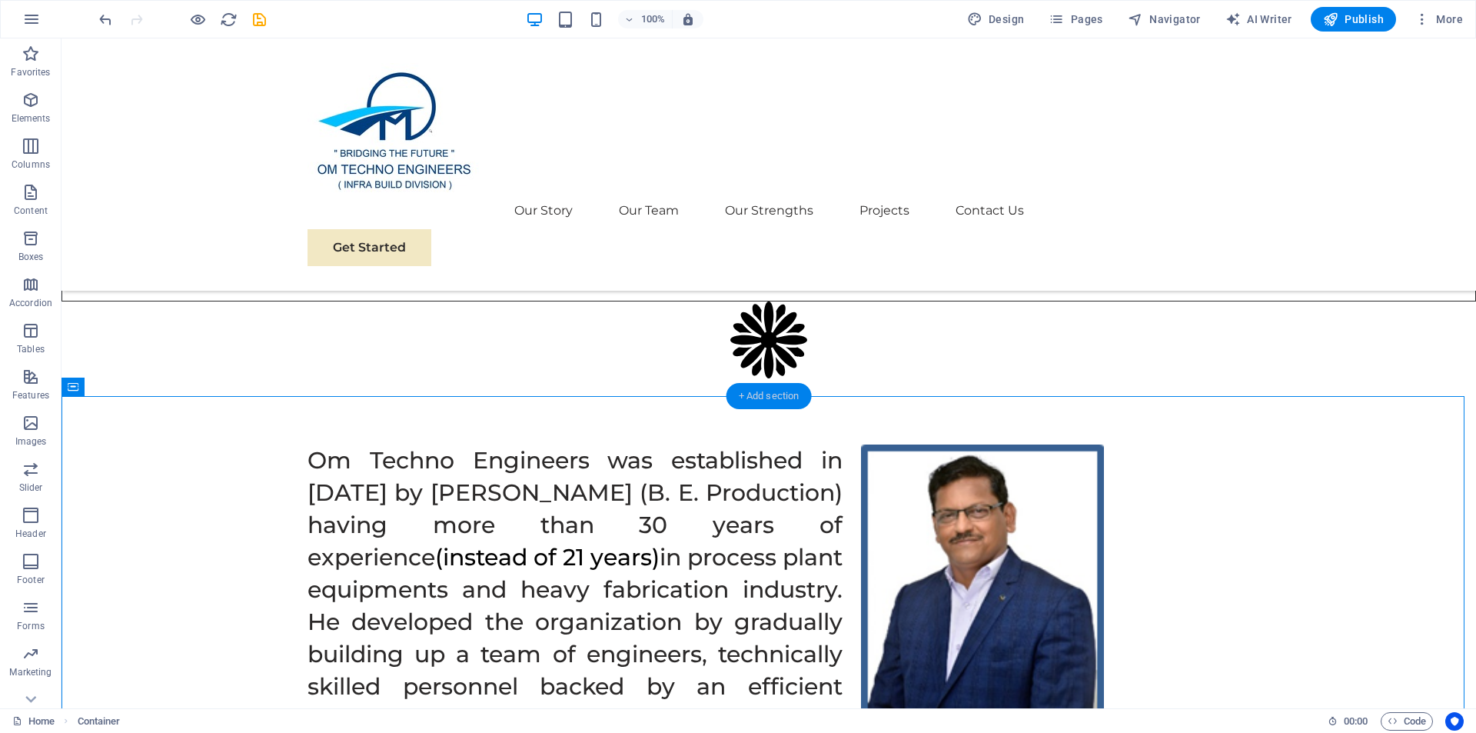
click at [773, 394] on div "+ Add section" at bounding box center [768, 396] width 85 height 26
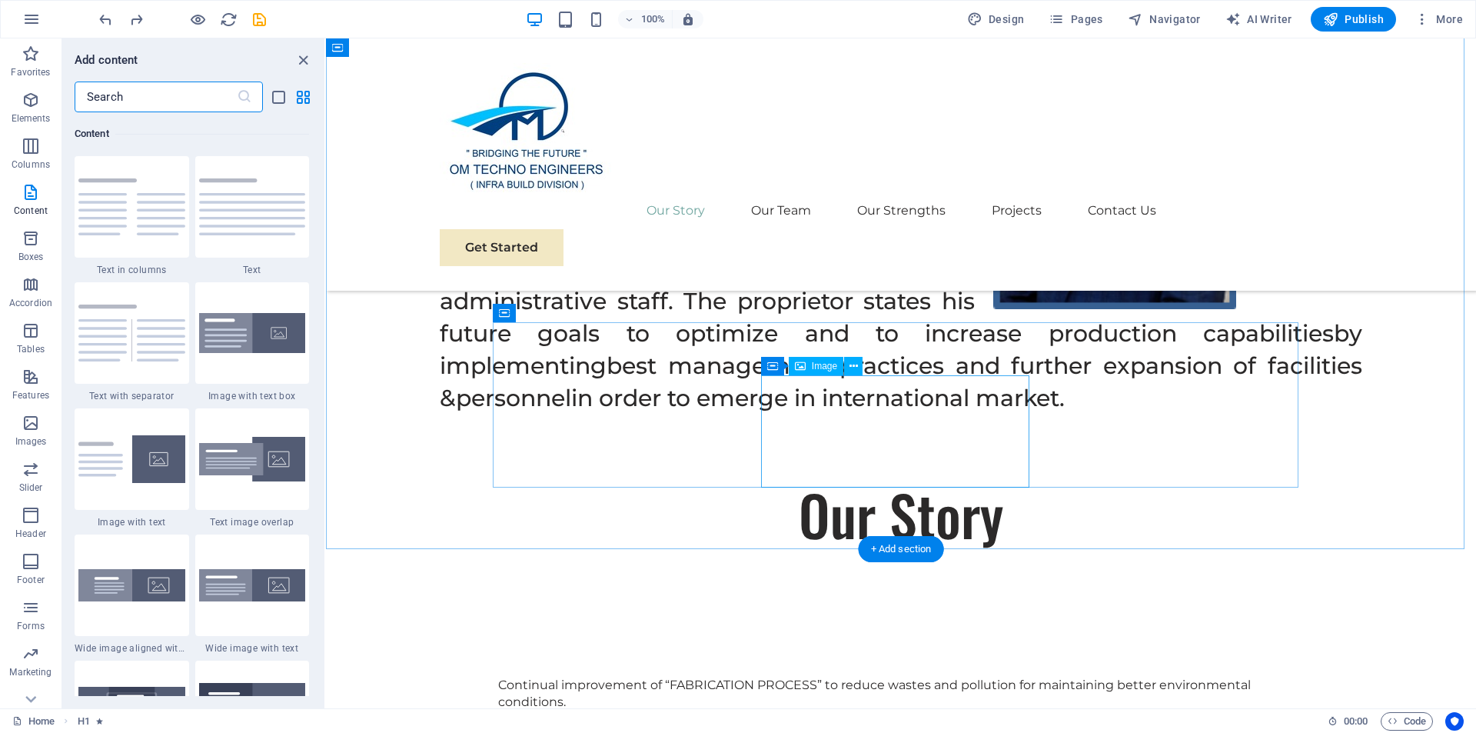
scroll to position [1474, 0]
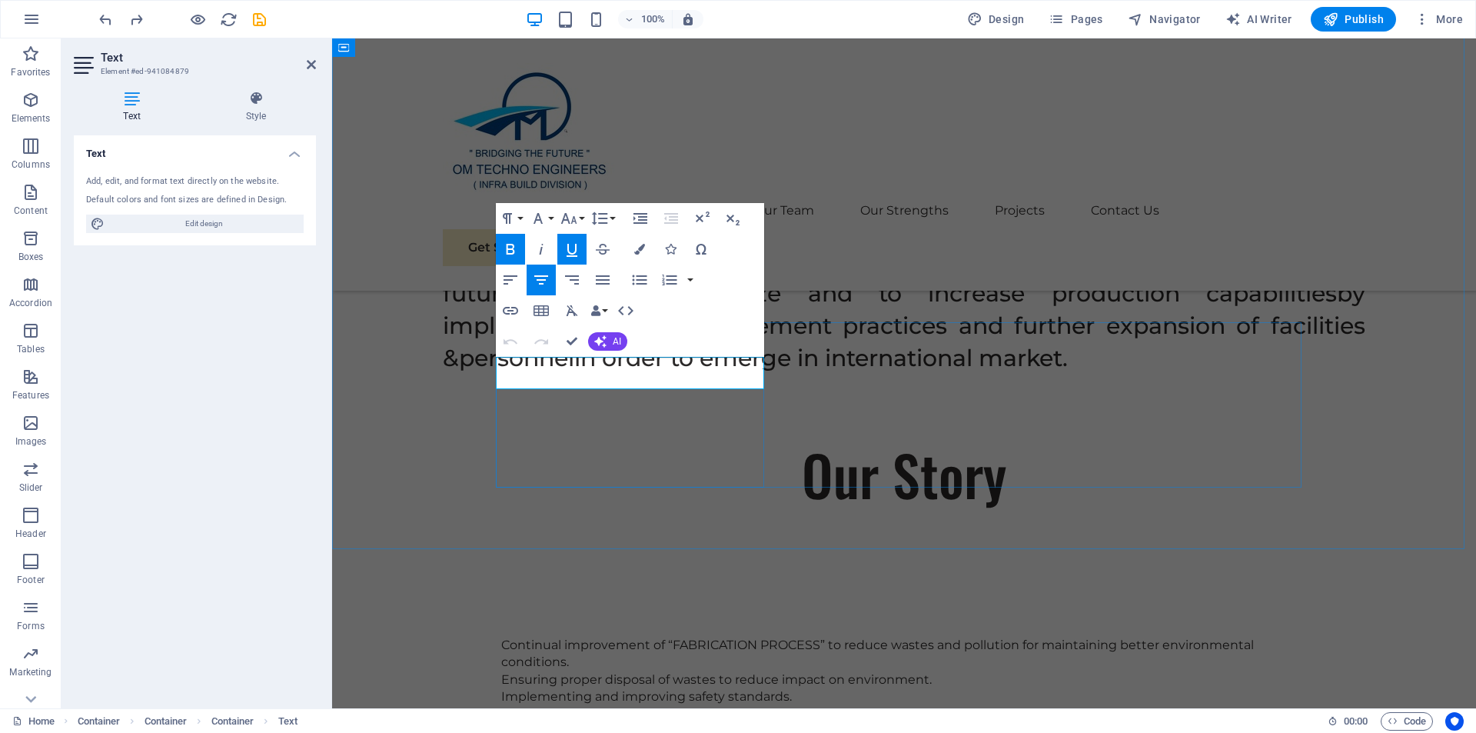
drag, startPoint x: 744, startPoint y: 374, endPoint x: 515, endPoint y: 380, distance: 229.2
click at [507, 248] on icon "button" at bounding box center [510, 249] width 8 height 11
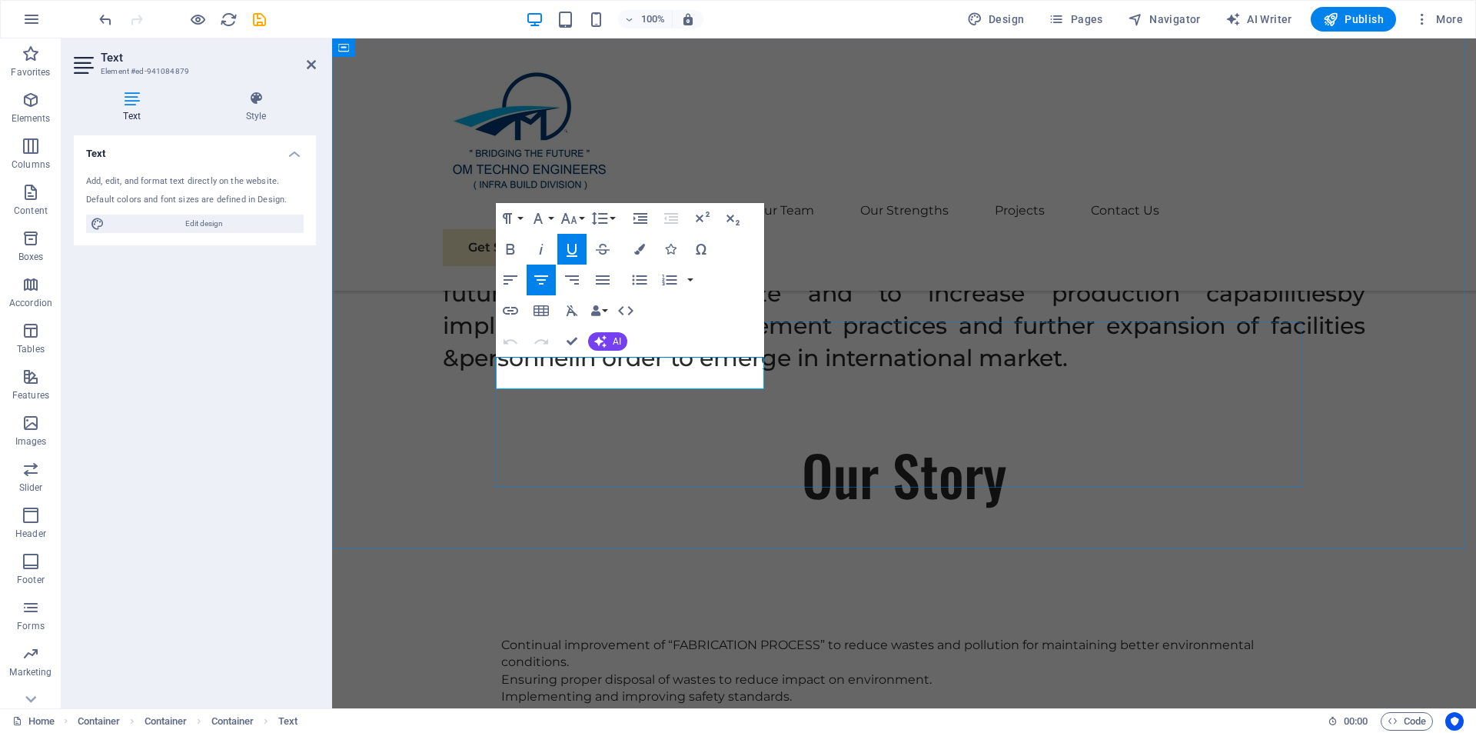
drag, startPoint x: 739, startPoint y: 370, endPoint x: 517, endPoint y: 354, distance: 222.8
click at [640, 241] on button "Colors" at bounding box center [639, 249] width 29 height 31
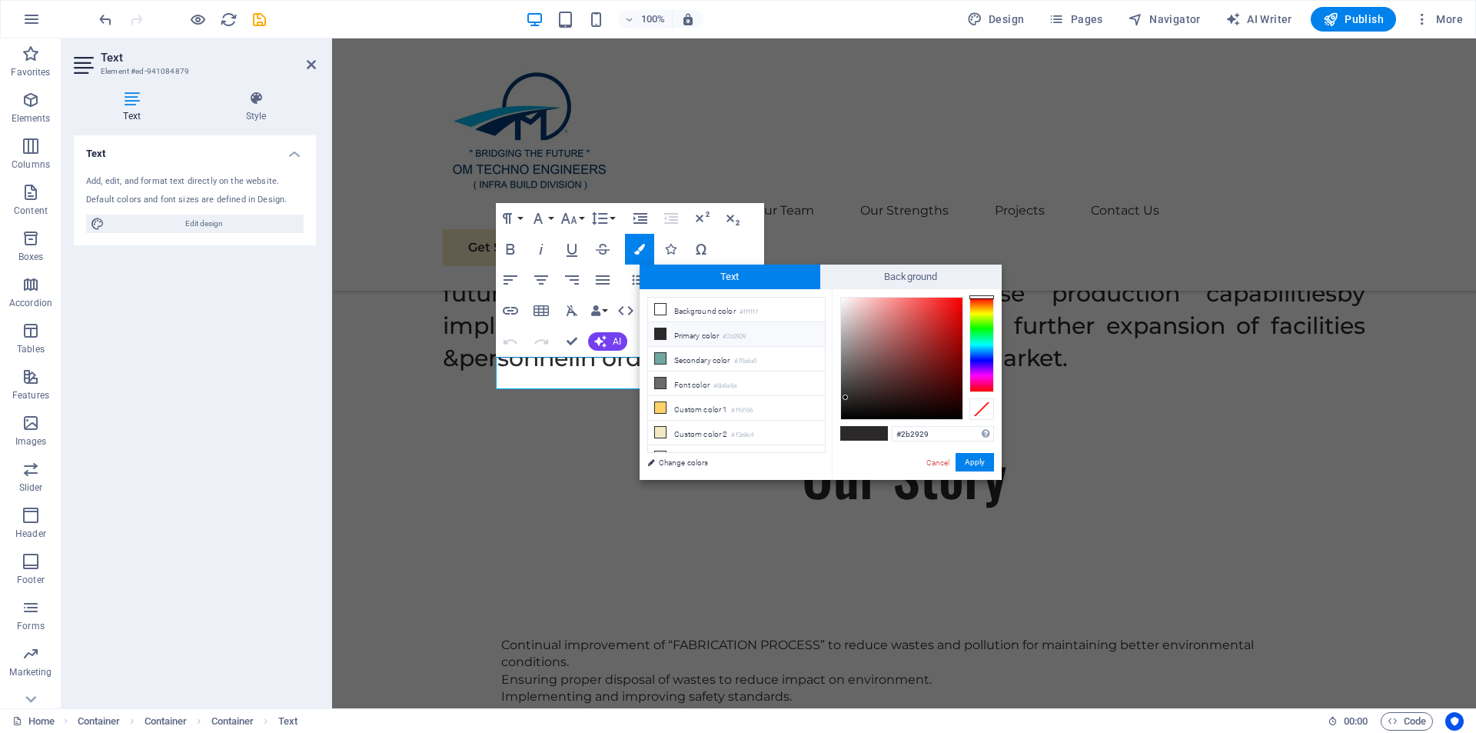
click at [710, 327] on li "Primary color #2b2929" at bounding box center [736, 334] width 177 height 25
drag, startPoint x: 845, startPoint y: 395, endPoint x: 846, endPoint y: 415, distance: 20.0
click at [846, 415] on div at bounding box center [845, 414] width 5 height 5
click at [744, 333] on small "#2b2929" at bounding box center [734, 336] width 23 height 11
type input "#2b2929"
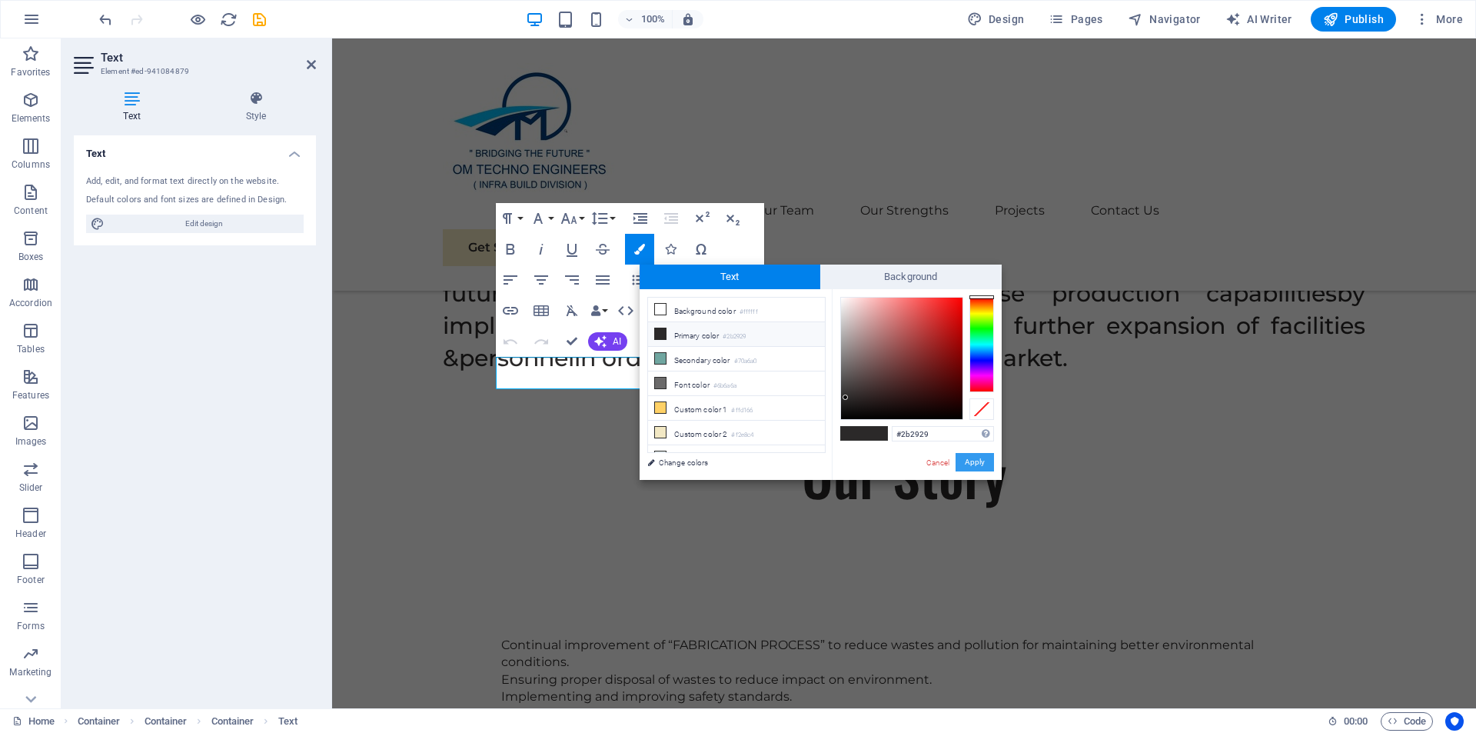
click at [971, 460] on button "Apply" at bounding box center [975, 462] width 38 height 18
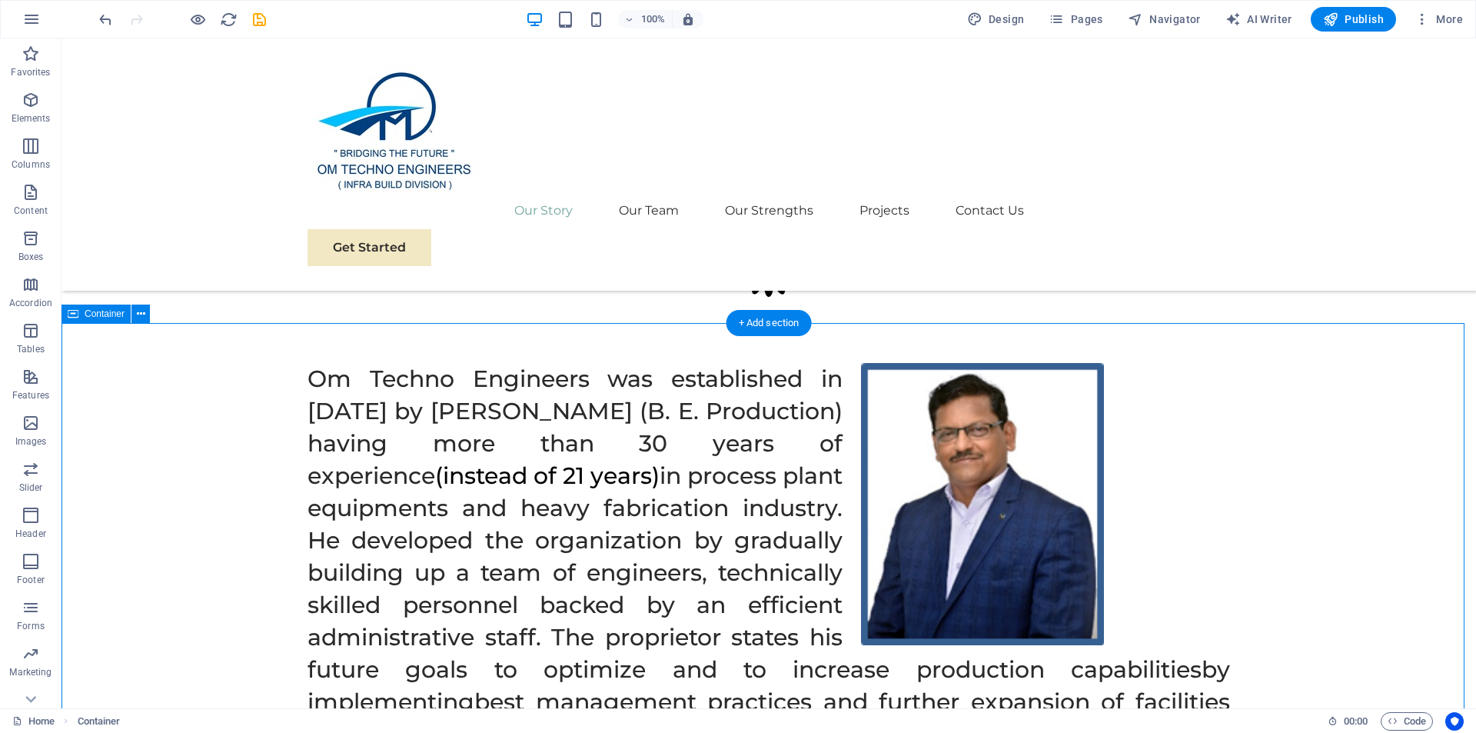
scroll to position [1089, 0]
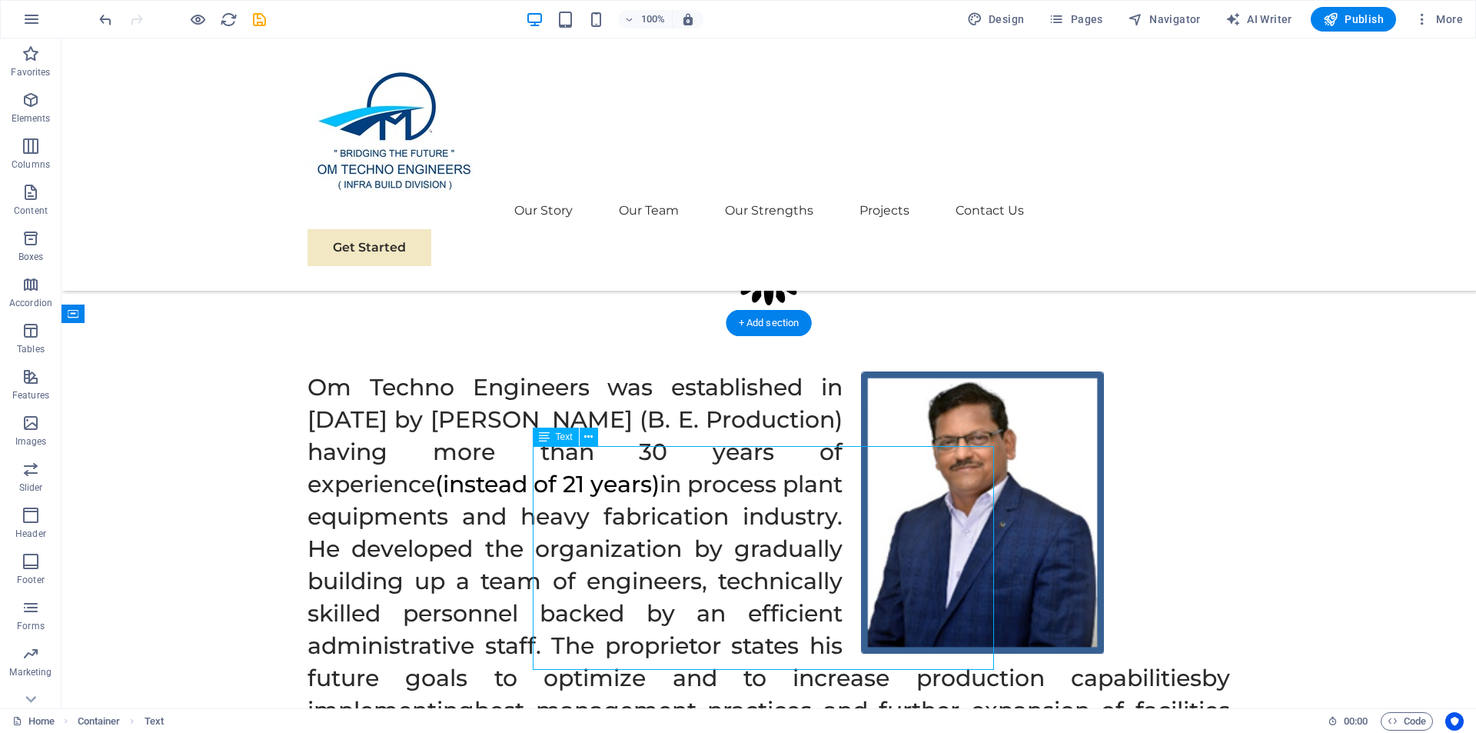
drag, startPoint x: 772, startPoint y: 534, endPoint x: 501, endPoint y: 534, distance: 270.6
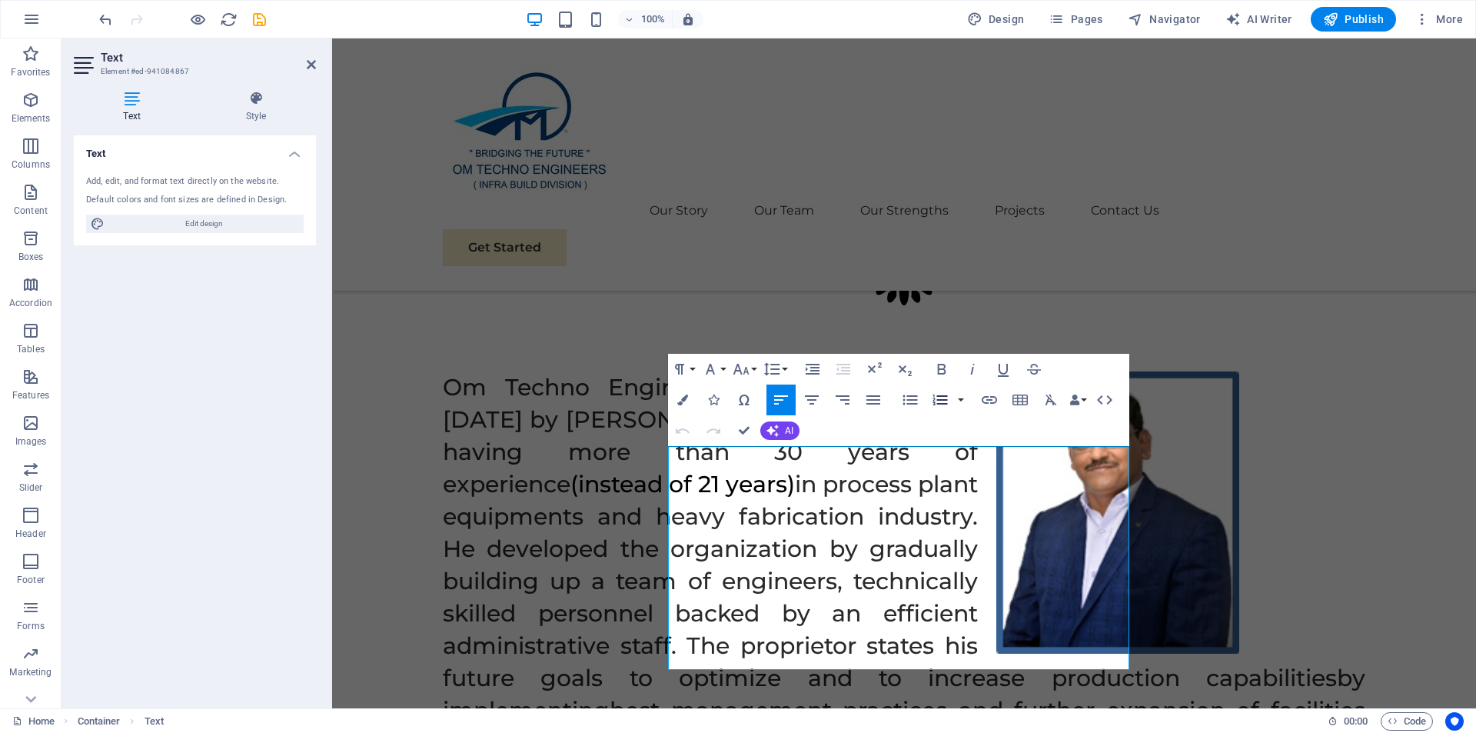
click at [927, 399] on button "Ordered List" at bounding box center [940, 399] width 29 height 31
click at [905, 397] on icon "button" at bounding box center [910, 400] width 18 height 18
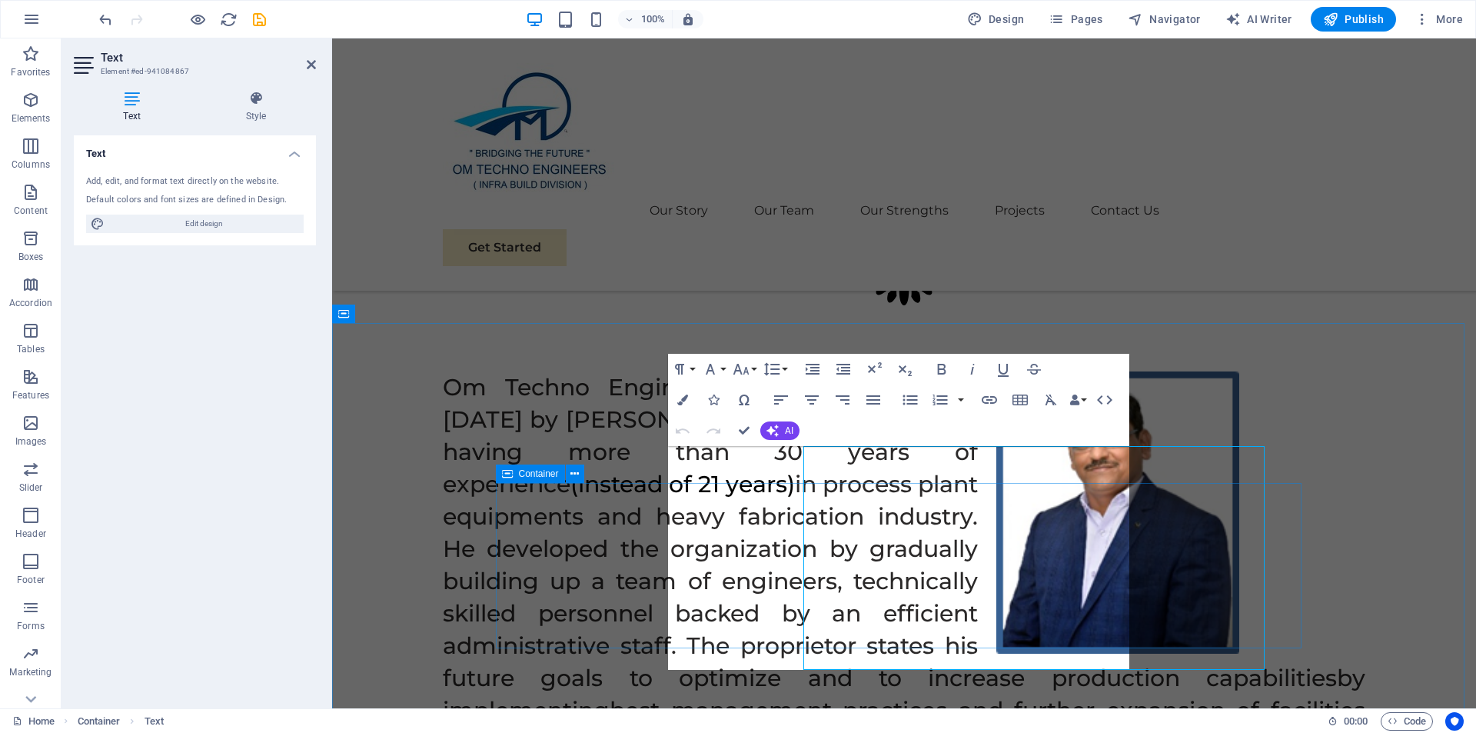
drag, startPoint x: 670, startPoint y: 453, endPoint x: 1091, endPoint y: 660, distance: 469.3
click at [806, 367] on icon "button" at bounding box center [812, 369] width 18 height 18
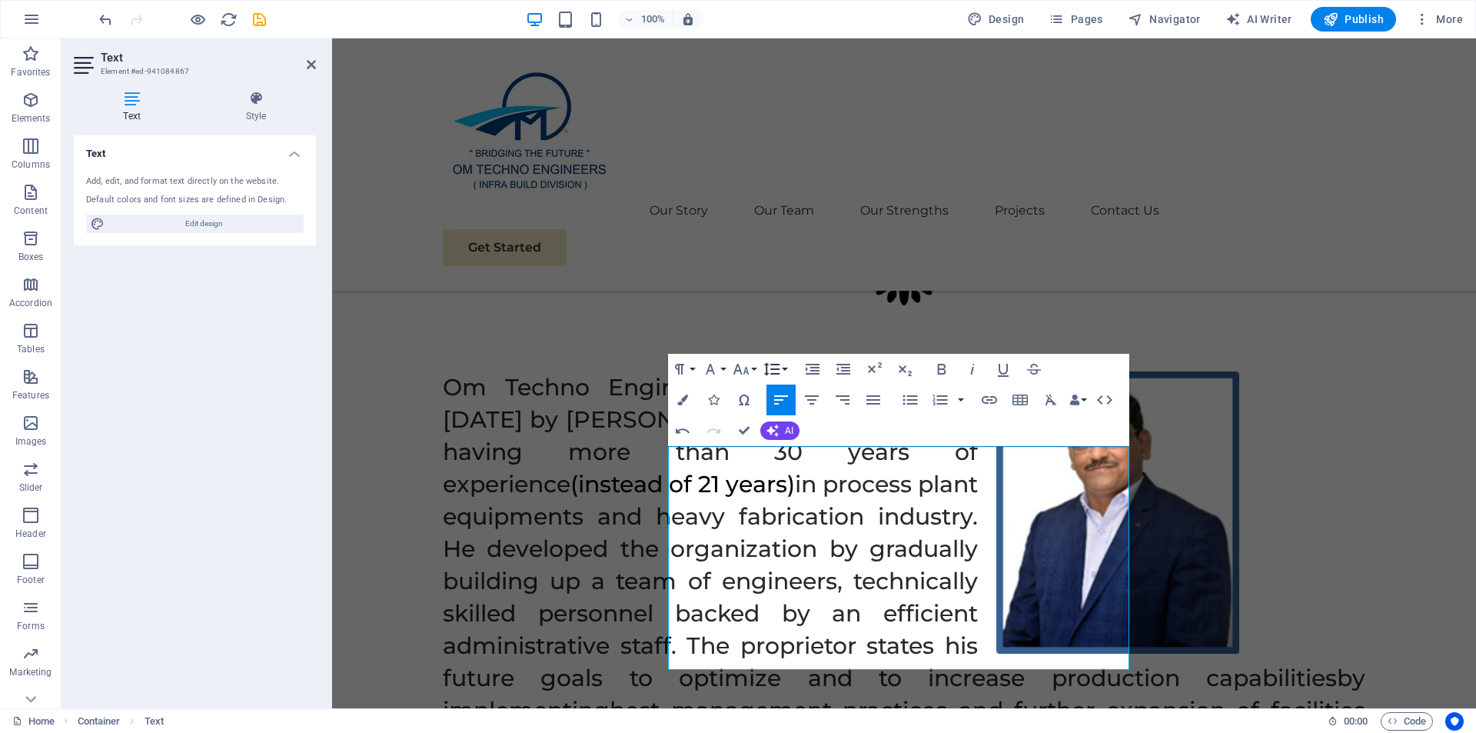
click at [785, 370] on button "Line Height" at bounding box center [774, 369] width 29 height 31
click at [799, 447] on link "1.15" at bounding box center [794, 445] width 68 height 23
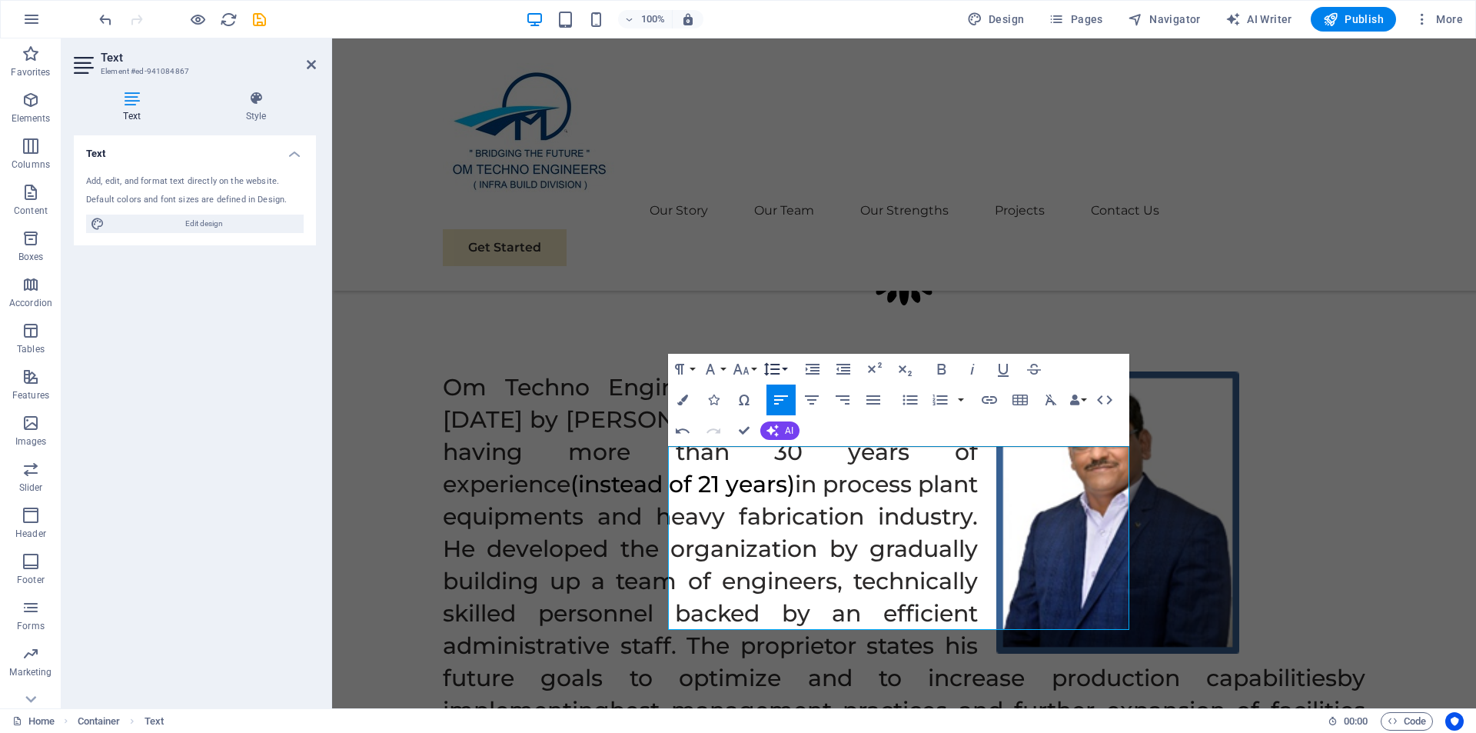
click at [782, 369] on button "Line Height" at bounding box center [774, 369] width 29 height 31
click at [785, 393] on link "Default" at bounding box center [794, 398] width 68 height 23
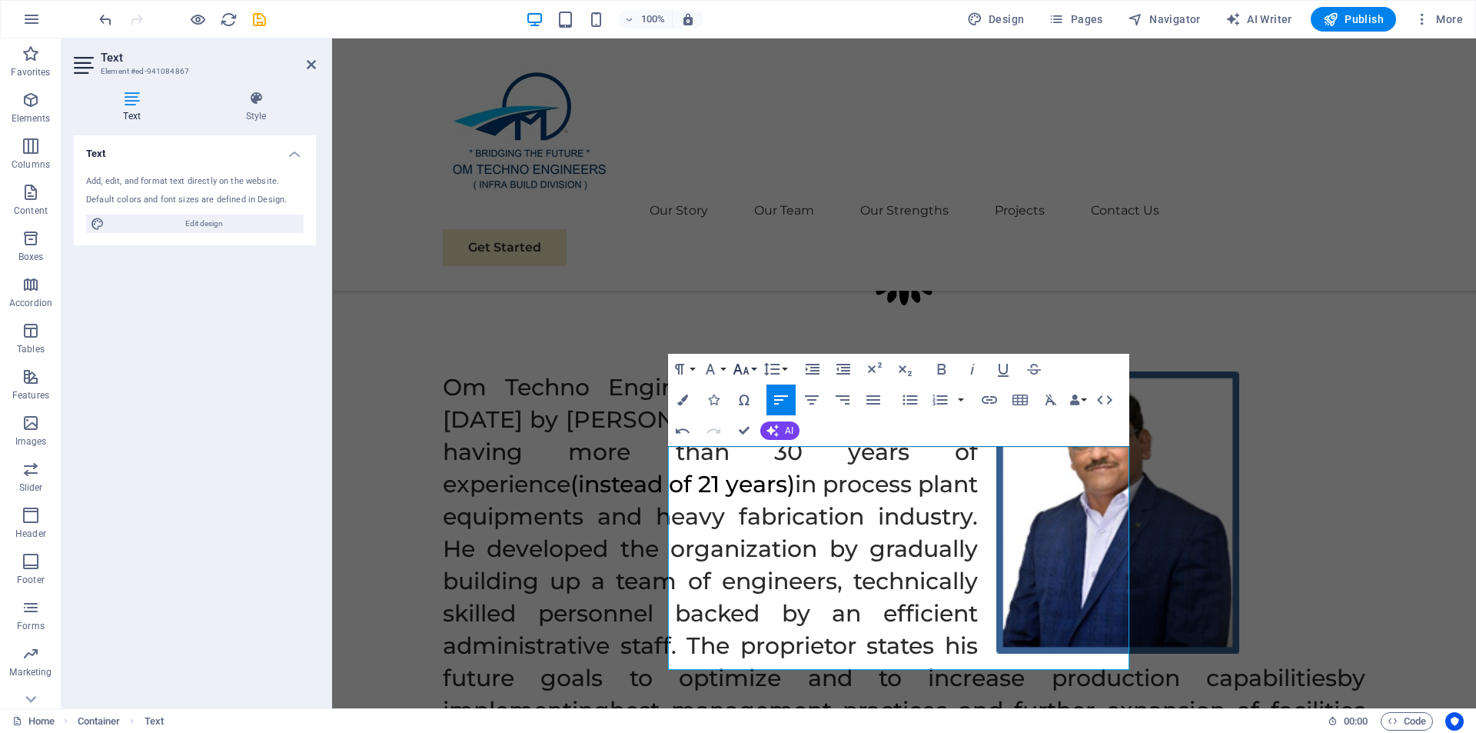
click at [750, 369] on button "Font Size" at bounding box center [744, 369] width 29 height 31
click at [746, 557] on link "24" at bounding box center [757, 560] width 55 height 23
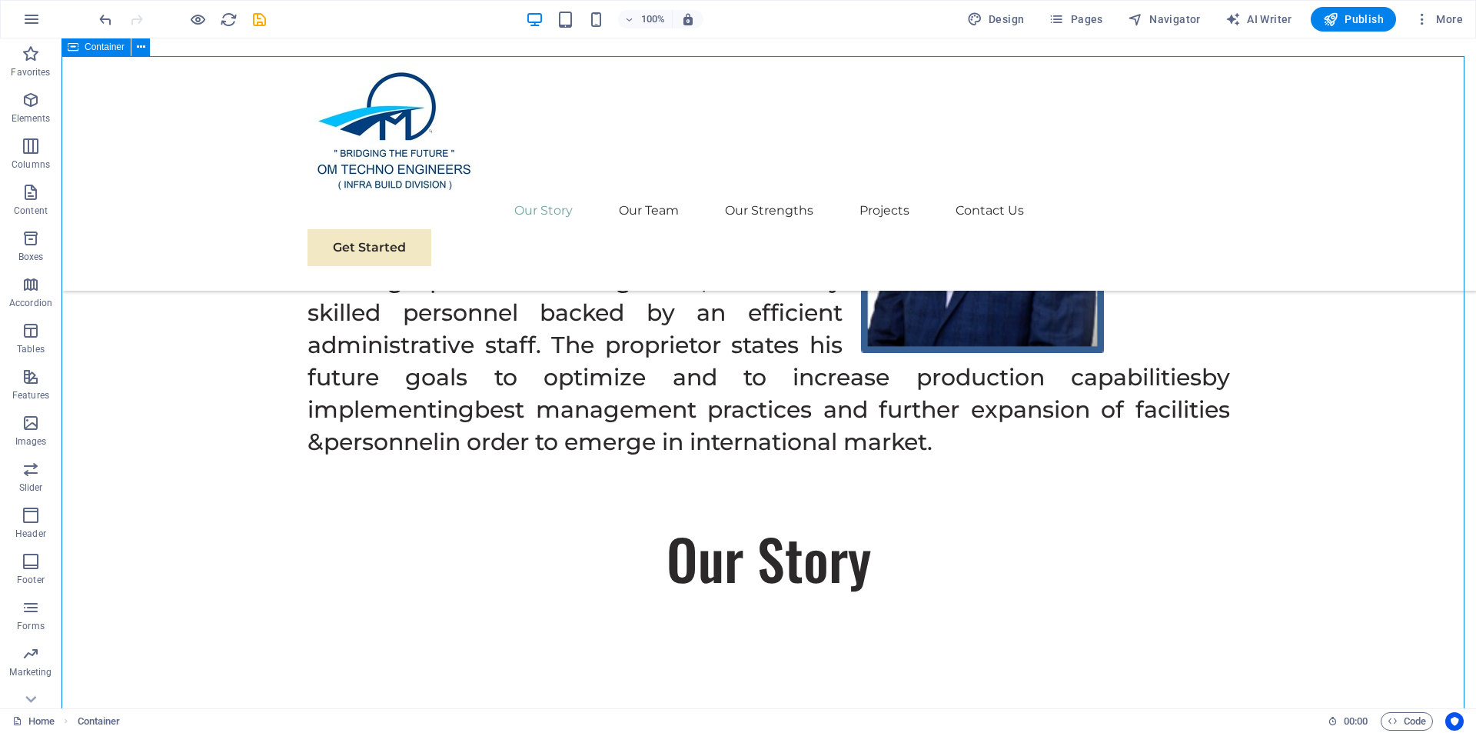
scroll to position [1397, 0]
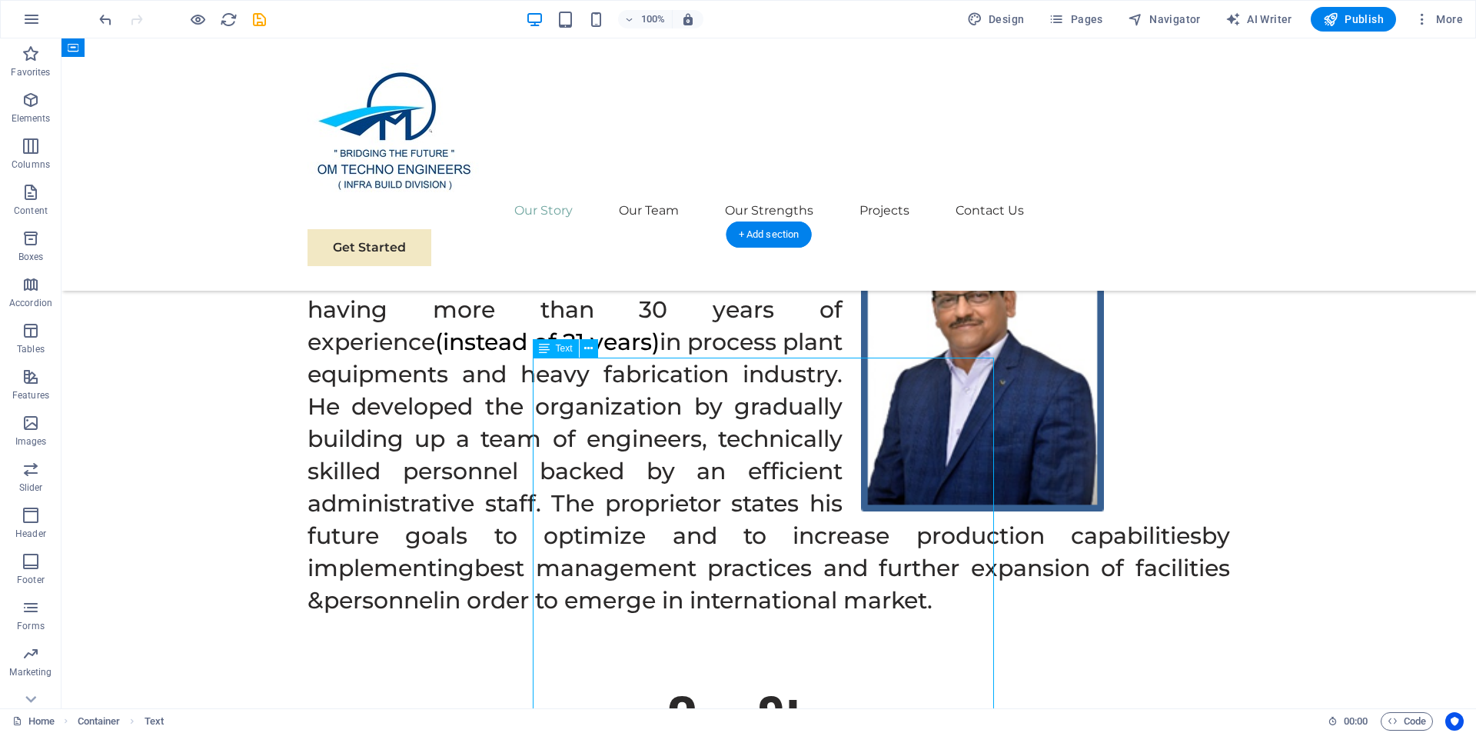
scroll to position [1166, 0]
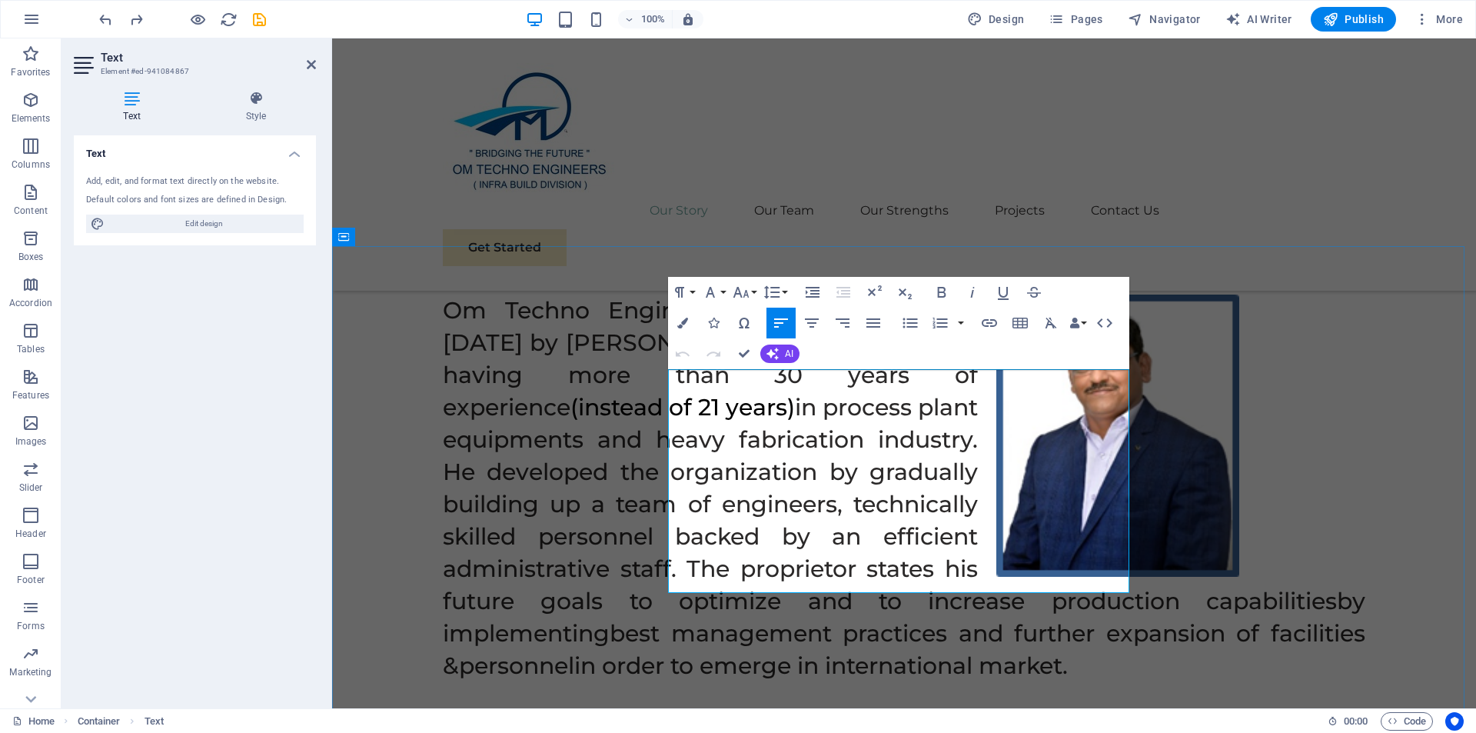
drag, startPoint x: 670, startPoint y: 376, endPoint x: 1061, endPoint y: 560, distance: 431.6
click at [756, 291] on button "Font Size" at bounding box center [744, 292] width 29 height 31
click at [762, 458] on link "18" at bounding box center [757, 460] width 55 height 23
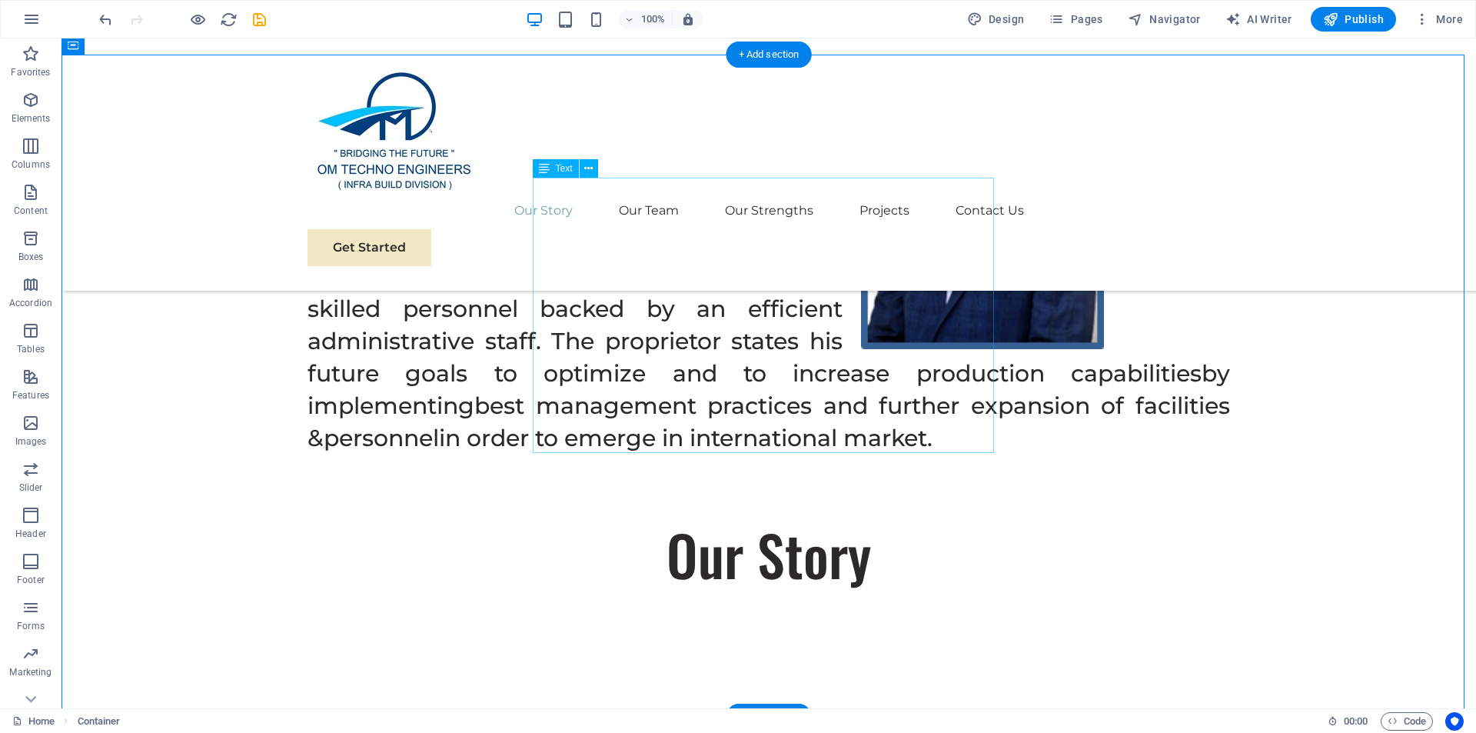
scroll to position [1397, 0]
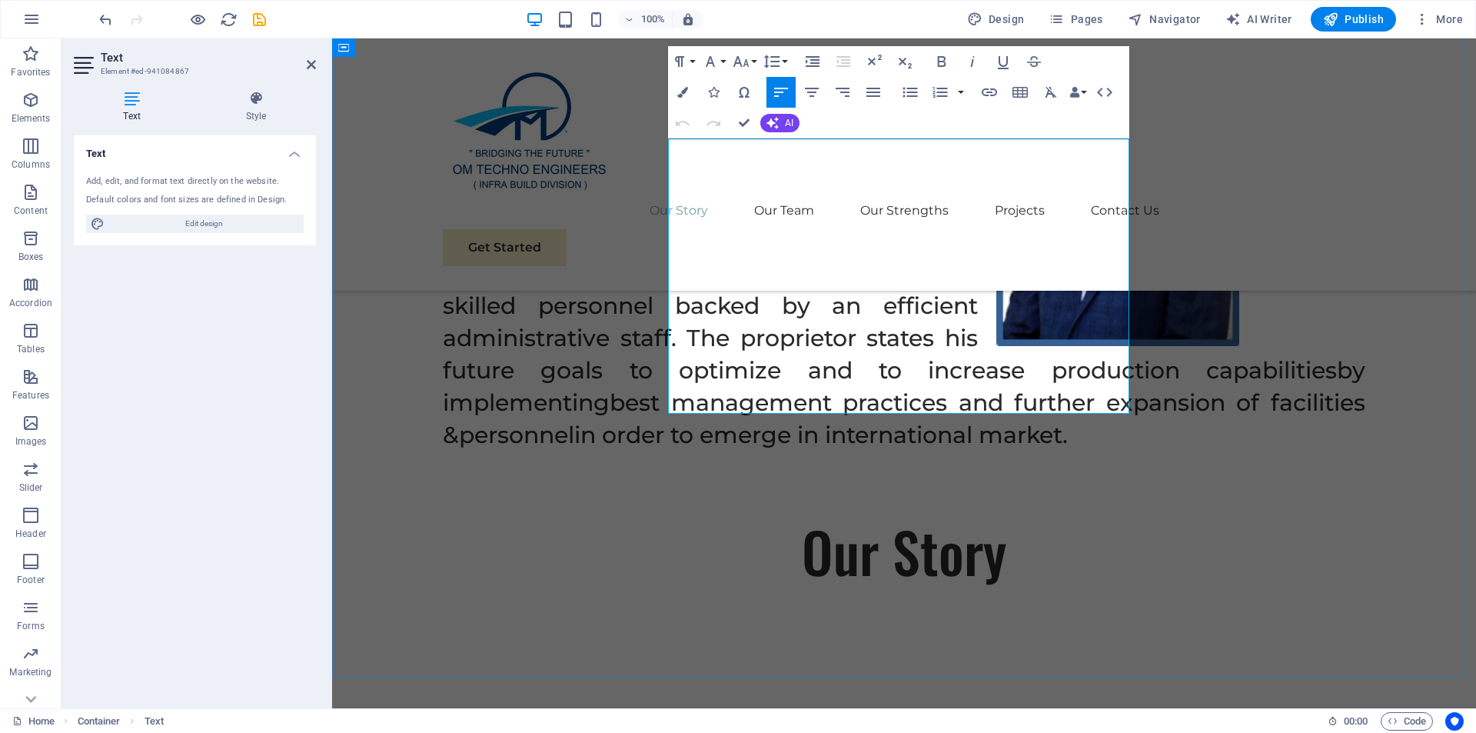
drag, startPoint x: 670, startPoint y: 300, endPoint x: 1079, endPoint y: 410, distance: 424.2
click at [753, 59] on button "Font Size" at bounding box center [744, 61] width 29 height 31
click at [752, 276] on link "30" at bounding box center [757, 275] width 55 height 23
click at [755, 58] on button "Font Size" at bounding box center [744, 61] width 29 height 31
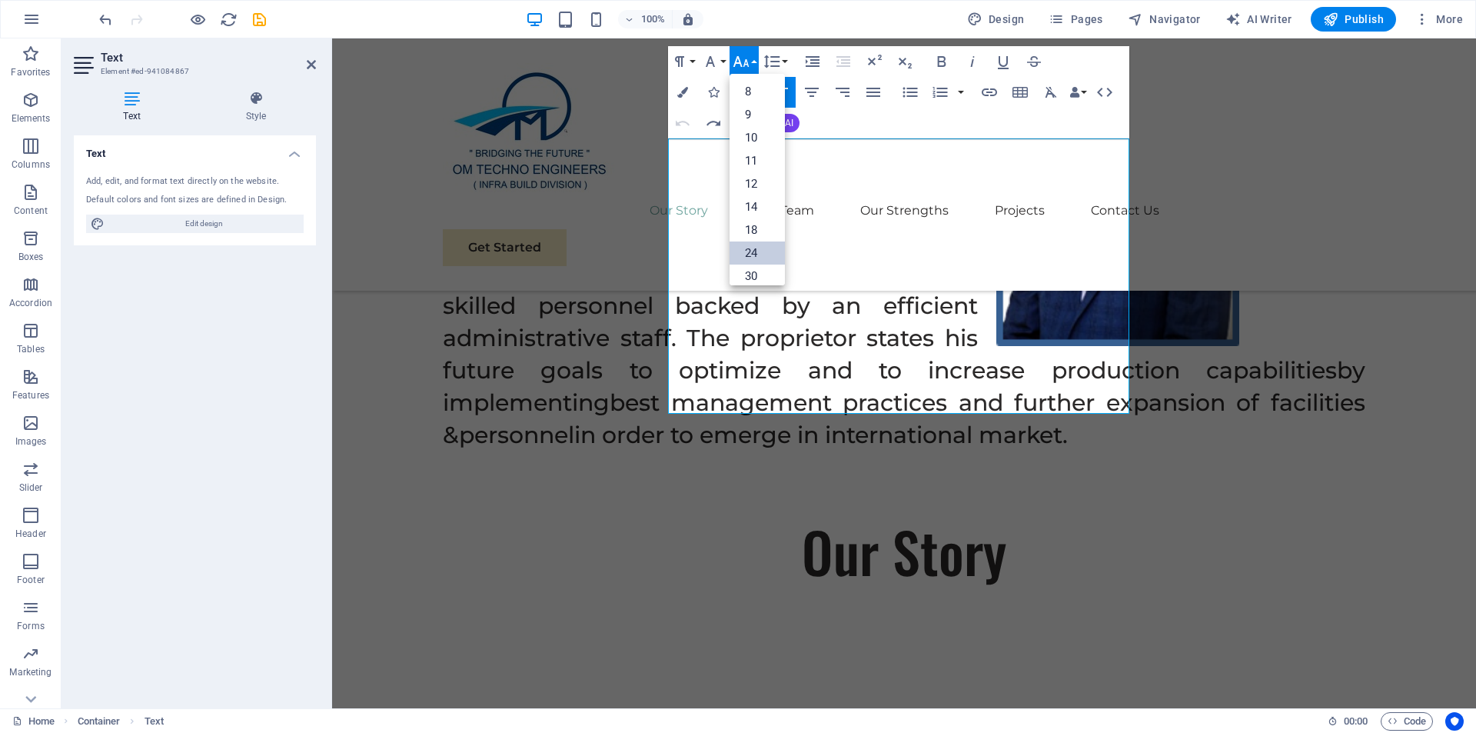
click at [760, 245] on link "24" at bounding box center [757, 252] width 55 height 23
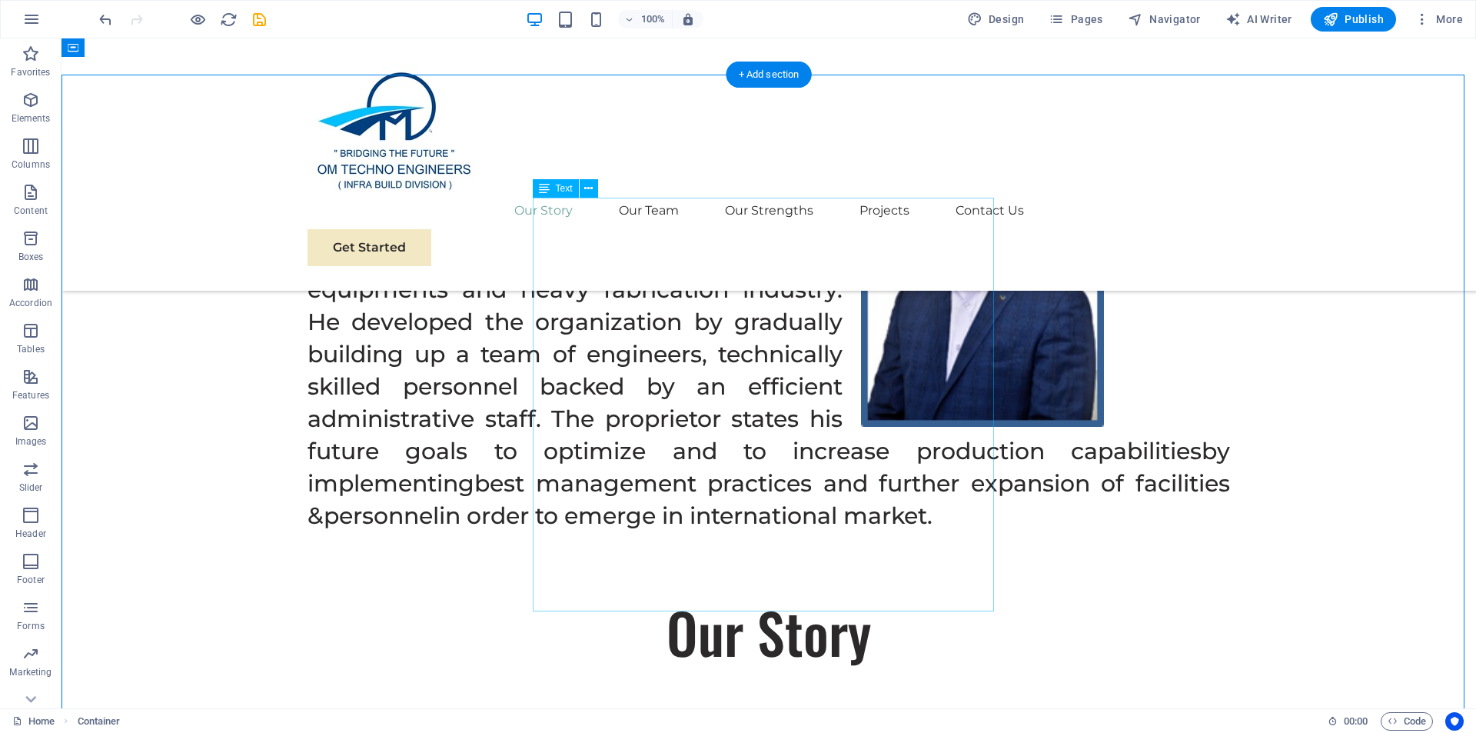
scroll to position [1243, 0]
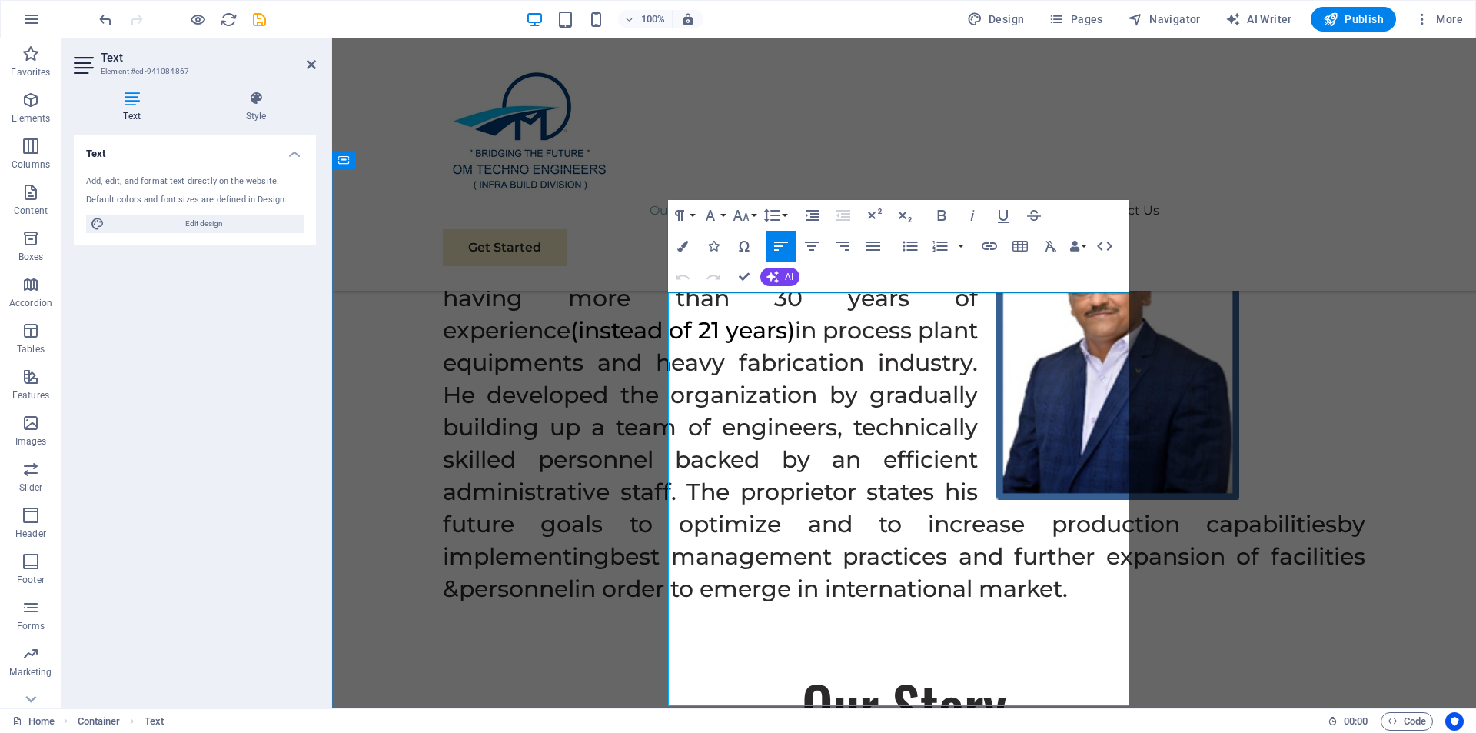
drag, startPoint x: 670, startPoint y: 299, endPoint x: 958, endPoint y: 437, distance: 319.1
click at [754, 214] on button "Font Size" at bounding box center [744, 215] width 29 height 31
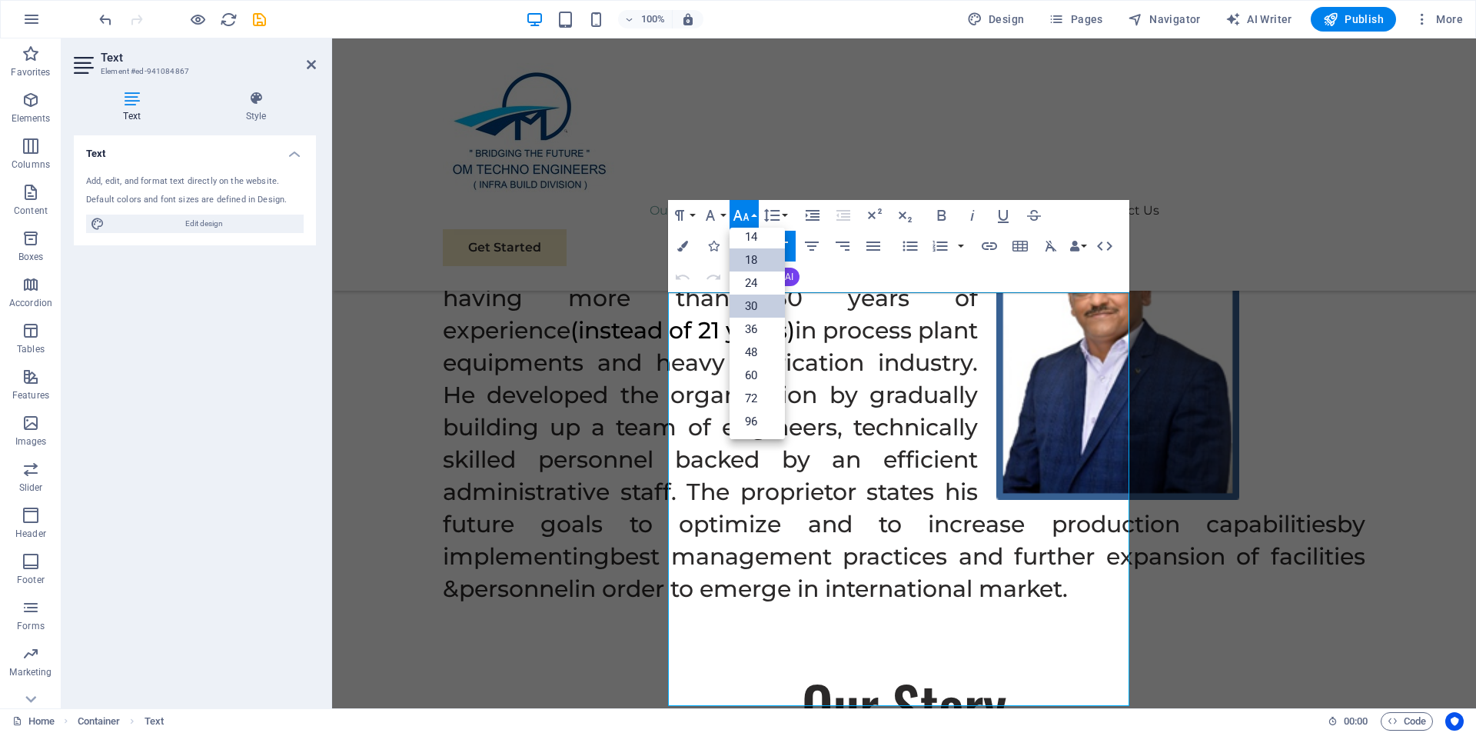
click at [756, 304] on link "30" at bounding box center [757, 305] width 55 height 23
click at [753, 212] on button "Font Size" at bounding box center [744, 215] width 29 height 31
click at [759, 331] on link "36" at bounding box center [757, 329] width 55 height 23
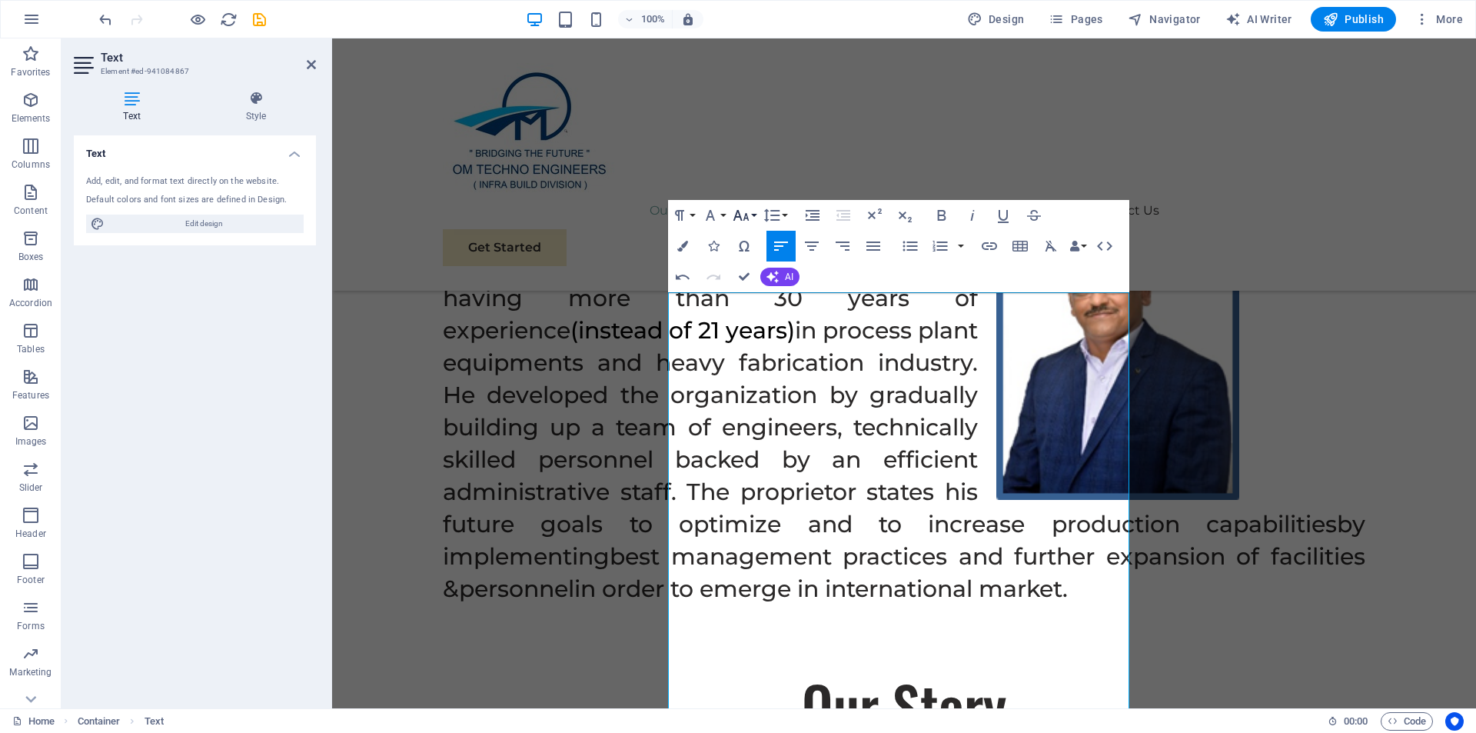
click at [751, 211] on button "Font Size" at bounding box center [744, 215] width 29 height 31
click at [746, 305] on link "30" at bounding box center [757, 305] width 55 height 23
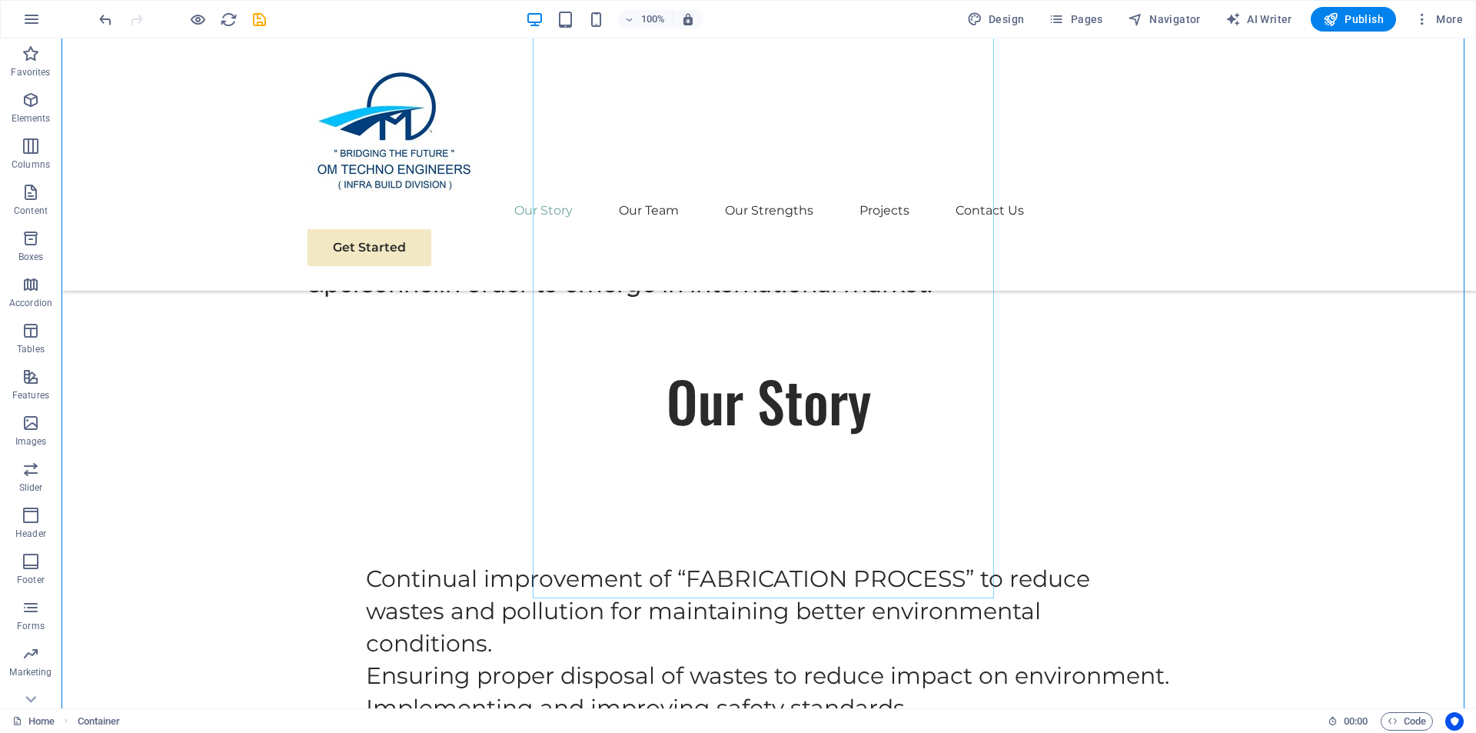
scroll to position [1551, 0]
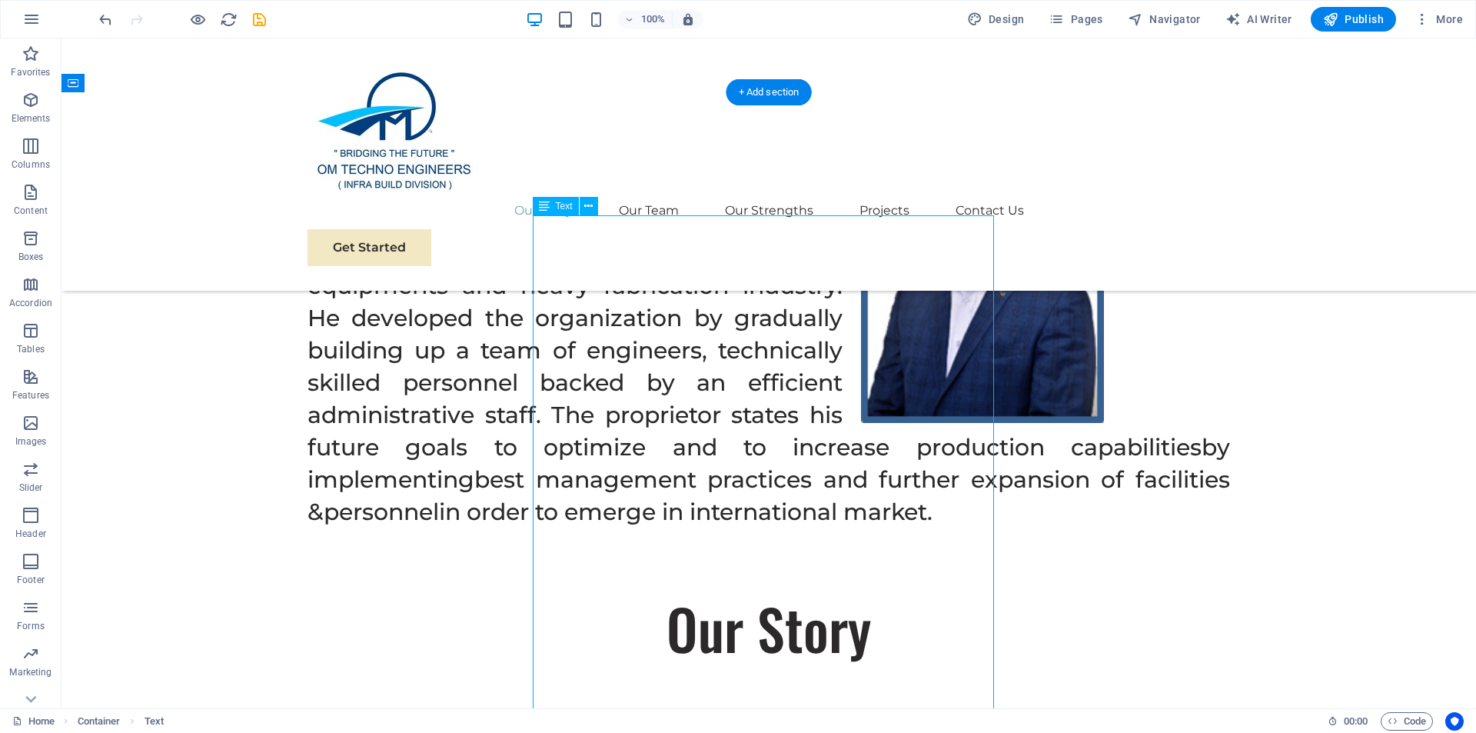
scroll to position [1243, 0]
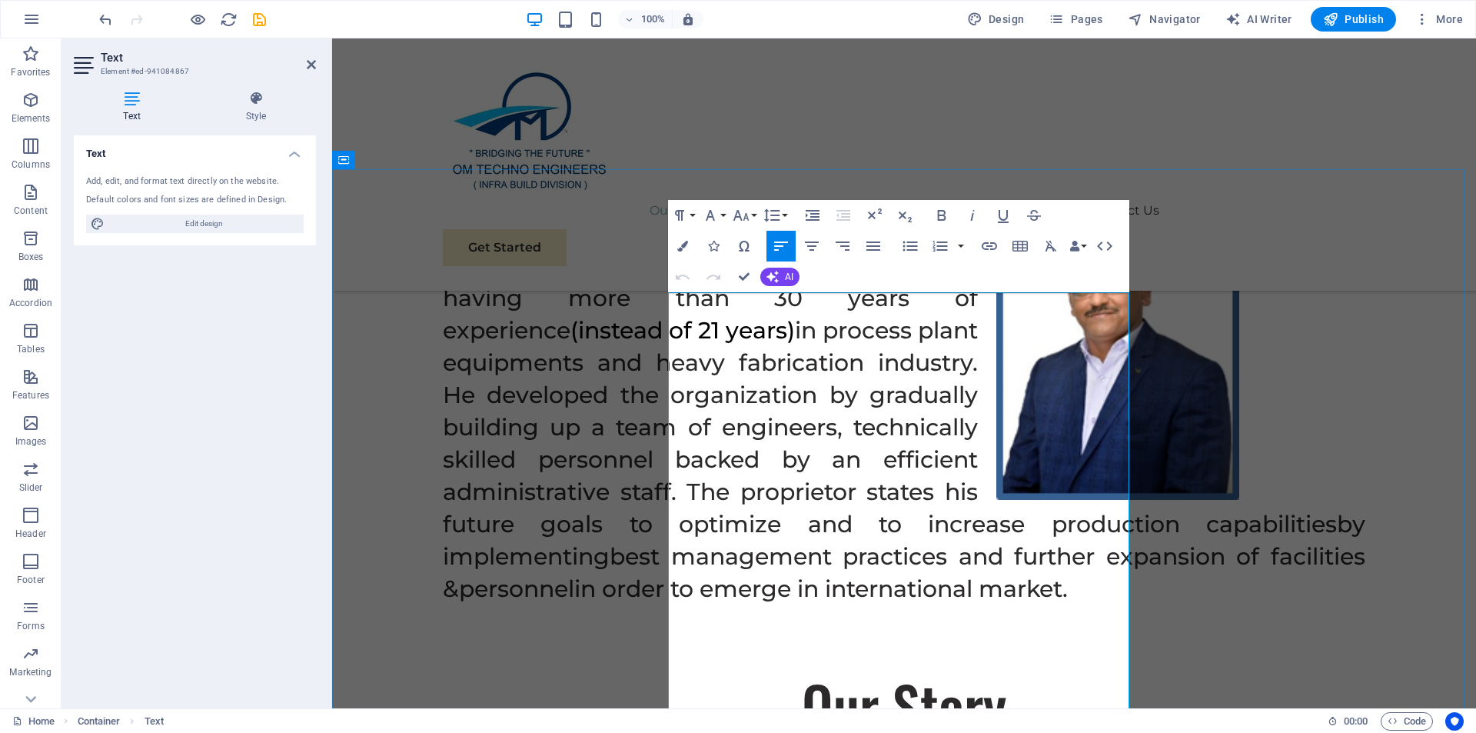
drag, startPoint x: 673, startPoint y: 300, endPoint x: 1056, endPoint y: 632, distance: 507.4
click at [754, 211] on button "Font Size" at bounding box center [744, 215] width 29 height 31
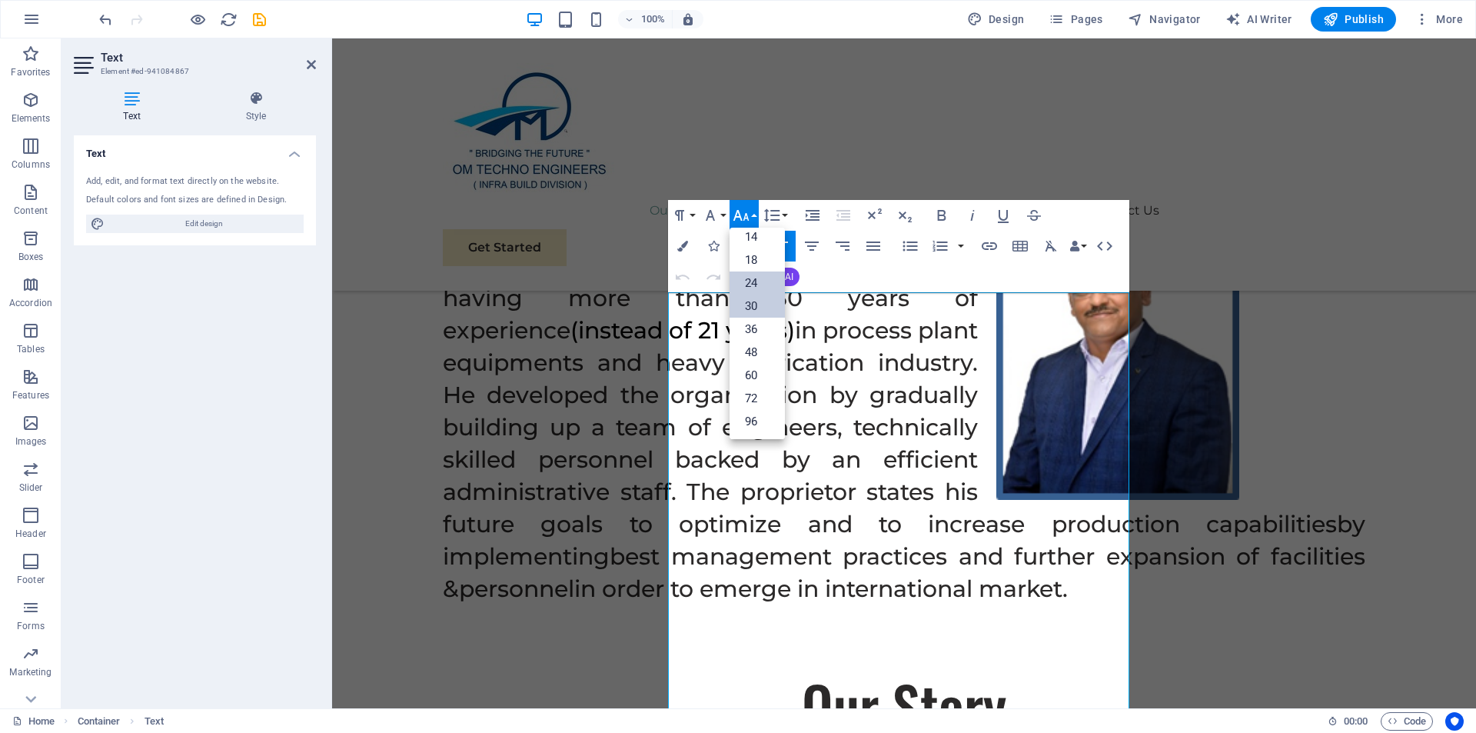
click at [756, 278] on link "24" at bounding box center [757, 282] width 55 height 23
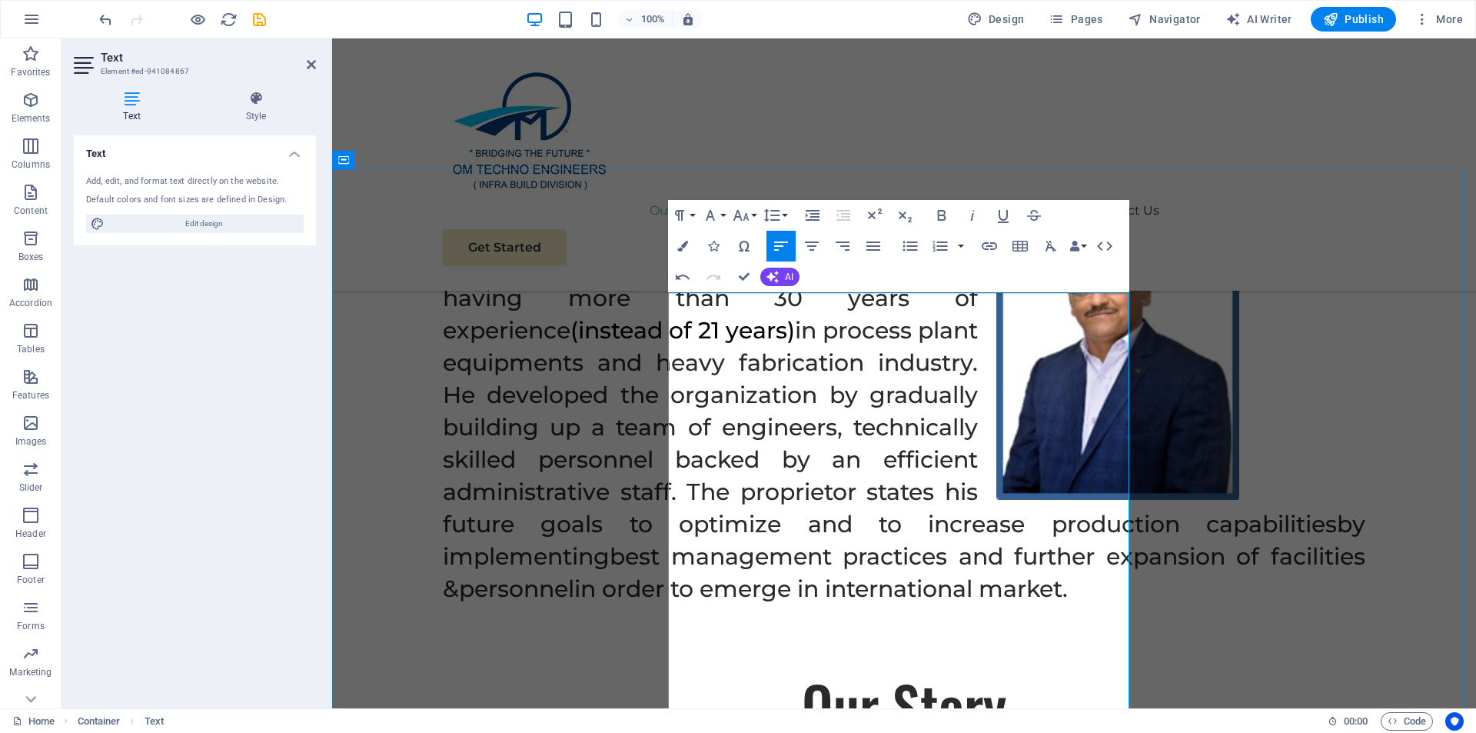
drag, startPoint x: 1127, startPoint y: 473, endPoint x: 1141, endPoint y: 473, distance: 13.8
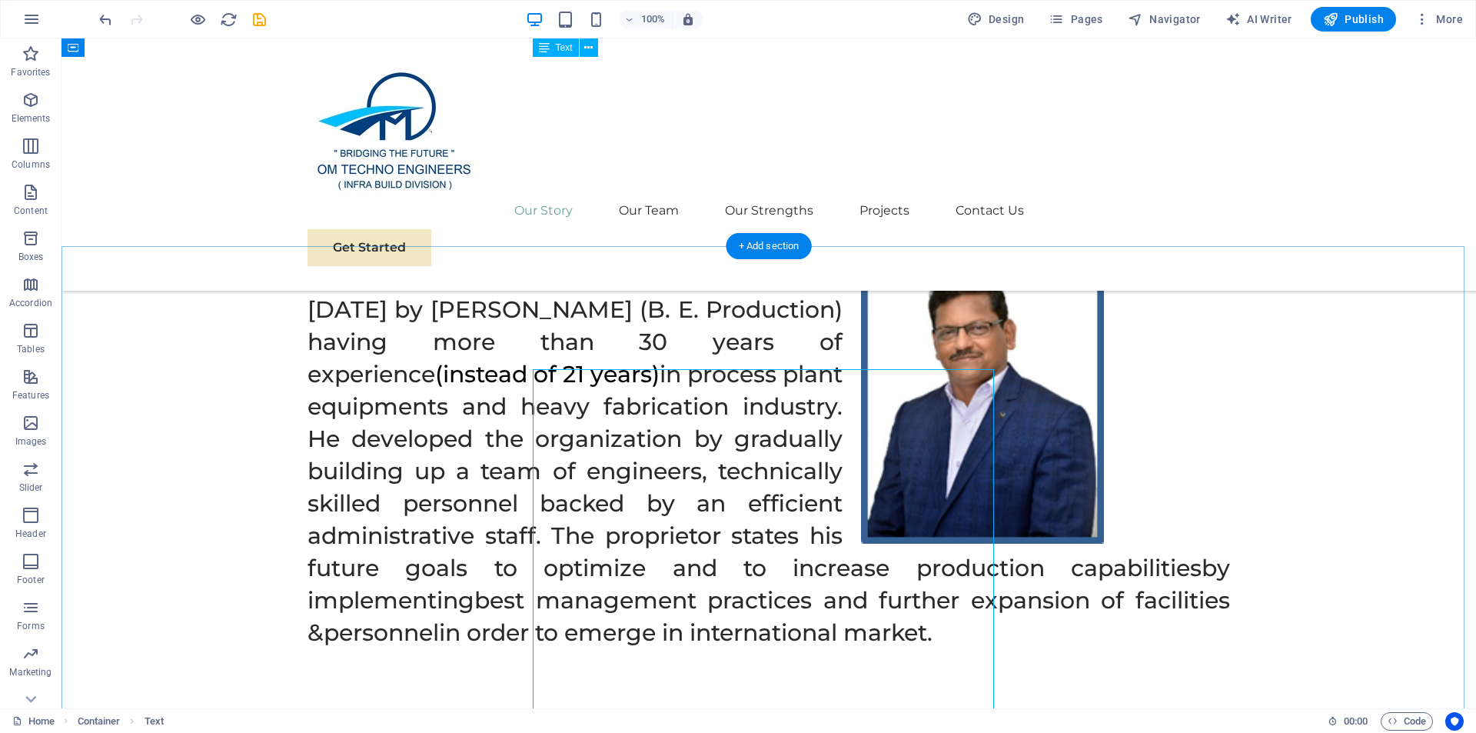
scroll to position [1166, 0]
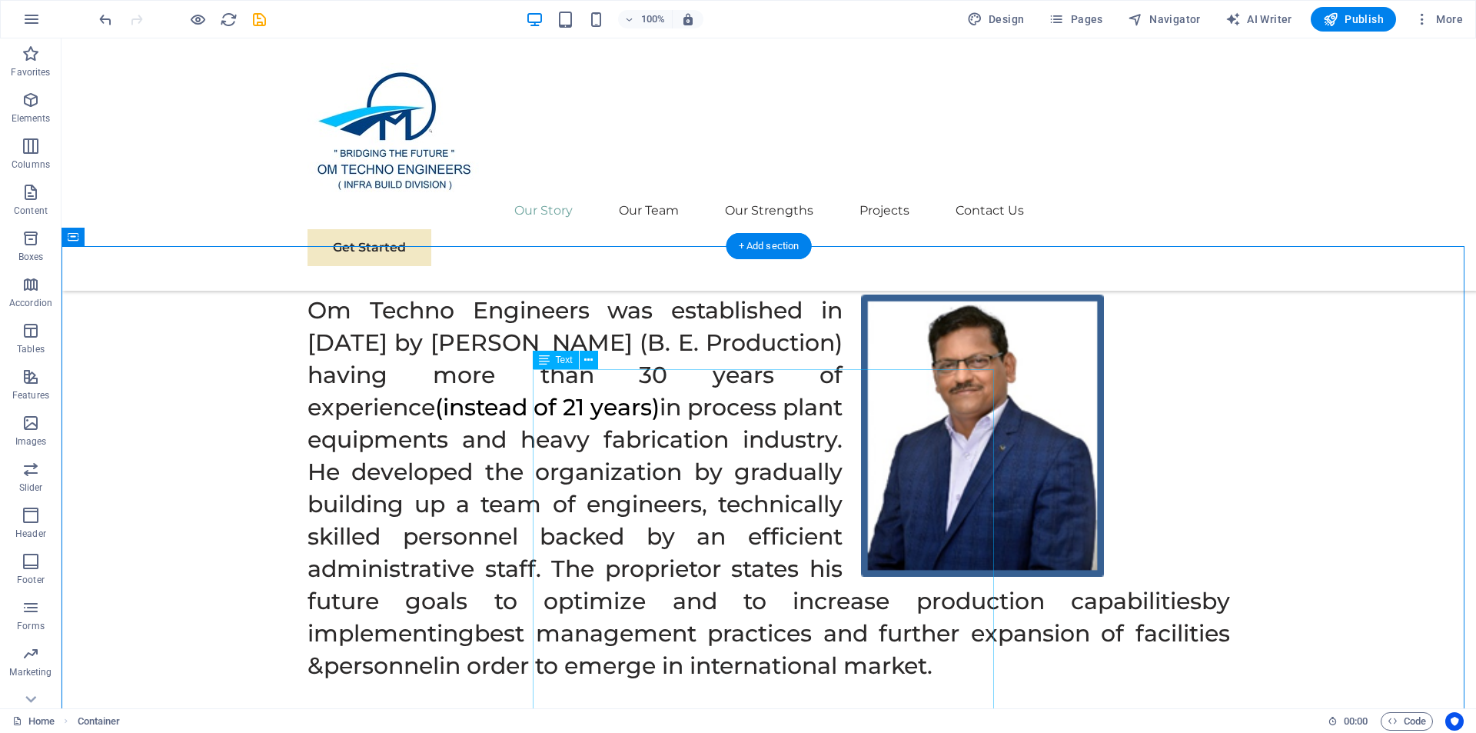
click at [583, 357] on button at bounding box center [589, 360] width 18 height 18
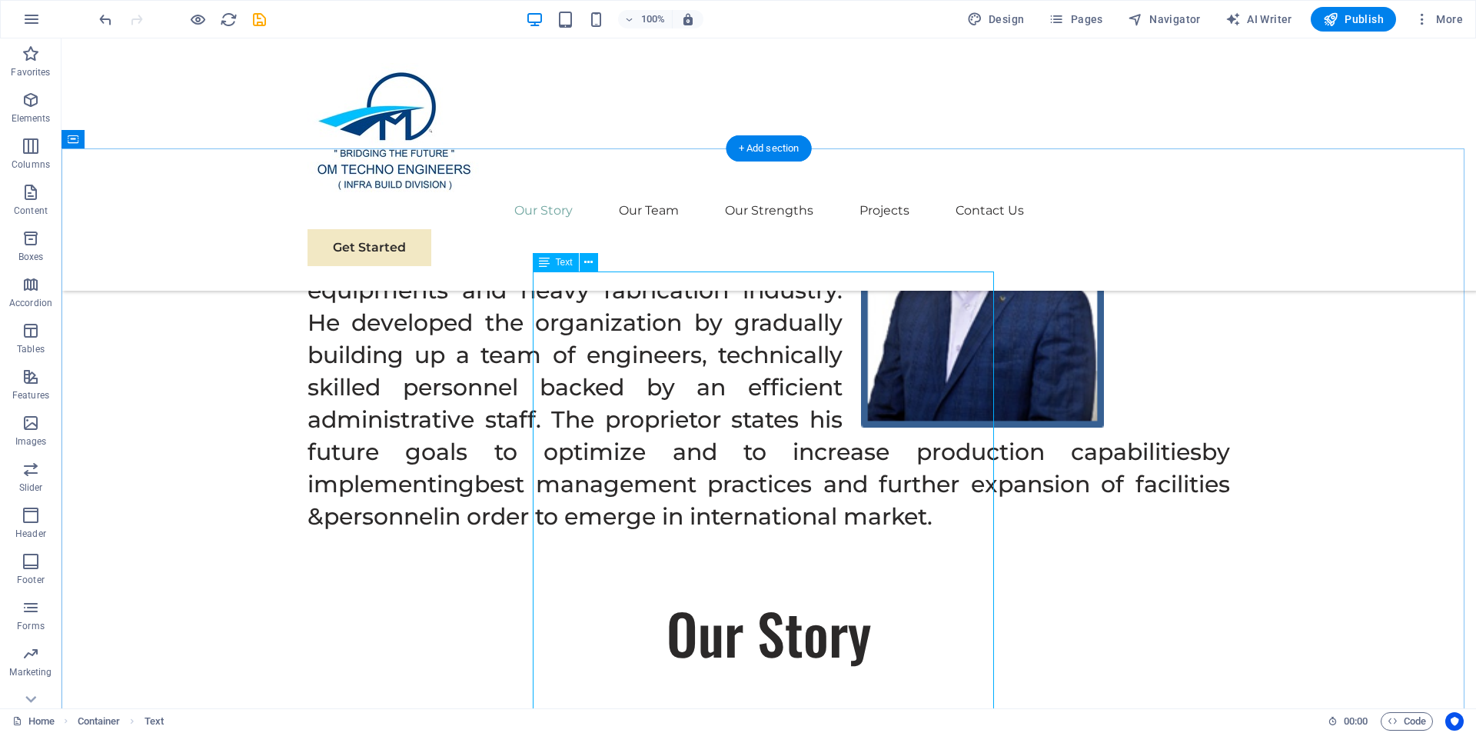
scroll to position [1397, 0]
